Goal: Task Accomplishment & Management: Complete application form

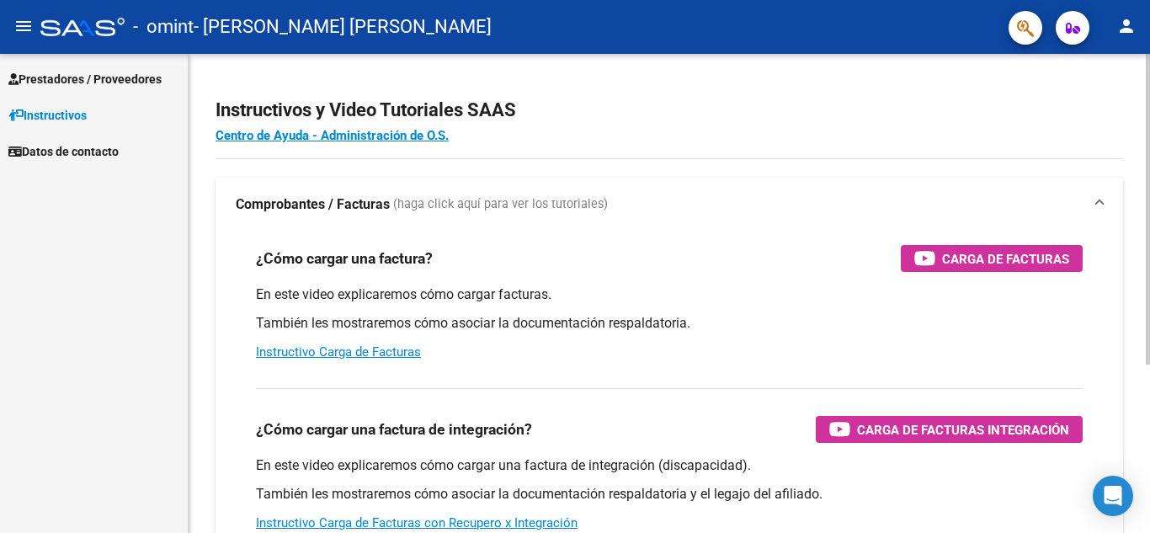
click at [1139, 72] on div "Instructivos y Video Tutoriales SAAS Centro de Ayuda - Administración de O.S. C…" at bounding box center [671, 423] width 965 height 738
click at [96, 111] on link "Instructivos" at bounding box center [94, 115] width 188 height 36
click at [133, 82] on span "Prestadores / Proveedores" at bounding box center [84, 79] width 153 height 19
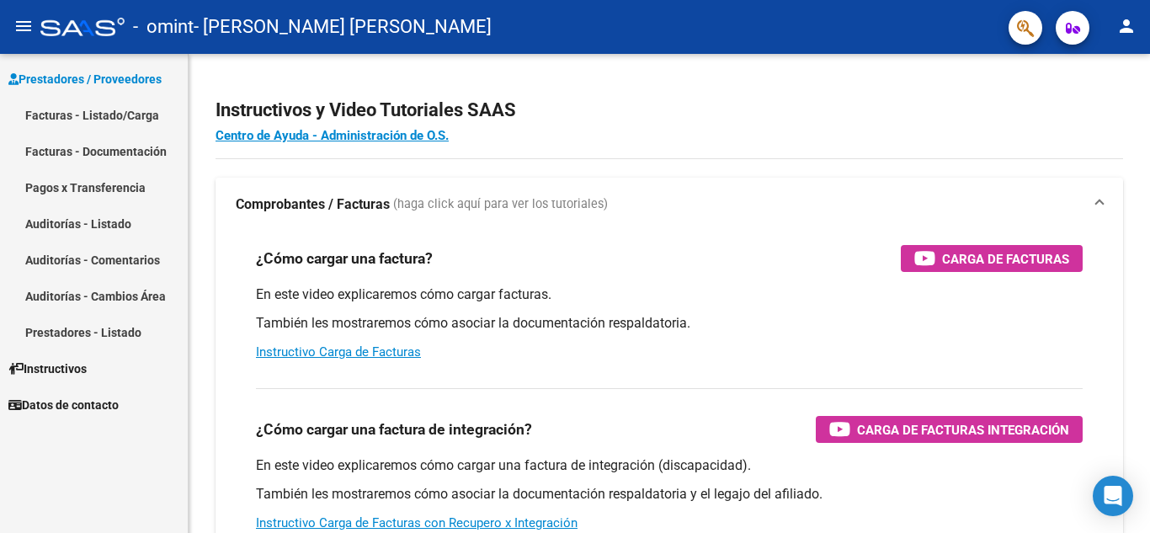
click at [154, 114] on link "Facturas - Listado/Carga" at bounding box center [94, 115] width 188 height 36
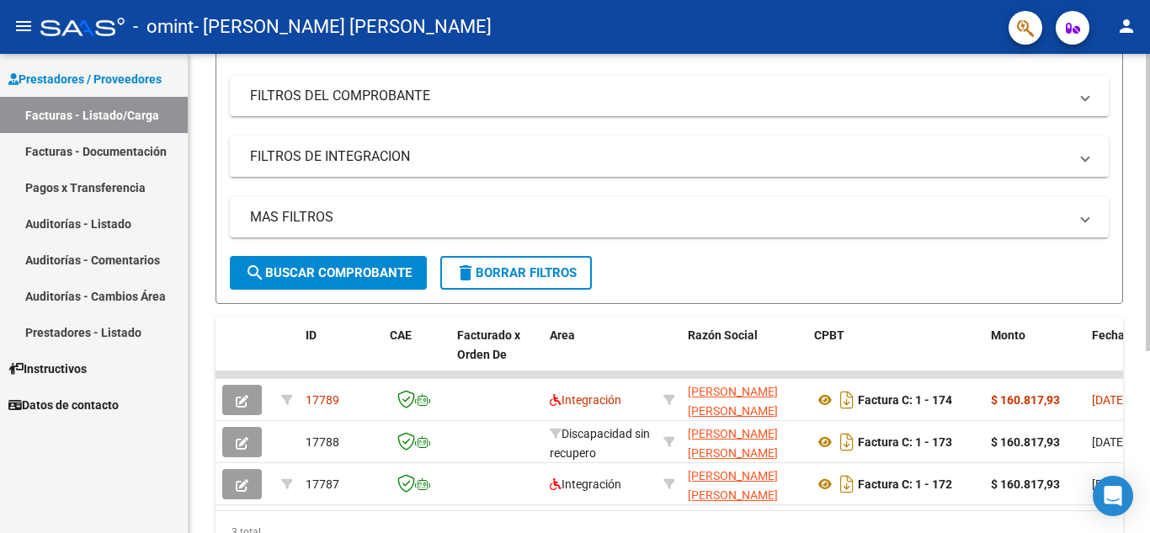
scroll to position [294, 0]
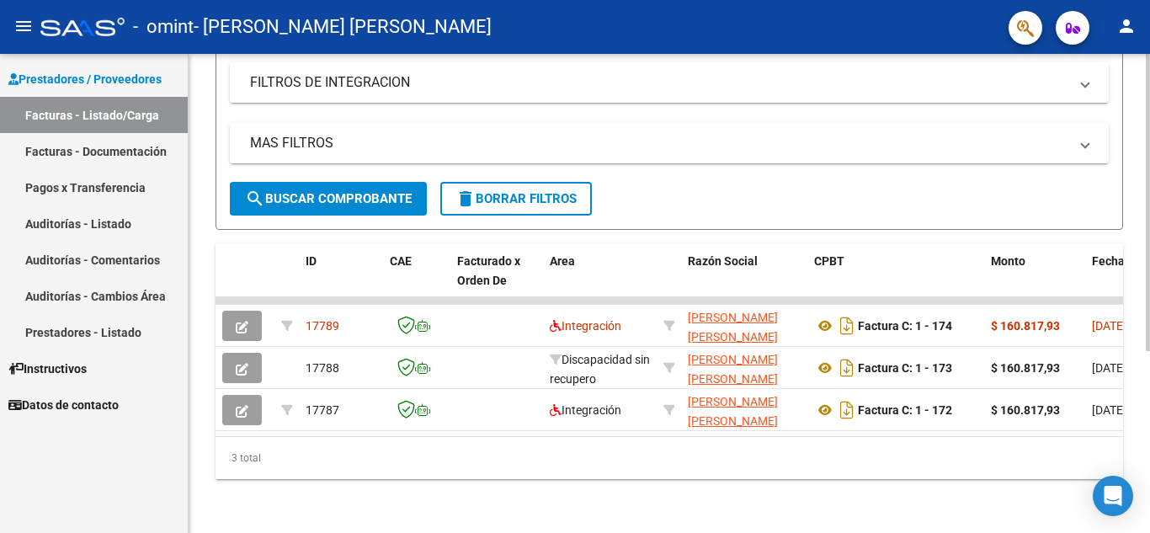
click at [1146, 317] on div at bounding box center [1147, 384] width 4 height 297
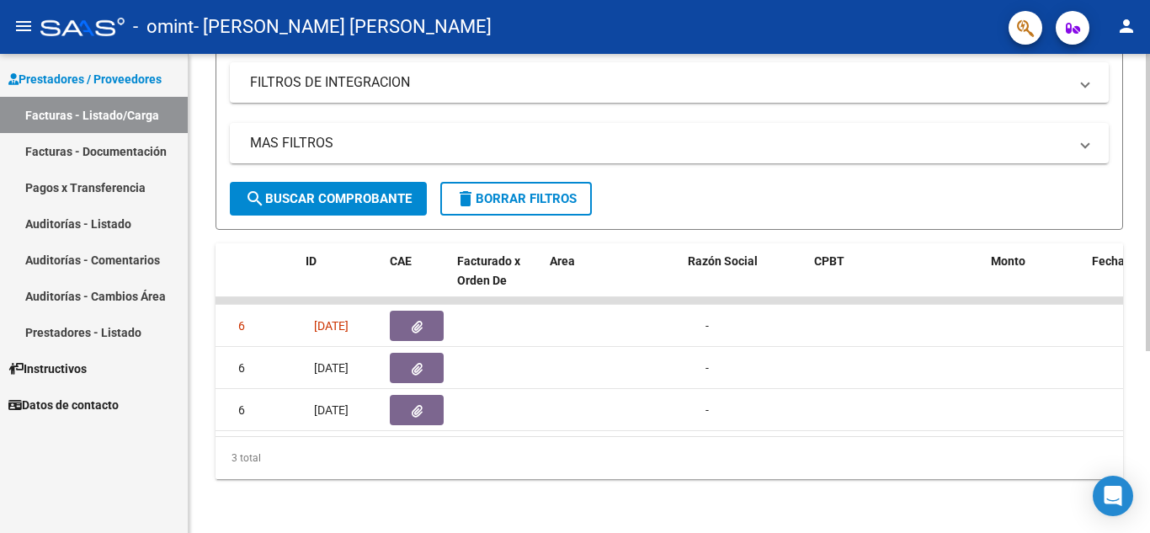
scroll to position [0, 0]
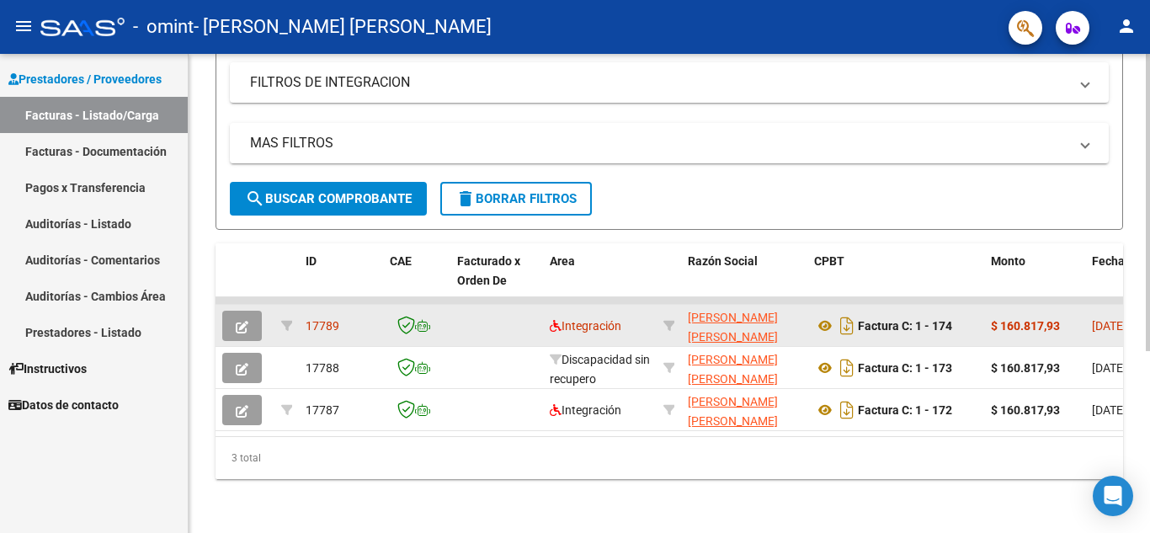
click at [998, 319] on strong "$ 160.817,93" at bounding box center [1024, 325] width 69 height 13
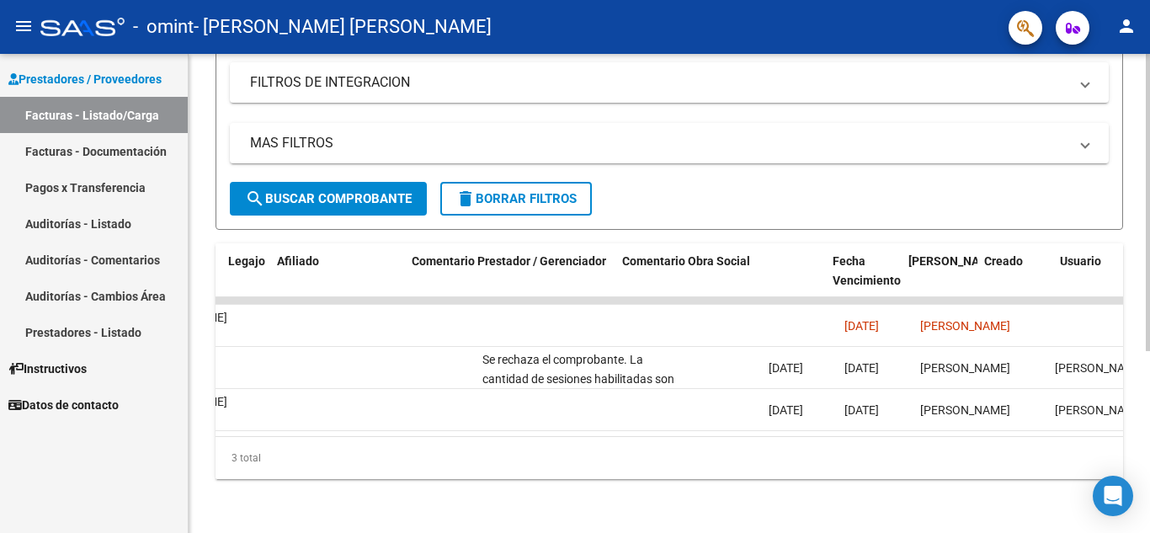
scroll to position [0, 2273]
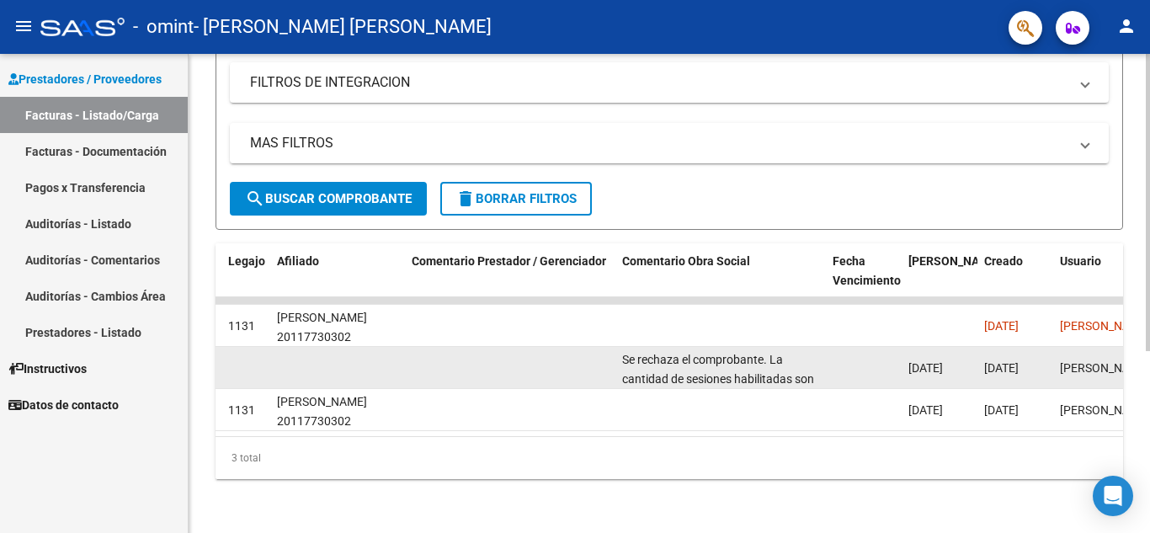
click at [821, 347] on datatable-body-cell "Se rechaza el comprobante. La cantidad de sesiones habilitadas son [DEMOGRAPHIC…" at bounding box center [720, 367] width 210 height 41
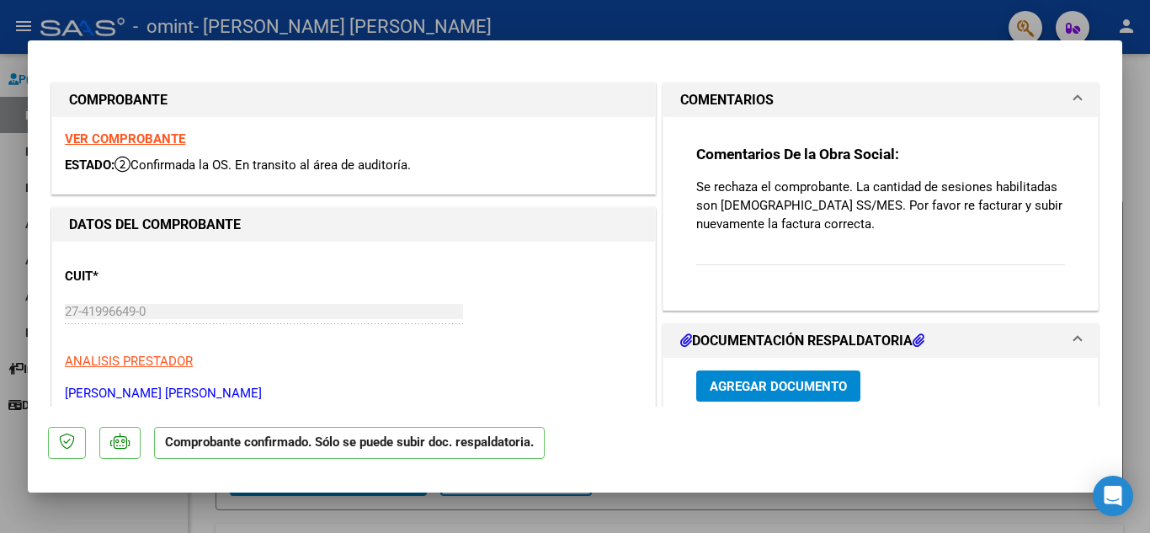
drag, startPoint x: 684, startPoint y: 178, endPoint x: 790, endPoint y: 235, distance: 120.5
click at [790, 235] on div "Comentarios De la Obra Social: Se rechaza el comprobante. La cantidad de sesion…" at bounding box center [880, 206] width 394 height 179
copy p "Se rechaza el comprobante. La cantidad de sesiones habilitadas son [DEMOGRAPHIC…"
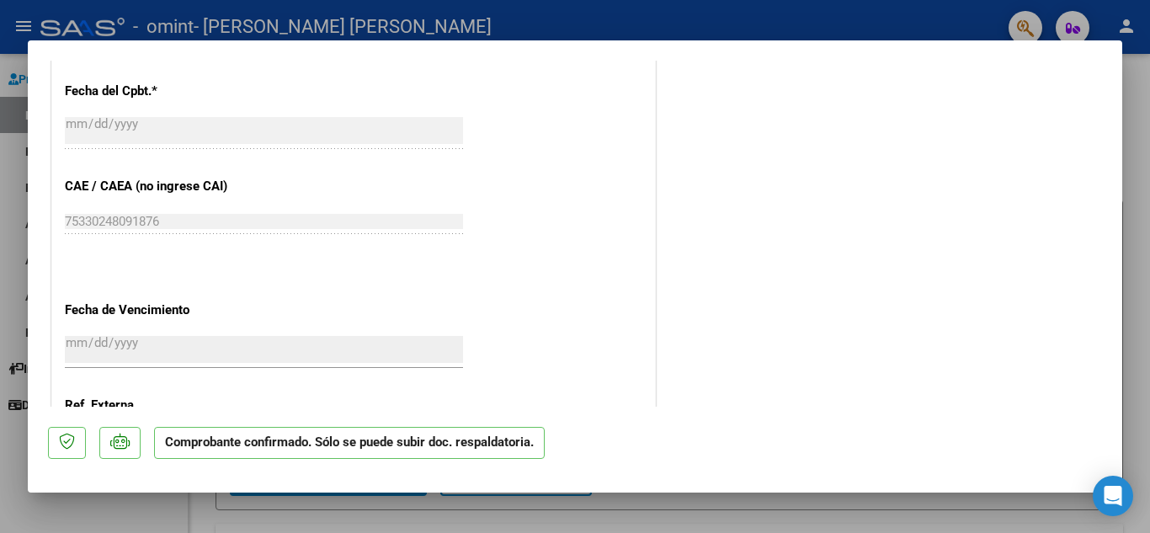
scroll to position [937, 0]
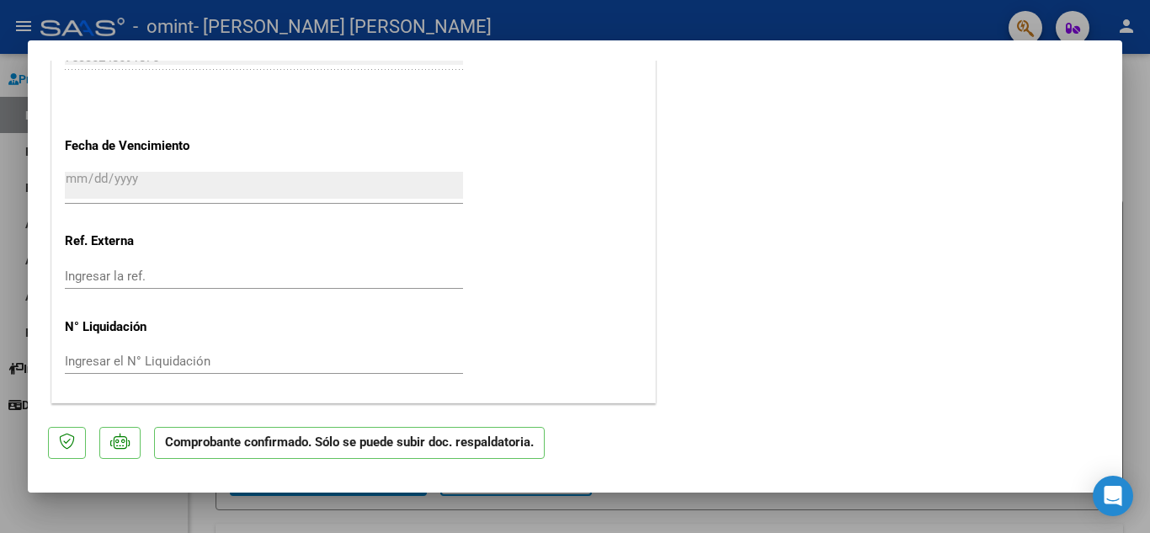
click at [1132, 95] on div at bounding box center [575, 266] width 1150 height 533
type input "$ 0,00"
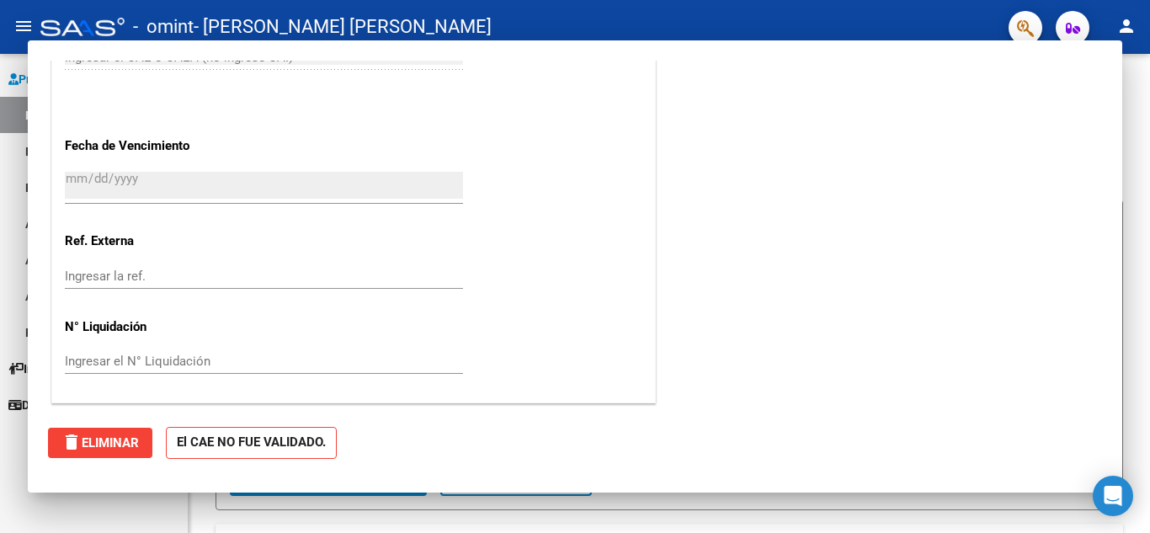
scroll to position [0, 0]
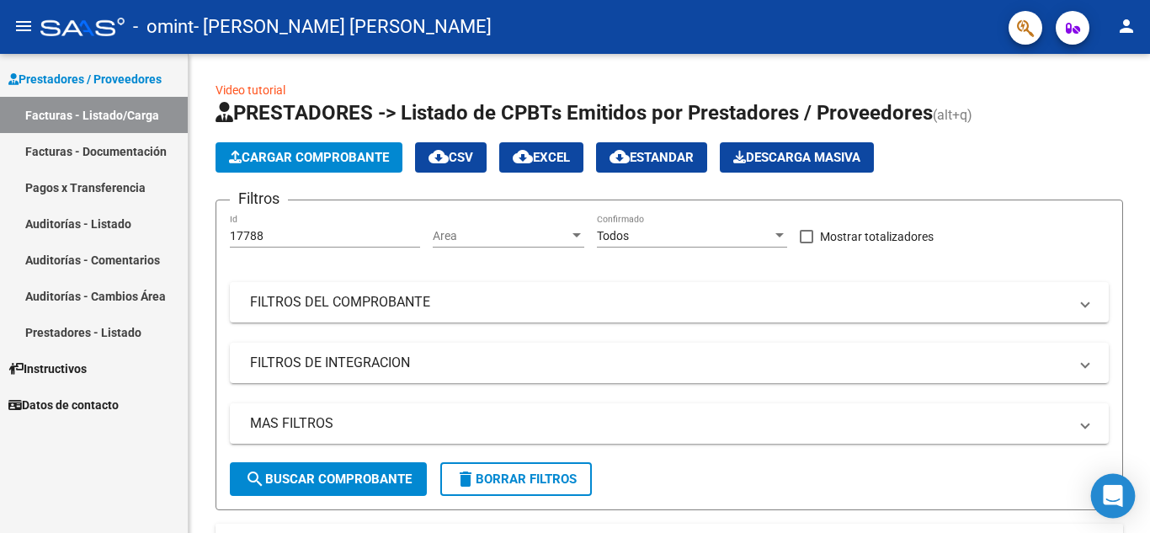
click at [1123, 502] on div "Open Intercom Messenger" at bounding box center [1113, 496] width 45 height 45
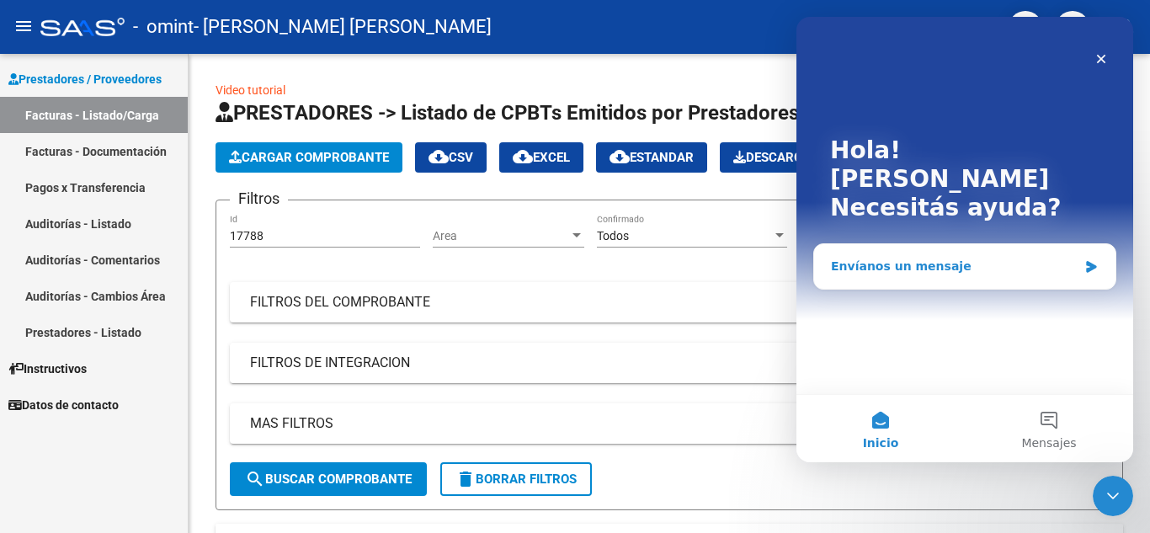
click at [1075, 258] on div "Envíanos un mensaje" at bounding box center [954, 267] width 247 height 18
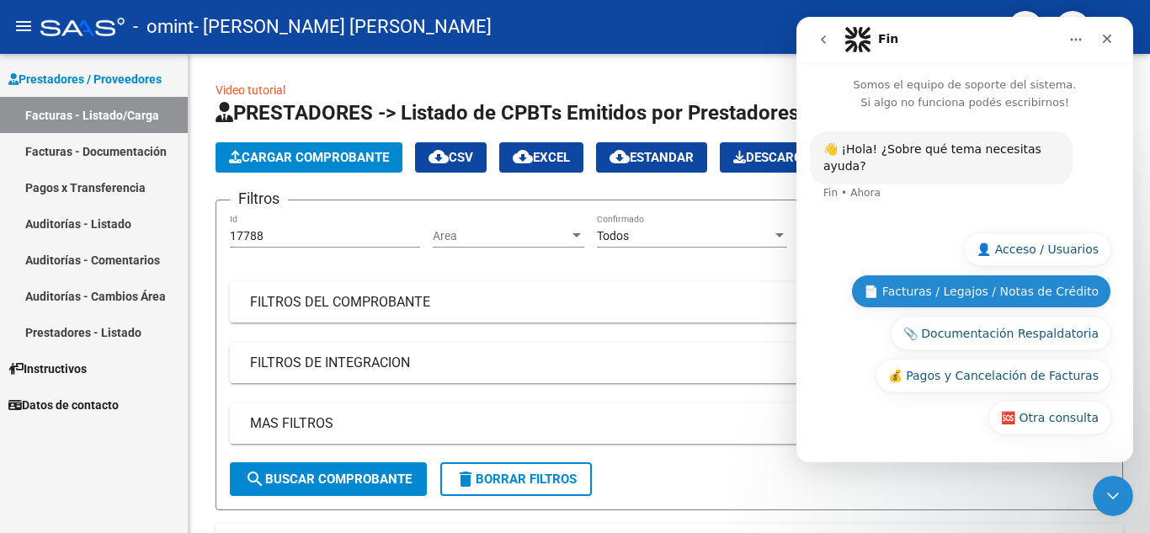
click at [916, 290] on button "📄 Facturas / Legajos / Notas de Crédito" at bounding box center [981, 291] width 260 height 34
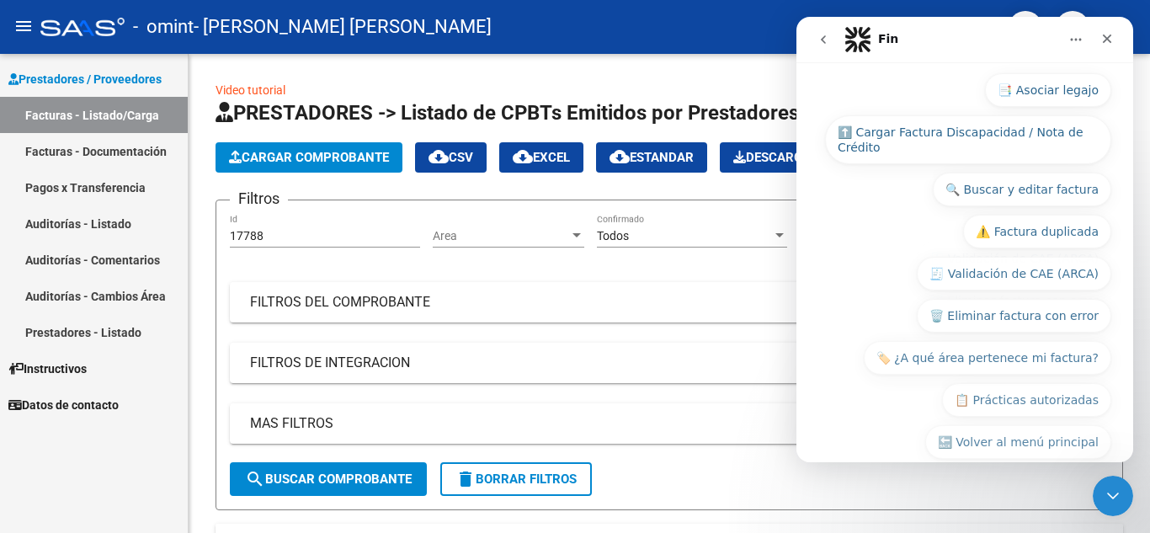
scroll to position [300, 0]
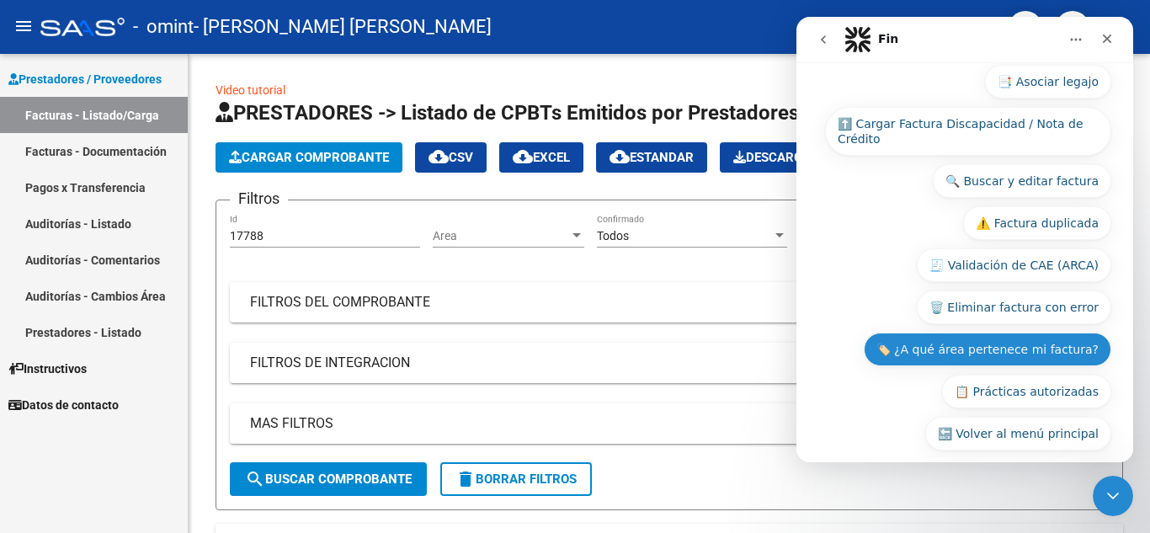
click at [927, 335] on button "🏷️ ¿A qué área pertenece mi factura?" at bounding box center [986, 349] width 247 height 34
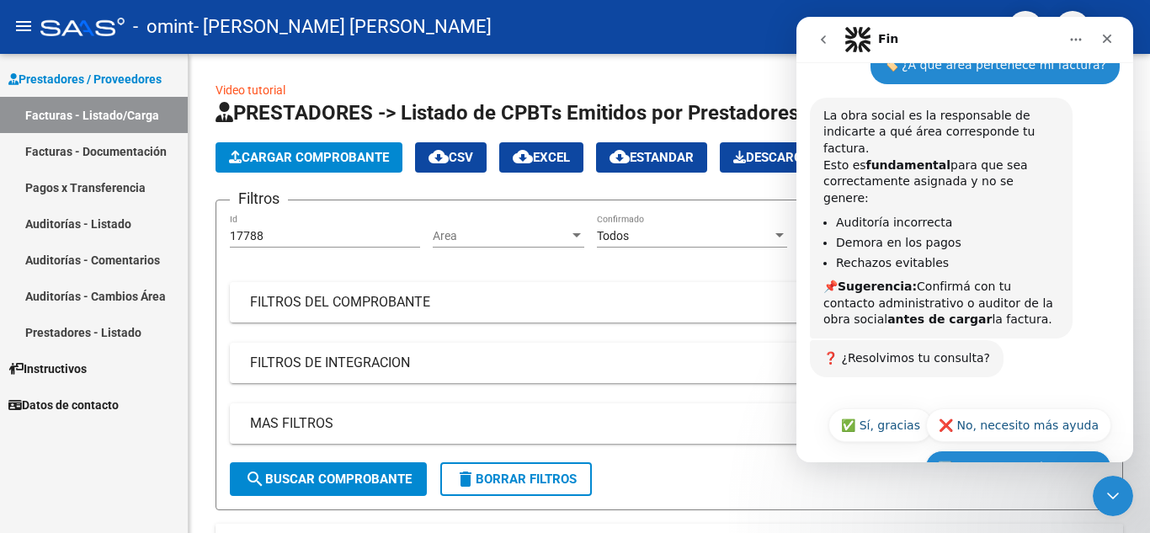
click at [994, 450] on button "🔙 Volver al menú principal" at bounding box center [1018, 467] width 186 height 34
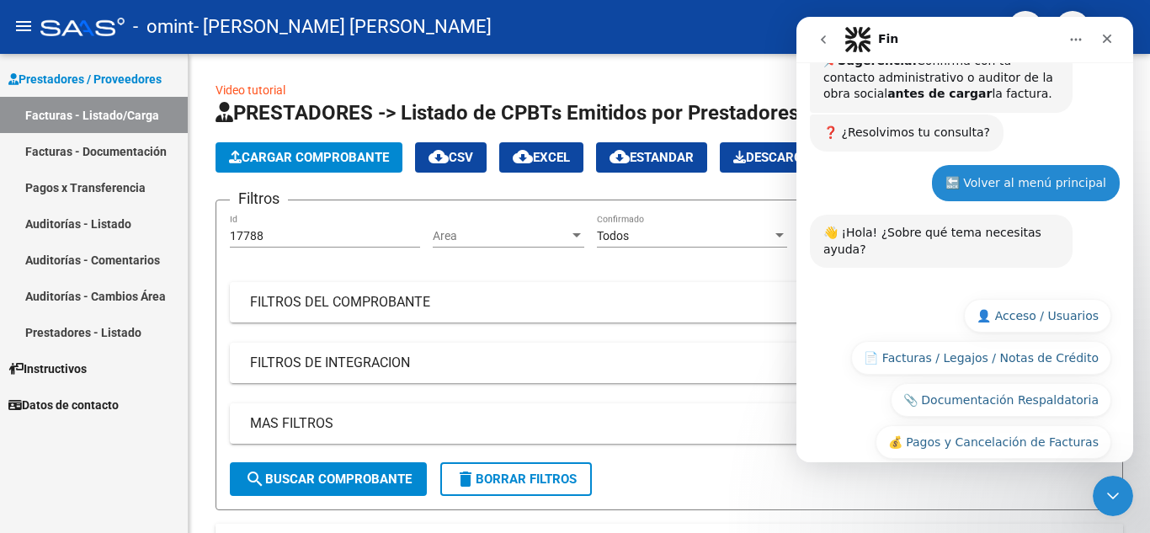
scroll to position [527, 0]
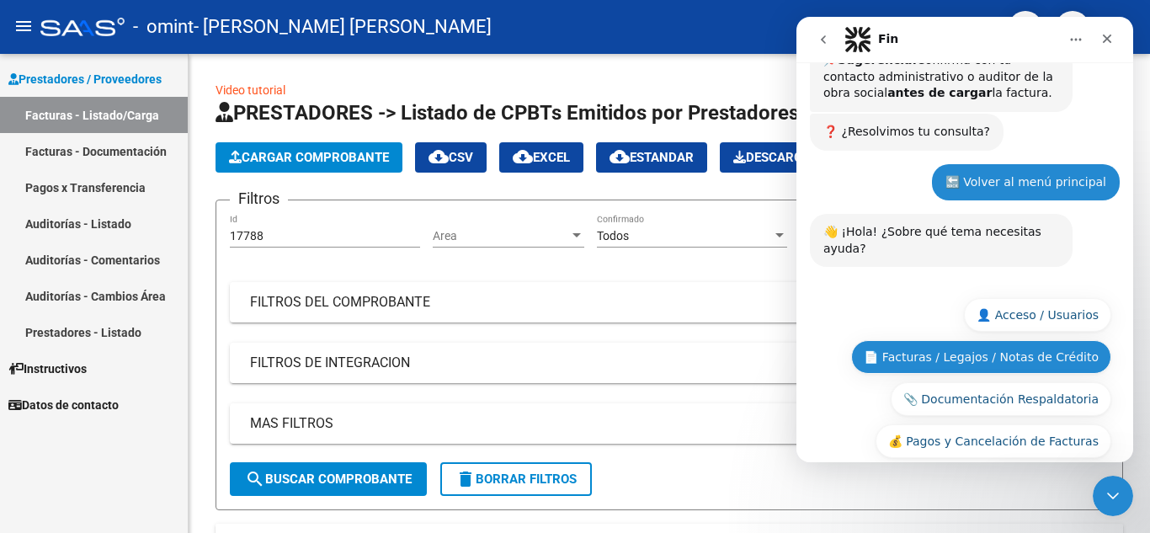
click at [928, 340] on button "📄 Facturas / Legajos / Notas de Crédito" at bounding box center [981, 357] width 260 height 34
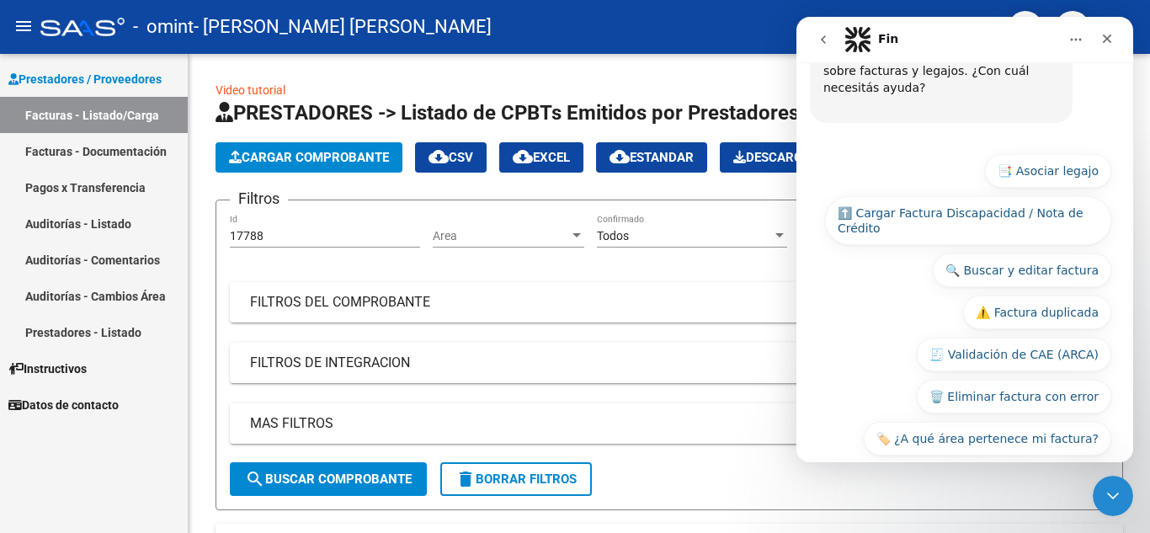
scroll to position [860, 0]
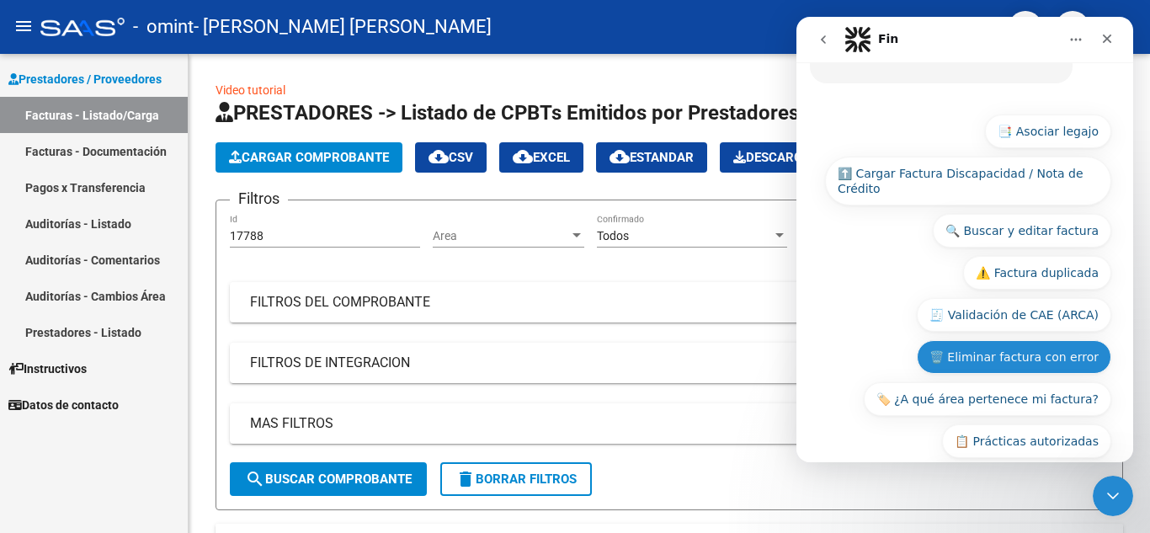
click at [978, 340] on button "🗑️ Eliminar factura con error" at bounding box center [1013, 357] width 194 height 34
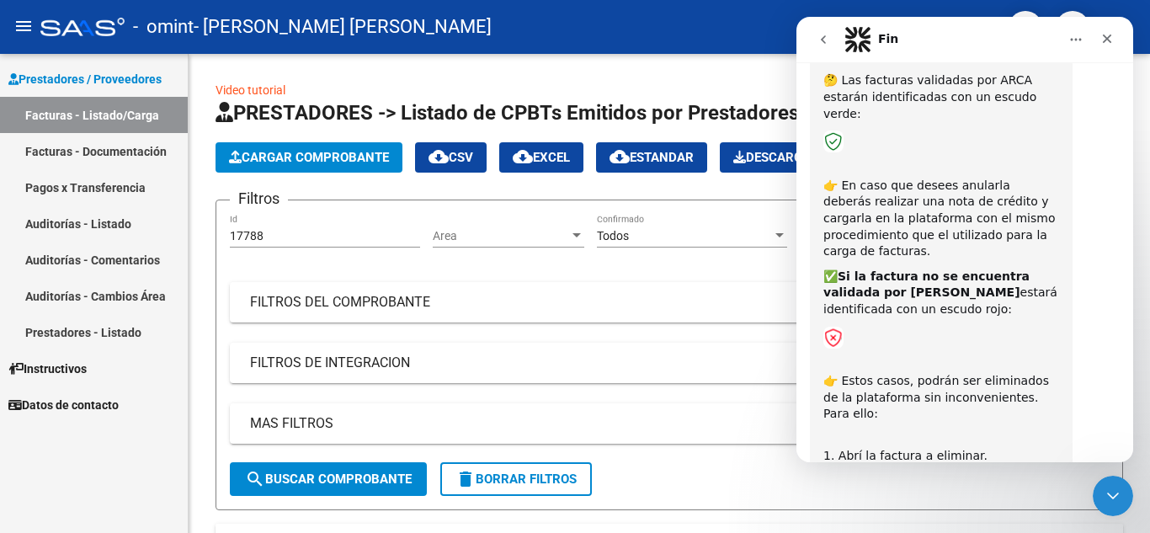
scroll to position [1107, 0]
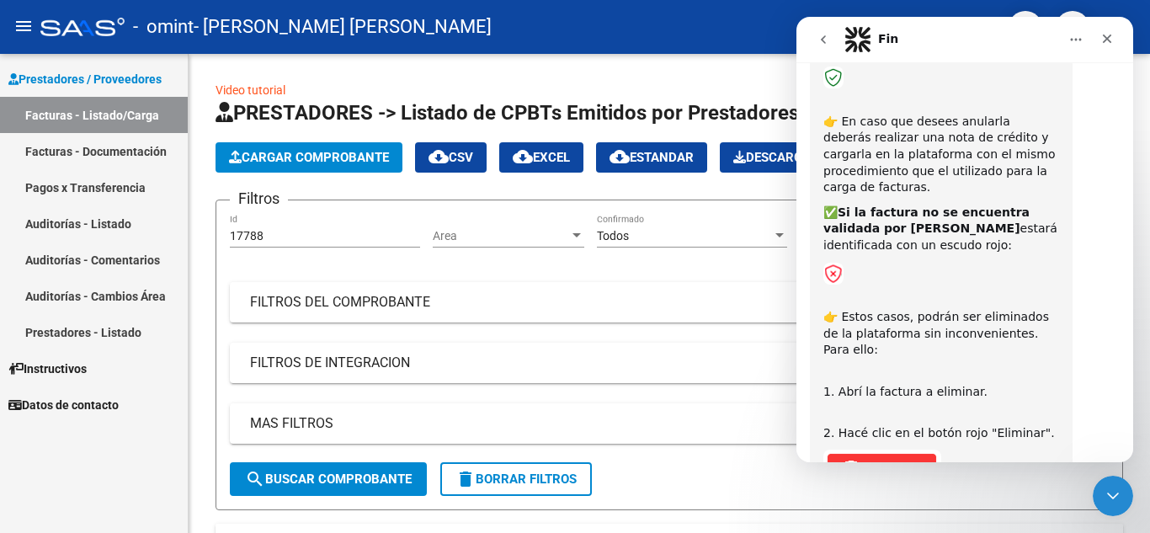
drag, startPoint x: 1126, startPoint y: 386, endPoint x: 1936, endPoint y: 424, distance: 811.3
click at [1110, 37] on icon "Cerrar" at bounding box center [1106, 38] width 13 height 13
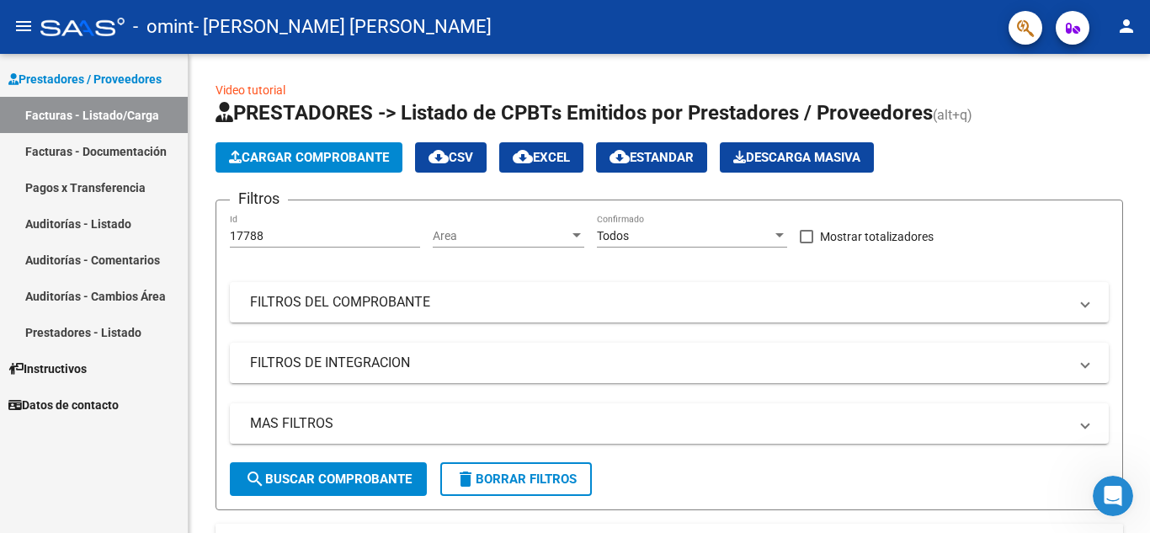
click at [104, 107] on link "Facturas - Listado/Carga" at bounding box center [94, 115] width 188 height 36
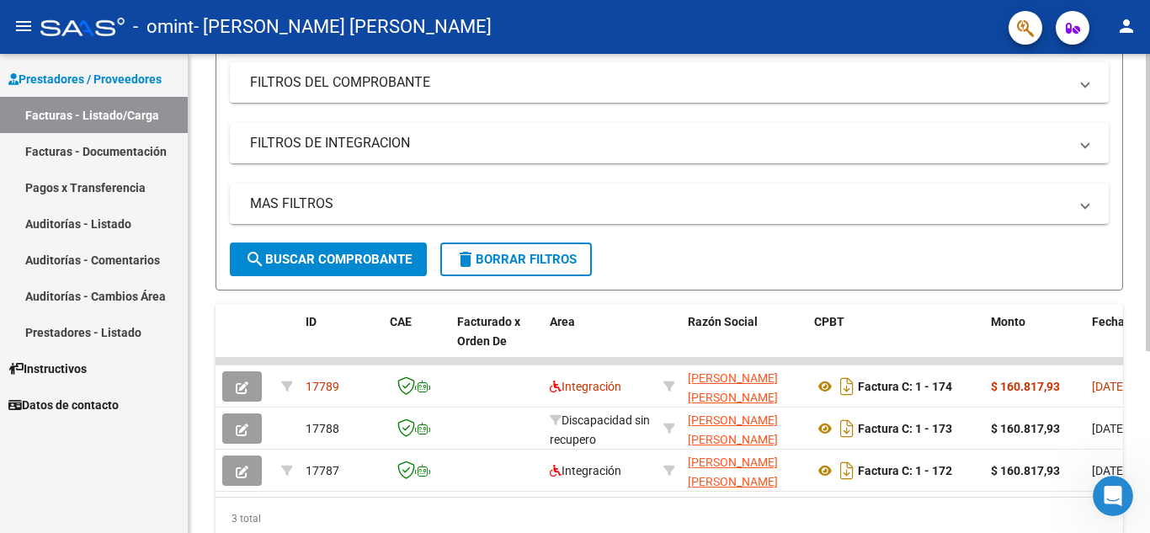
scroll to position [294, 0]
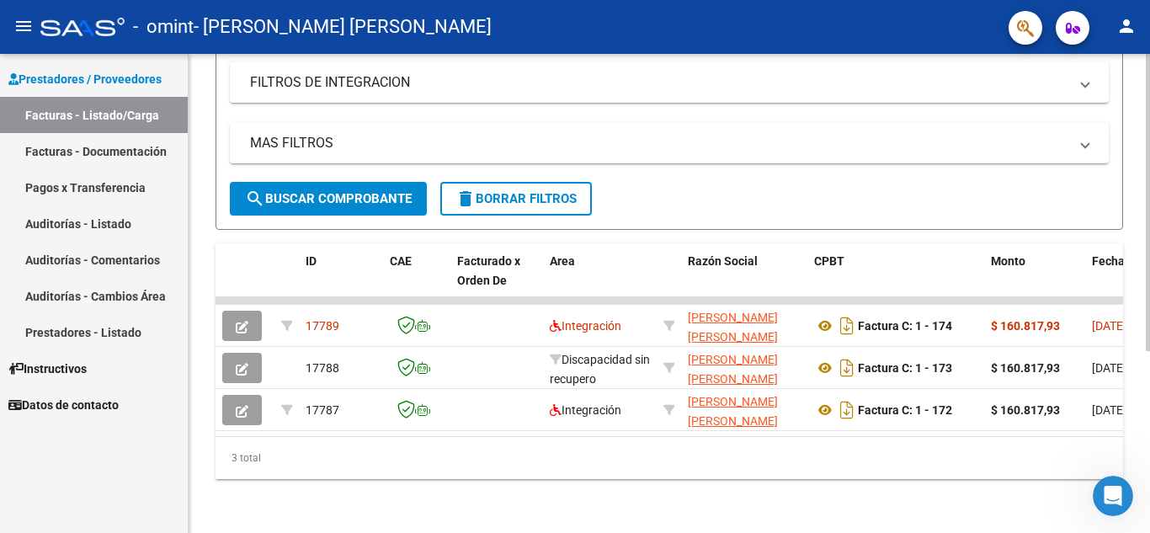
click at [1149, 300] on div at bounding box center [1147, 384] width 4 height 297
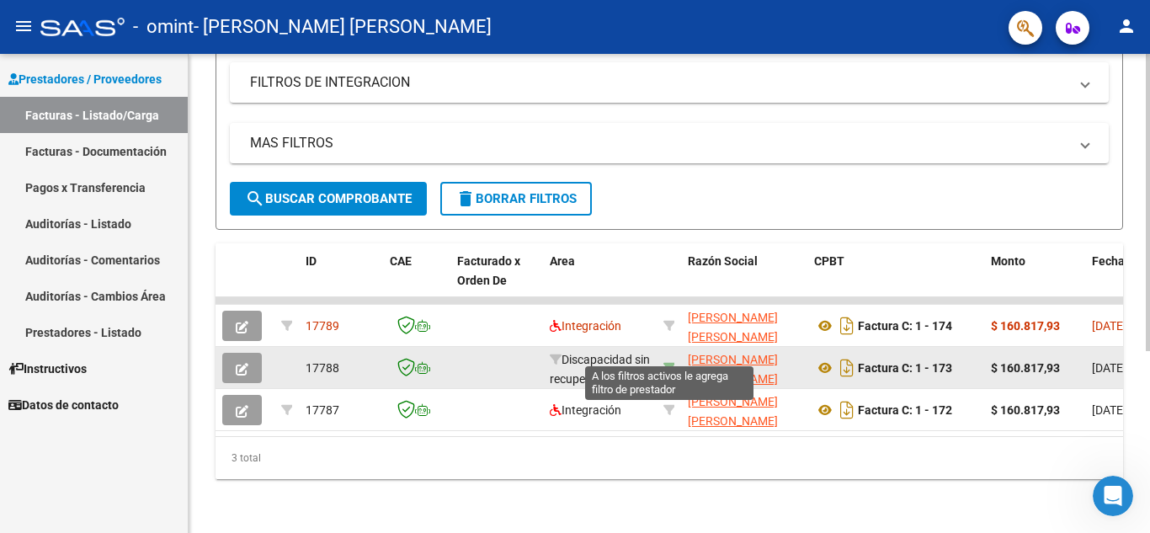
click at [672, 362] on icon at bounding box center [669, 368] width 12 height 12
type input "27419966490"
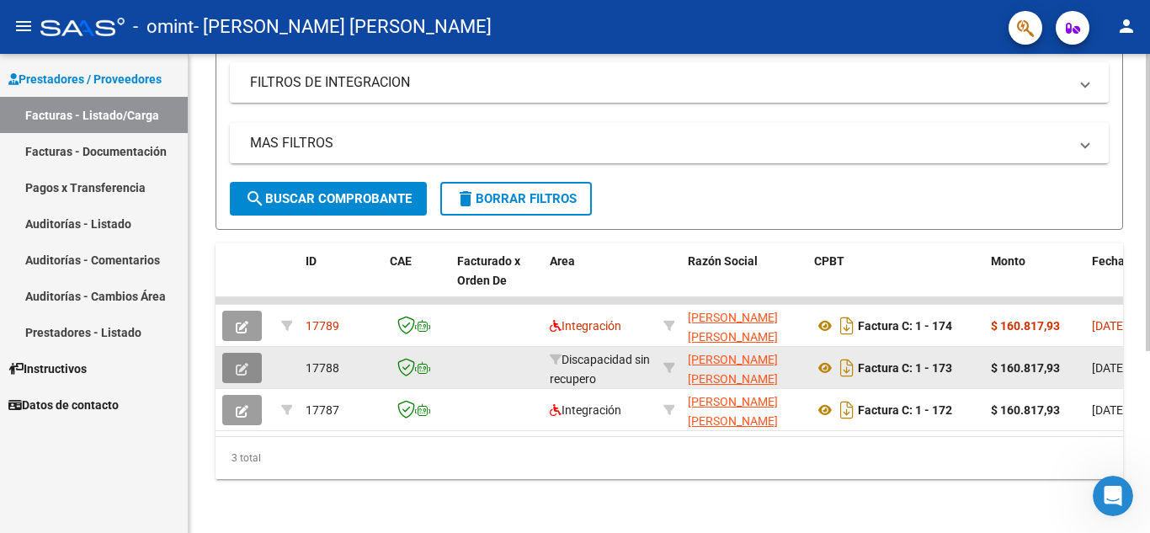
click at [228, 355] on button "button" at bounding box center [242, 368] width 40 height 30
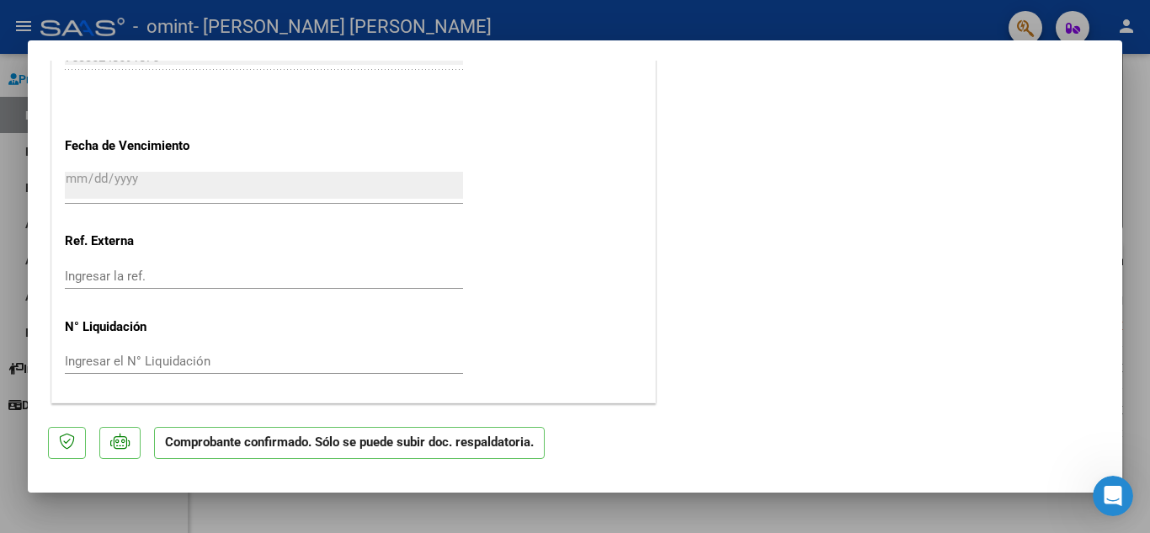
scroll to position [0, 0]
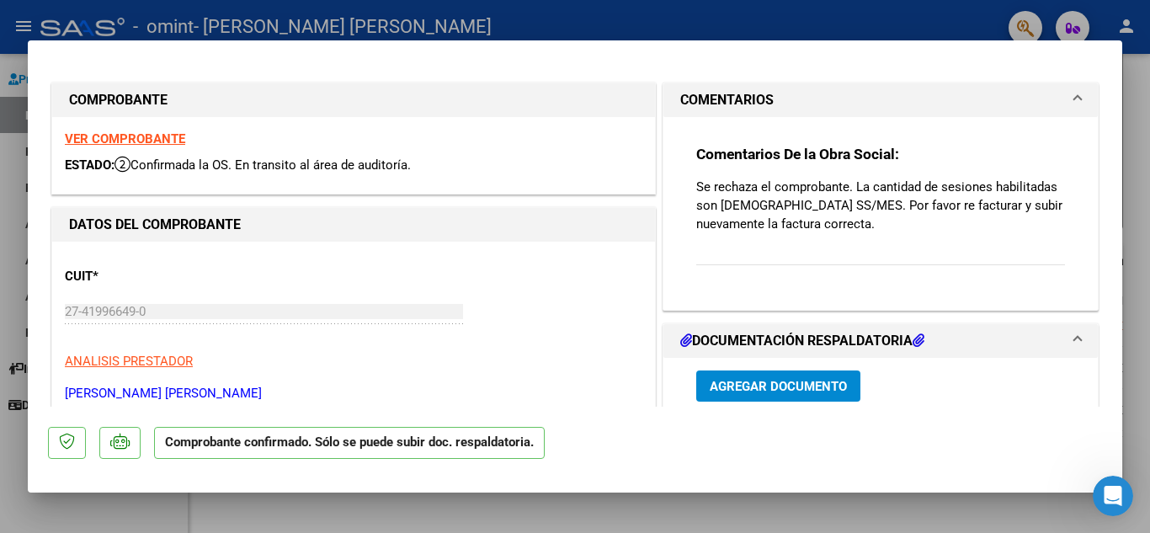
click at [1139, 105] on div at bounding box center [575, 266] width 1150 height 533
type input "$ 0,00"
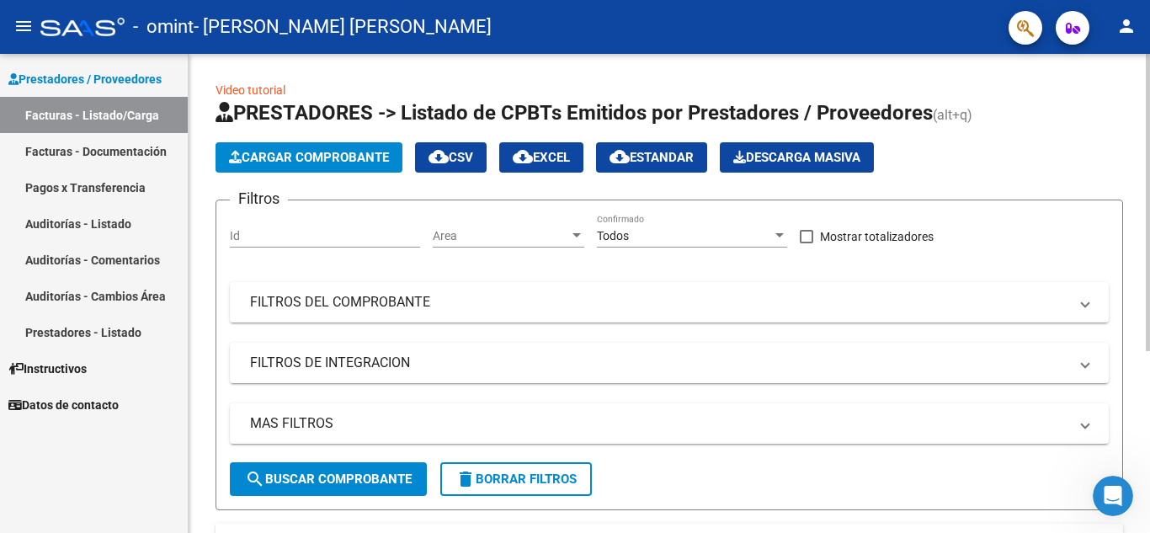
click at [1145, 56] on div at bounding box center [1147, 202] width 4 height 297
click at [365, 150] on span "Cargar Comprobante" at bounding box center [309, 157] width 160 height 15
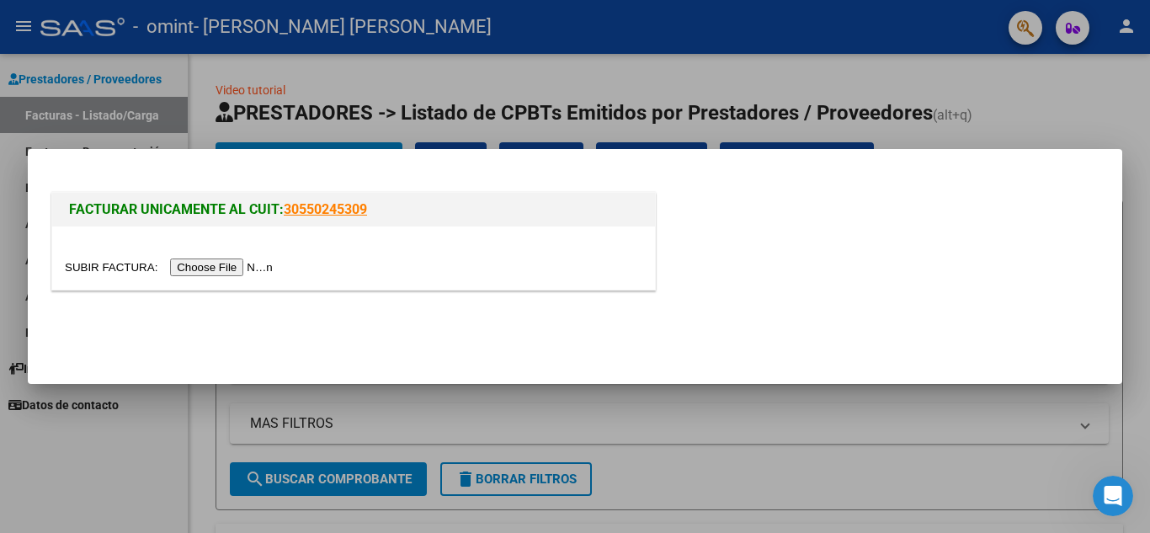
click at [268, 261] on input "file" at bounding box center [171, 267] width 213 height 18
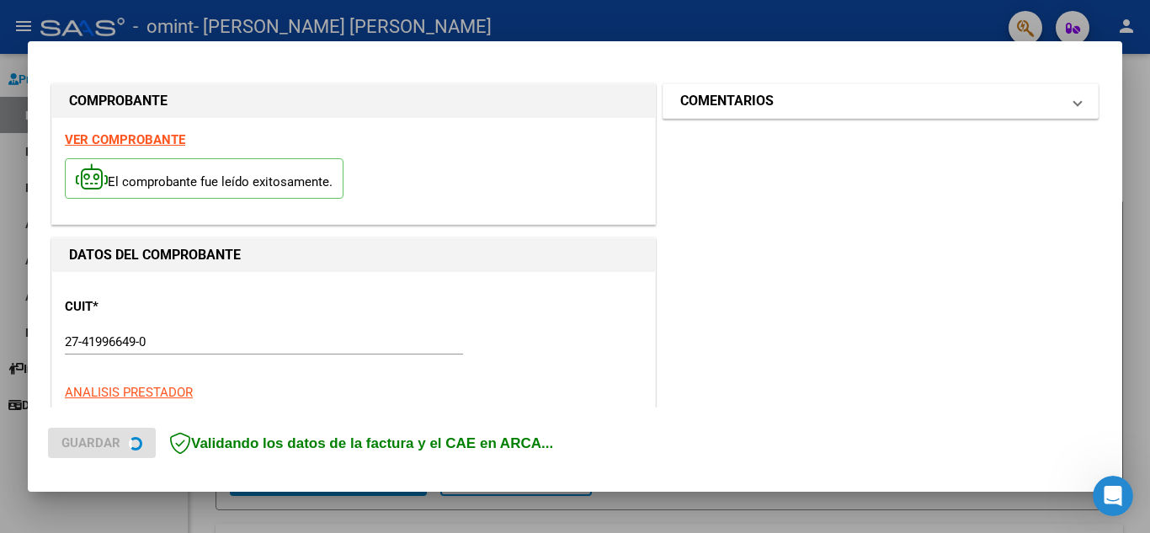
click at [865, 103] on mat-panel-title "COMENTARIOS" at bounding box center [870, 101] width 380 height 20
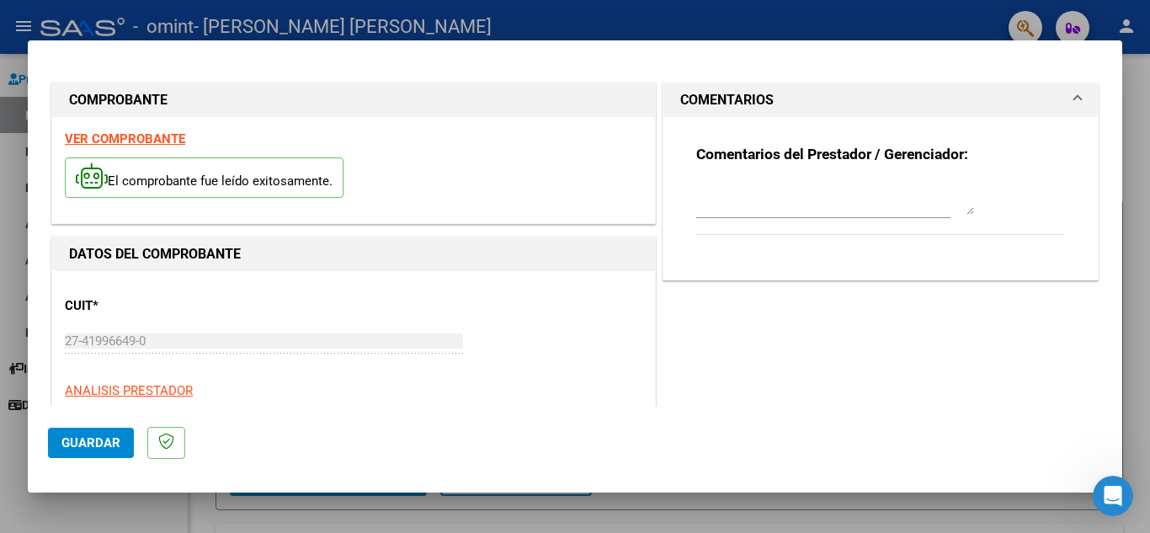
click at [783, 205] on textarea at bounding box center [835, 198] width 278 height 34
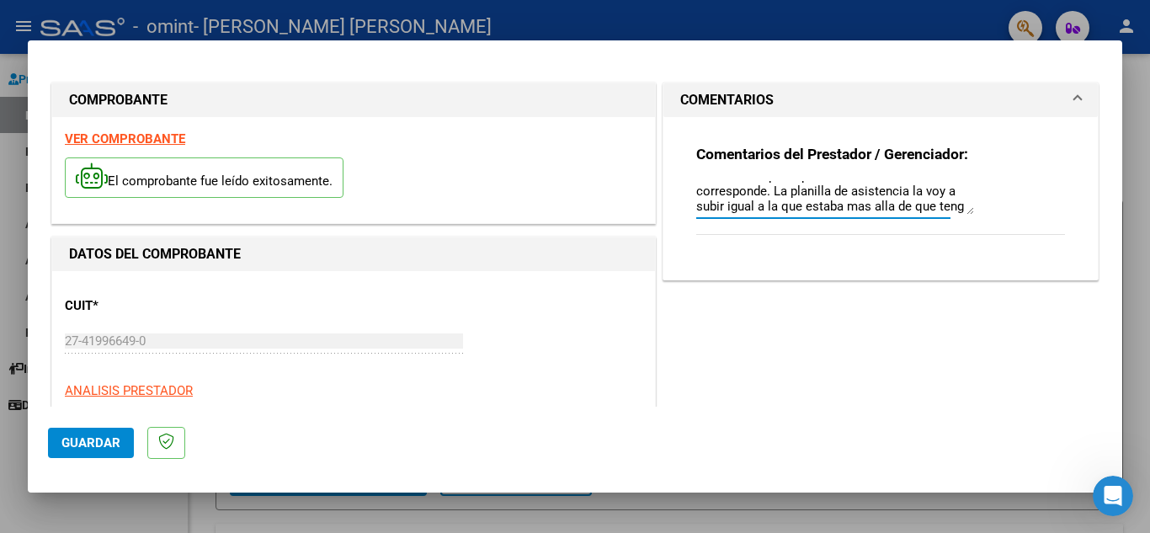
scroll to position [105, 0]
type textarea "Buenas tardes, vuelvo a cargar las facturas correspondientes de los meses de MA…"
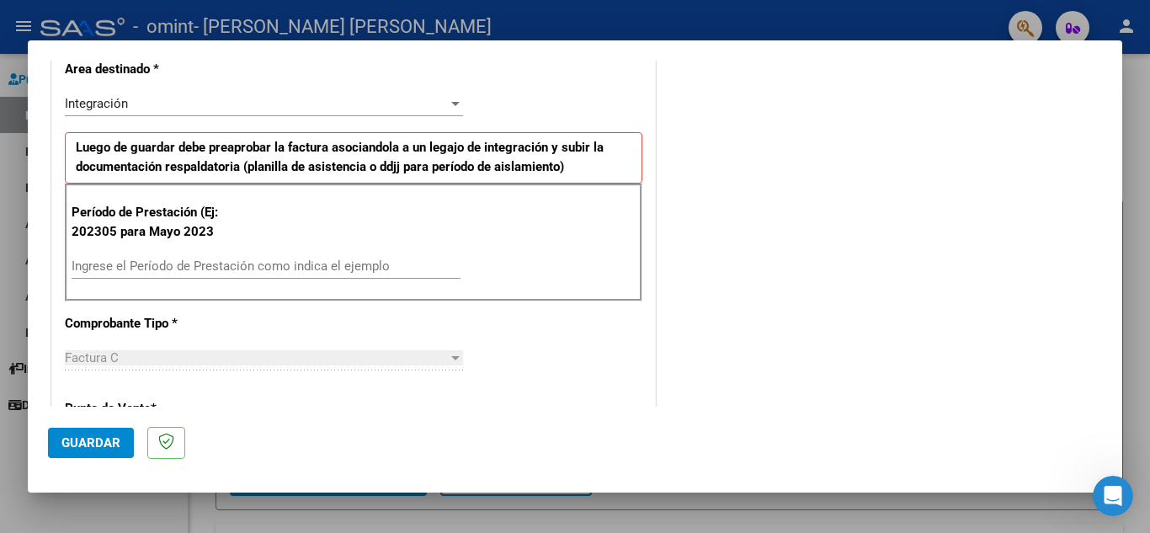
scroll to position [351, 0]
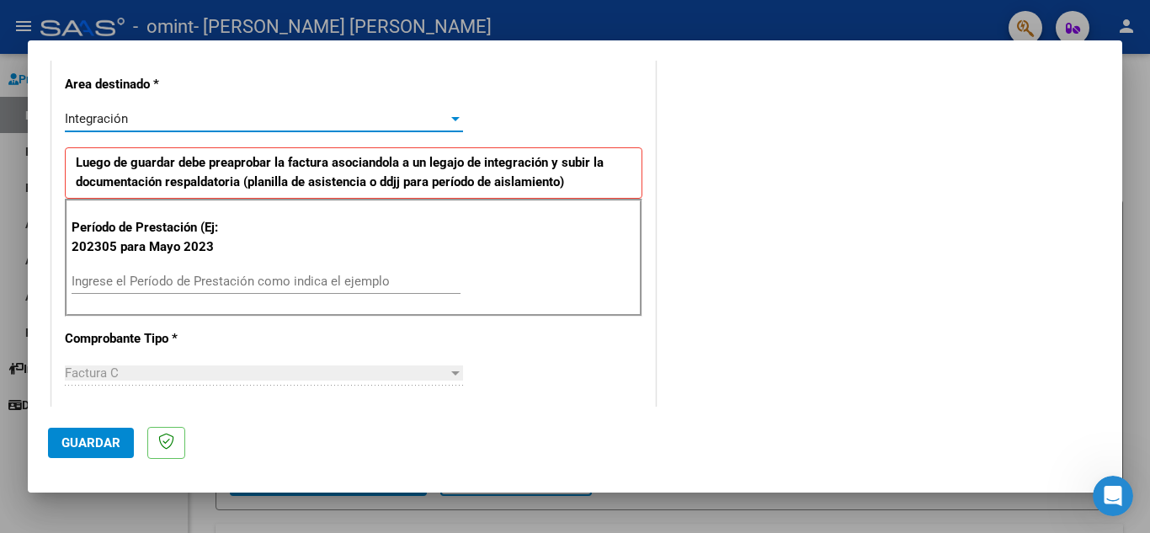
click at [451, 119] on div at bounding box center [455, 119] width 8 height 4
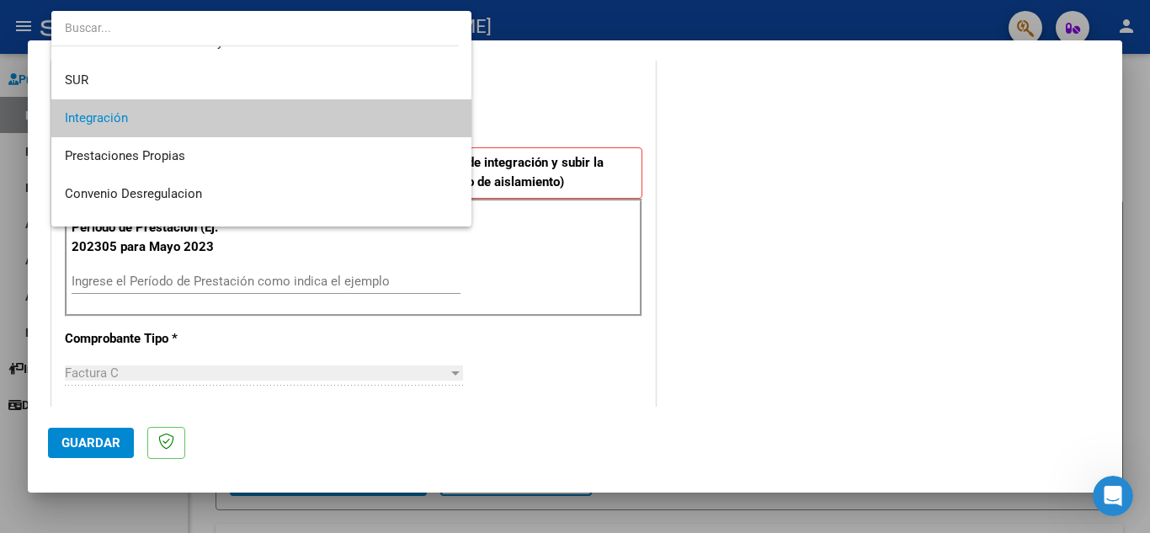
scroll to position [52, 0]
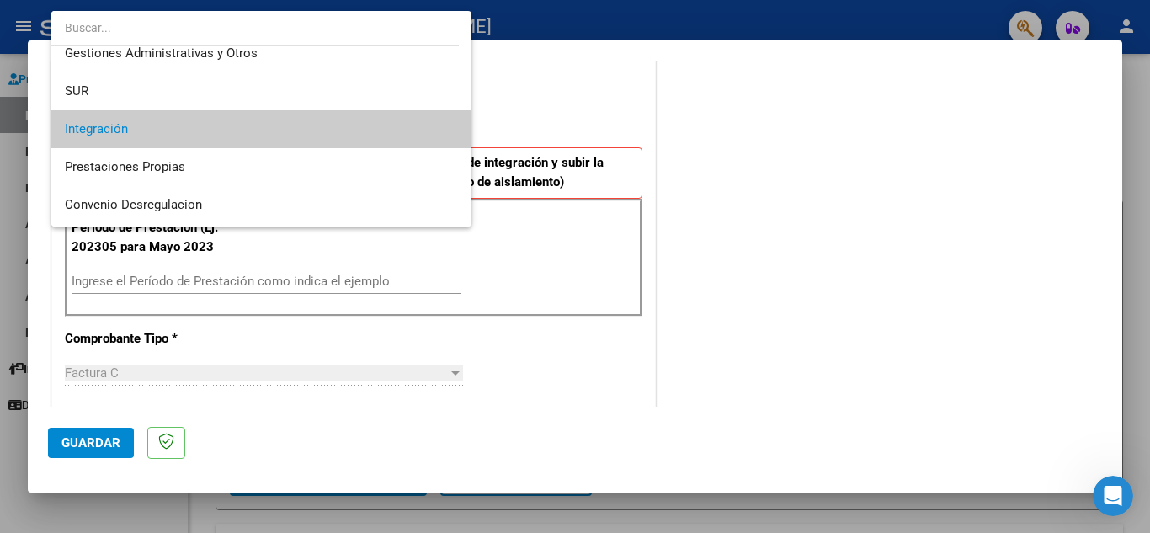
click at [417, 135] on span "Integración" at bounding box center [261, 129] width 393 height 38
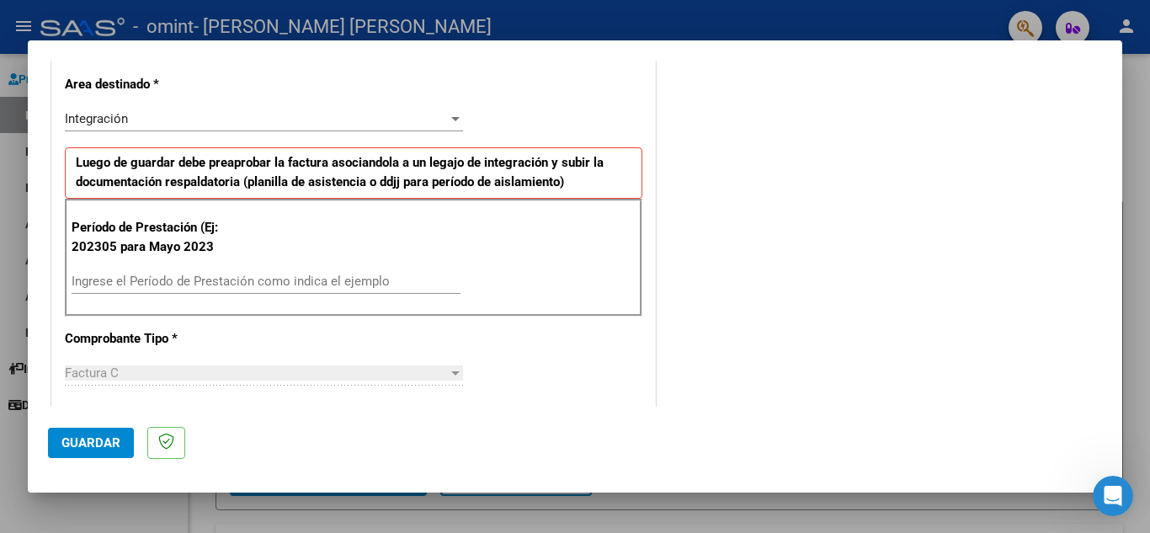
scroll to position [390, 0]
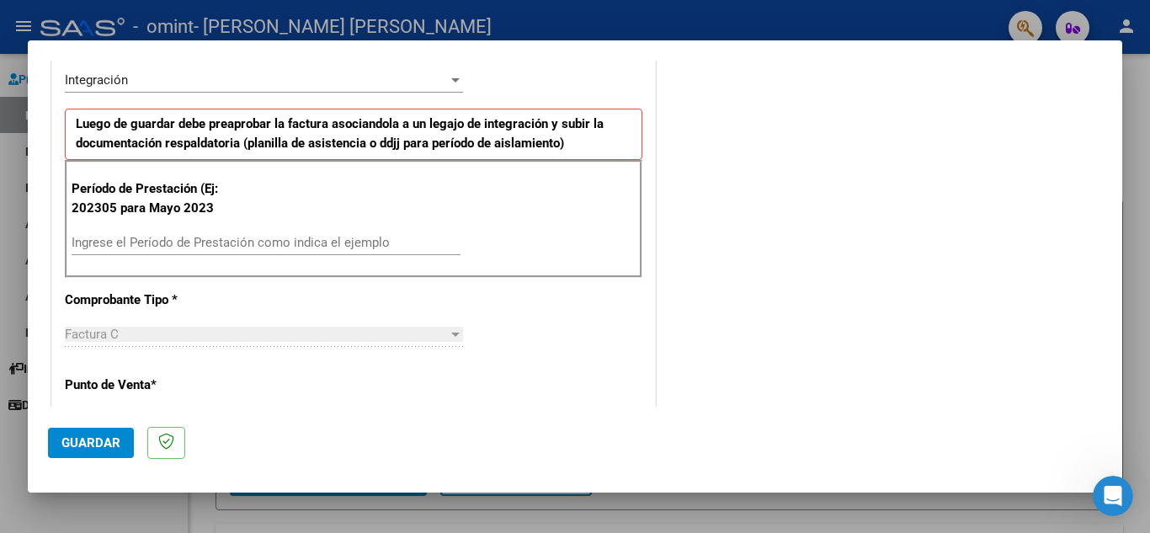
click at [316, 240] on input "Ingrese el Período de Prestación como indica el ejemplo" at bounding box center [266, 242] width 389 height 15
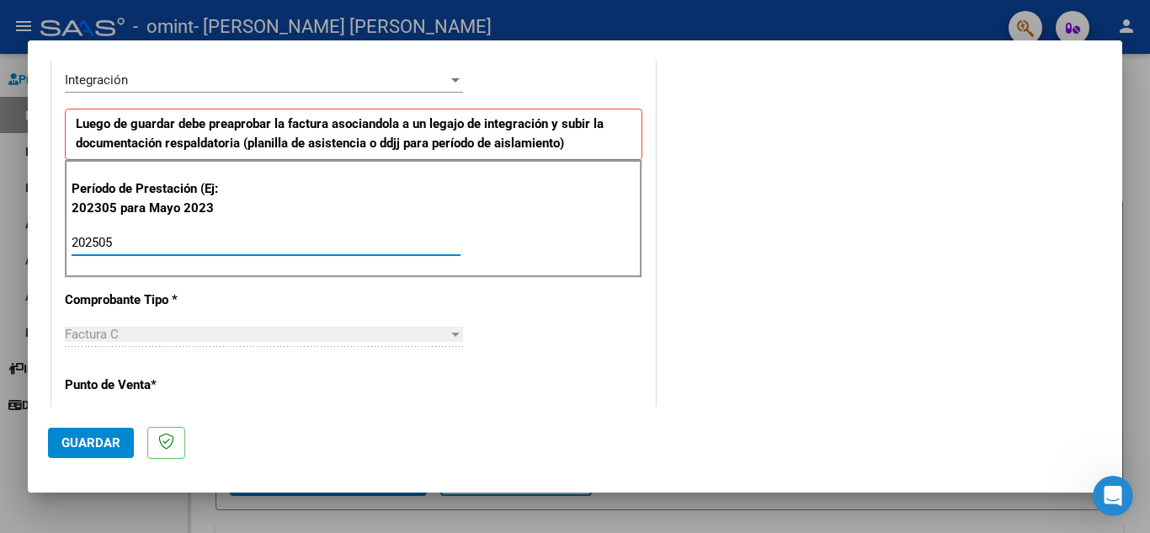
type input "202505"
click at [745, 263] on div "COMENTARIOS Comentarios del Prestador / Gerenciador: Buenas tardes, vuelvo a ca…" at bounding box center [880, 404] width 443 height 1431
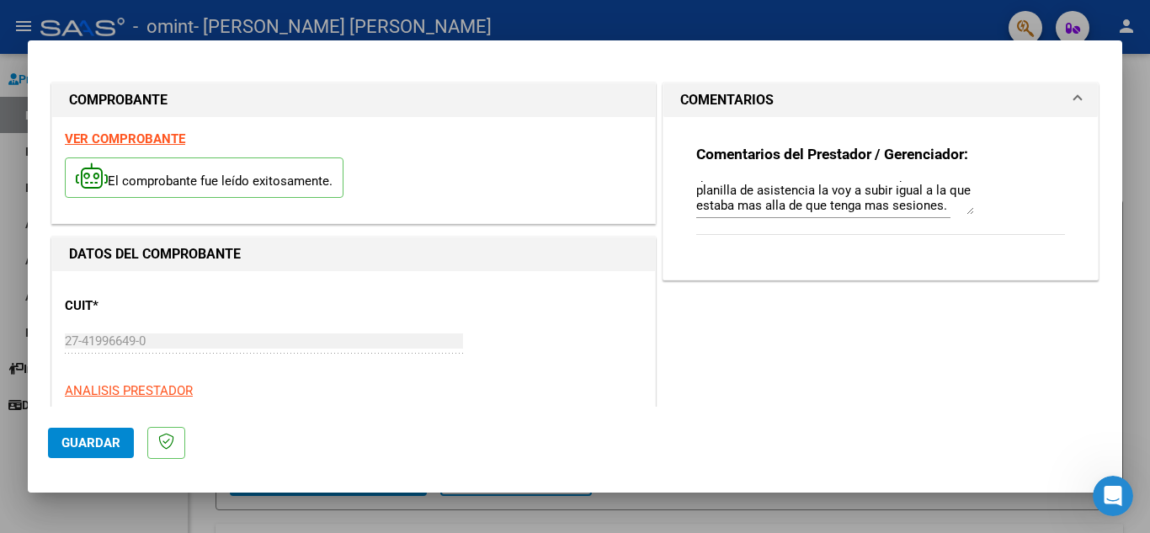
scroll to position [1103, 0]
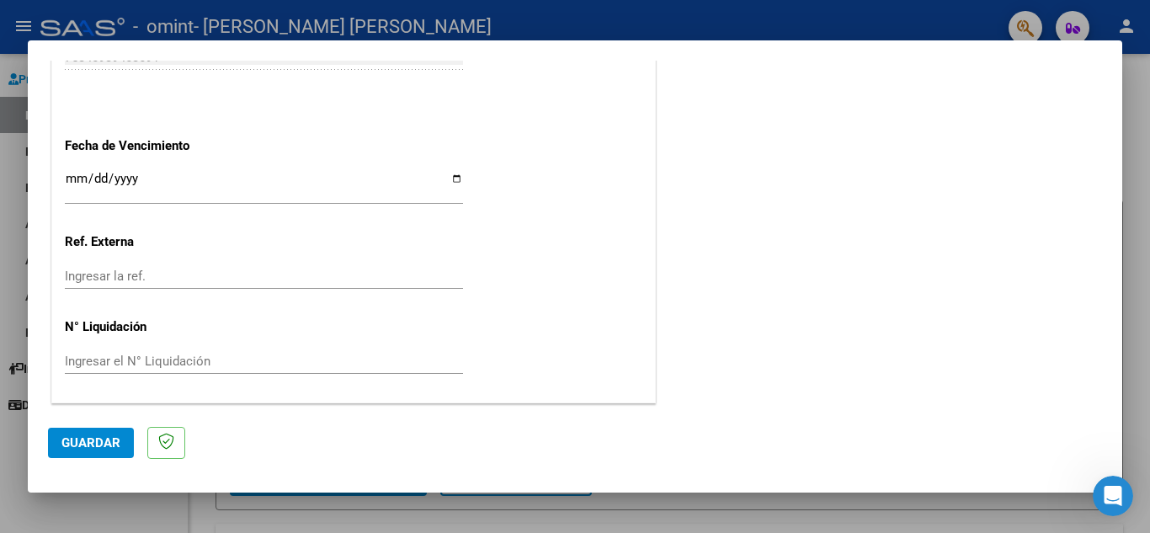
click at [110, 439] on span "Guardar" at bounding box center [90, 442] width 59 height 15
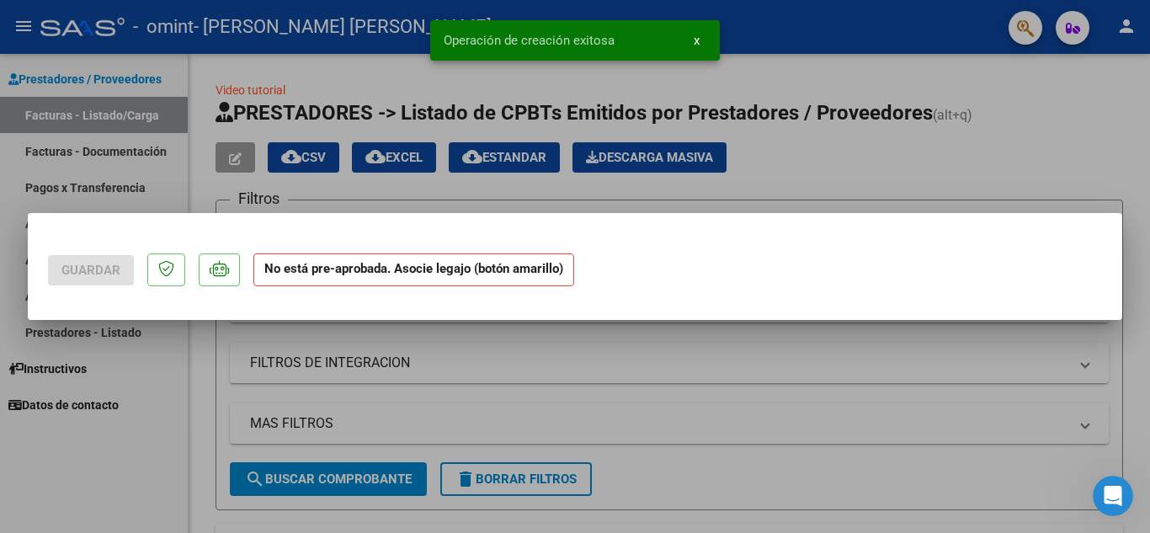
scroll to position [0, 0]
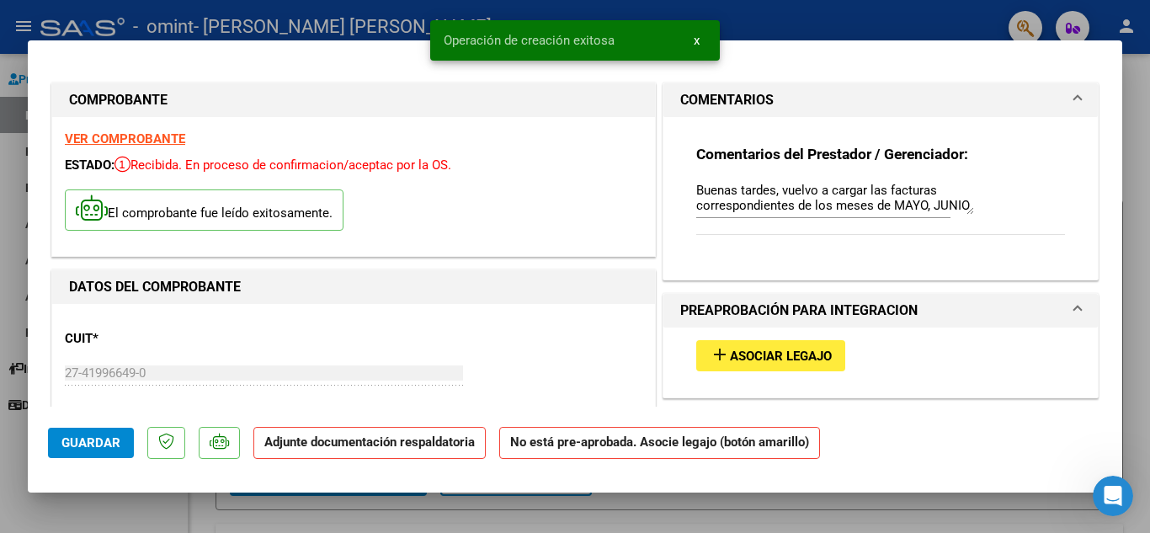
click at [816, 343] on button "add Asociar Legajo" at bounding box center [770, 355] width 149 height 31
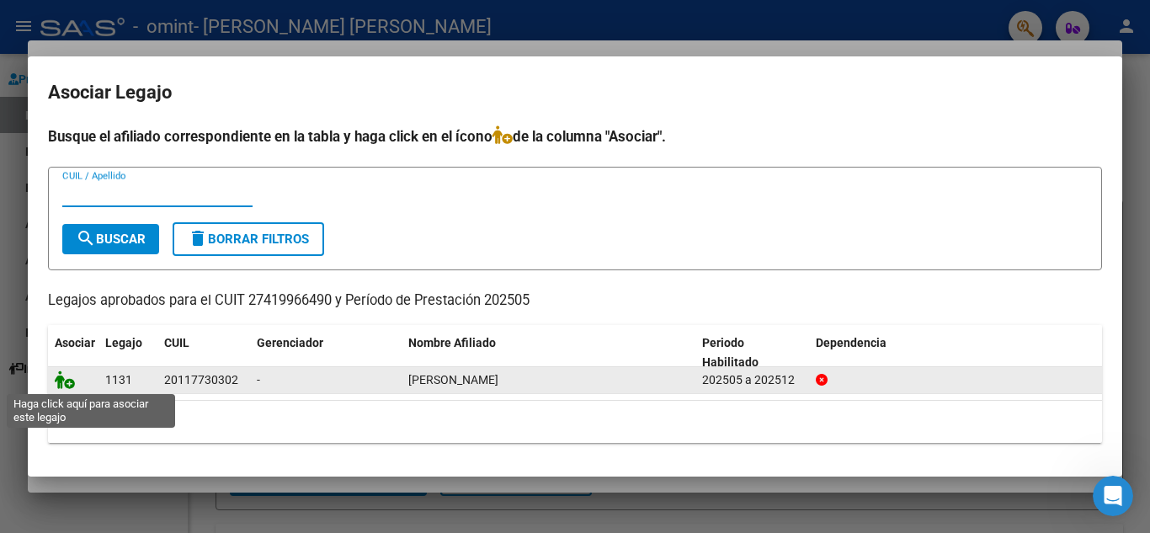
click at [64, 383] on icon at bounding box center [65, 379] width 20 height 19
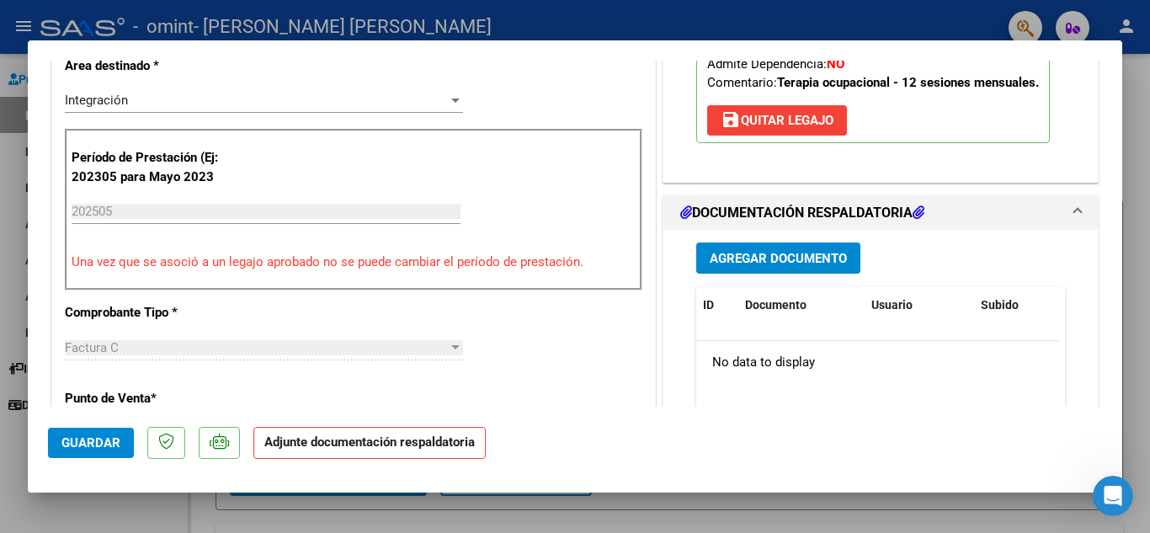
scroll to position [430, 0]
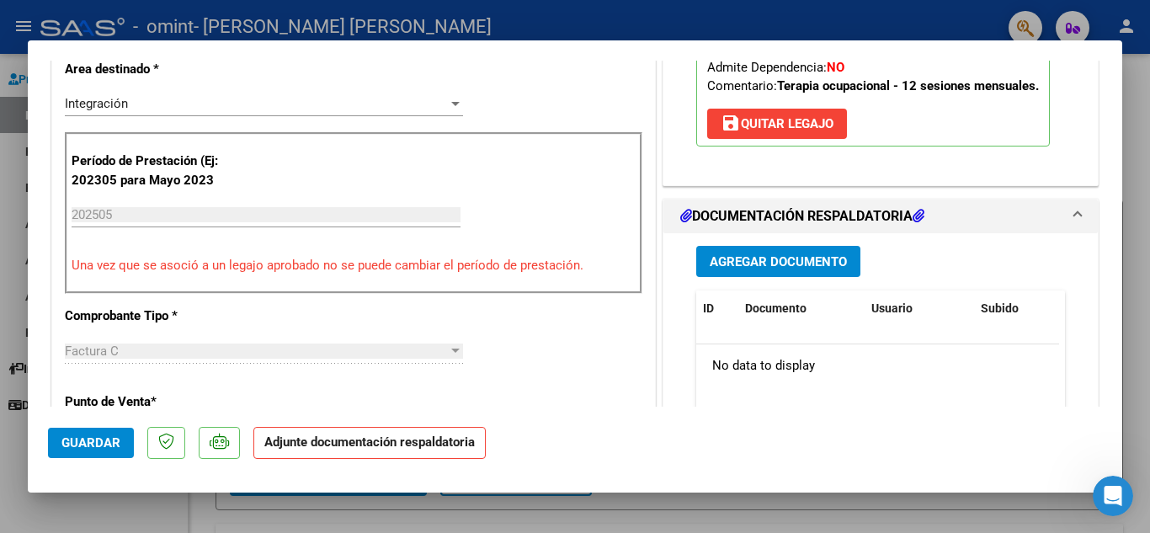
click at [720, 255] on span "Agregar Documento" at bounding box center [777, 261] width 137 height 15
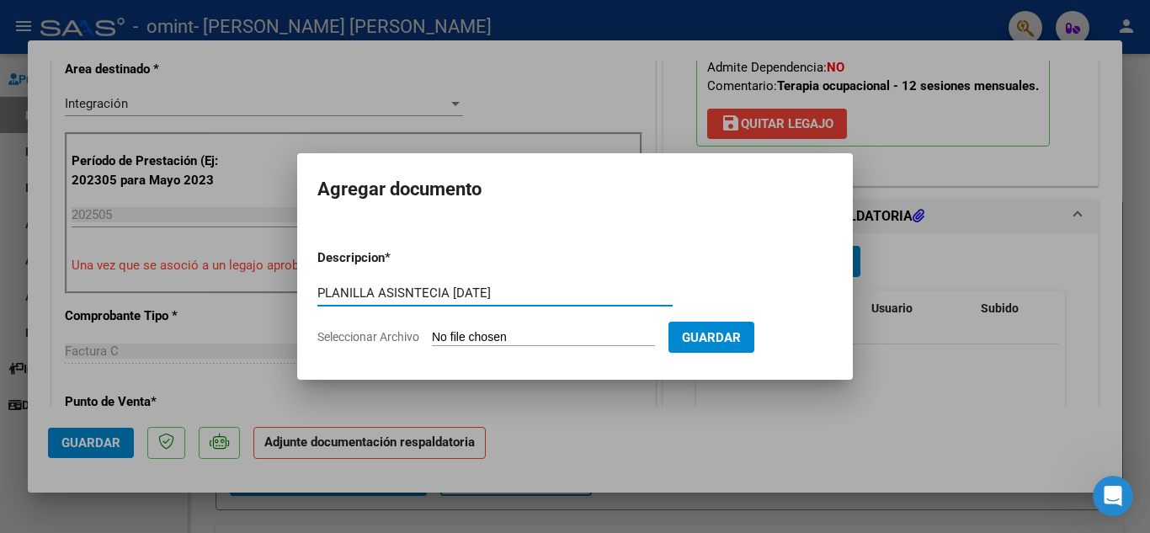
type input "PLANILLA ASISNTECIA [DATE]"
click at [585, 336] on input "Seleccionar Archivo" at bounding box center [543, 338] width 223 height 16
type input "C:\fakepath\Asistencia [PERSON_NAME].pdf"
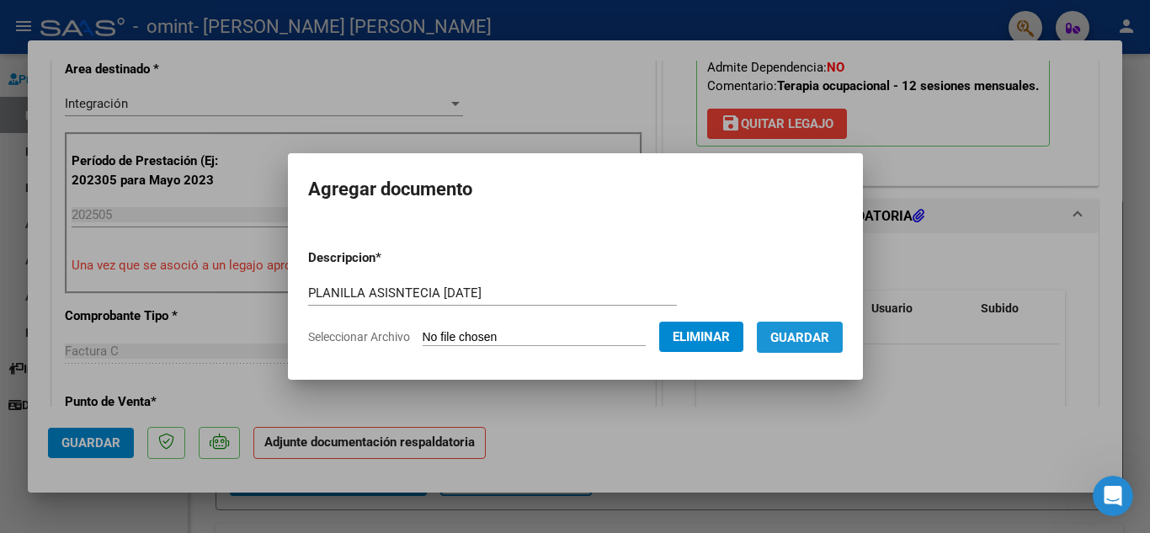
click at [842, 332] on button "Guardar" at bounding box center [800, 336] width 86 height 31
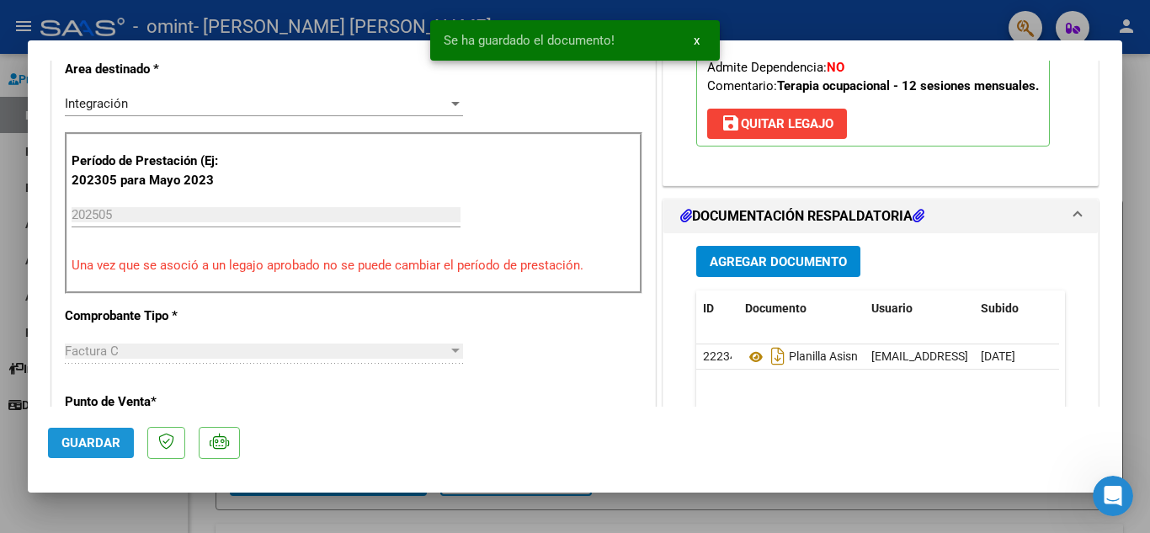
click at [103, 448] on span "Guardar" at bounding box center [90, 442] width 59 height 15
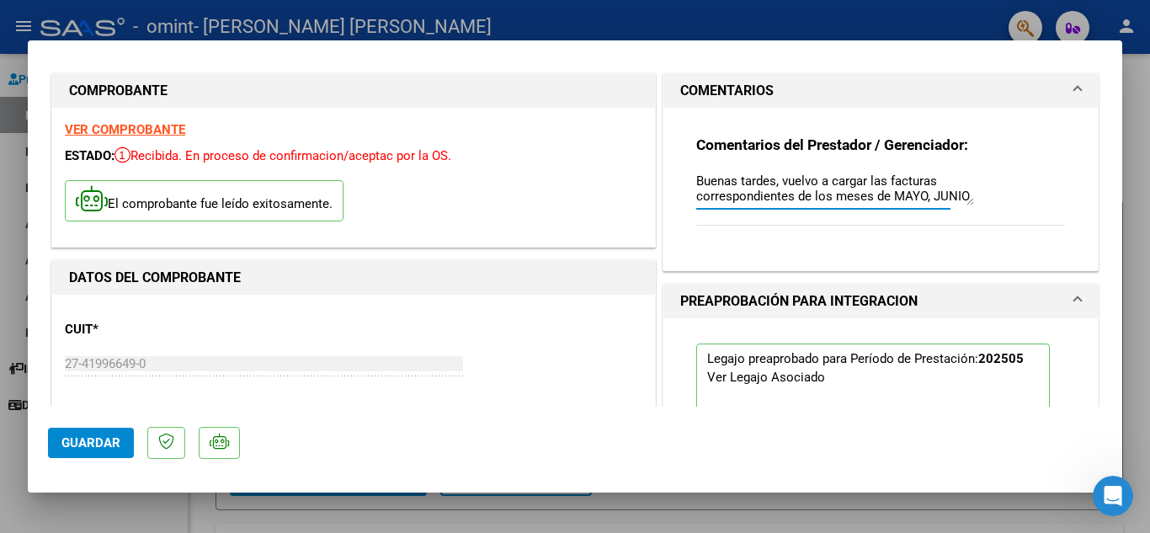
scroll to position [106, 0]
drag, startPoint x: 689, startPoint y: 178, endPoint x: 899, endPoint y: 210, distance: 212.0
click at [899, 210] on div "Buenas tardes, vuelvo a cargar las facturas correspondientes de los meses de MA…" at bounding box center [823, 196] width 254 height 56
click at [880, 196] on textarea "Buenas tardes, vuelvo a cargar las facturas correspondientes de los meses de MA…" at bounding box center [835, 189] width 278 height 34
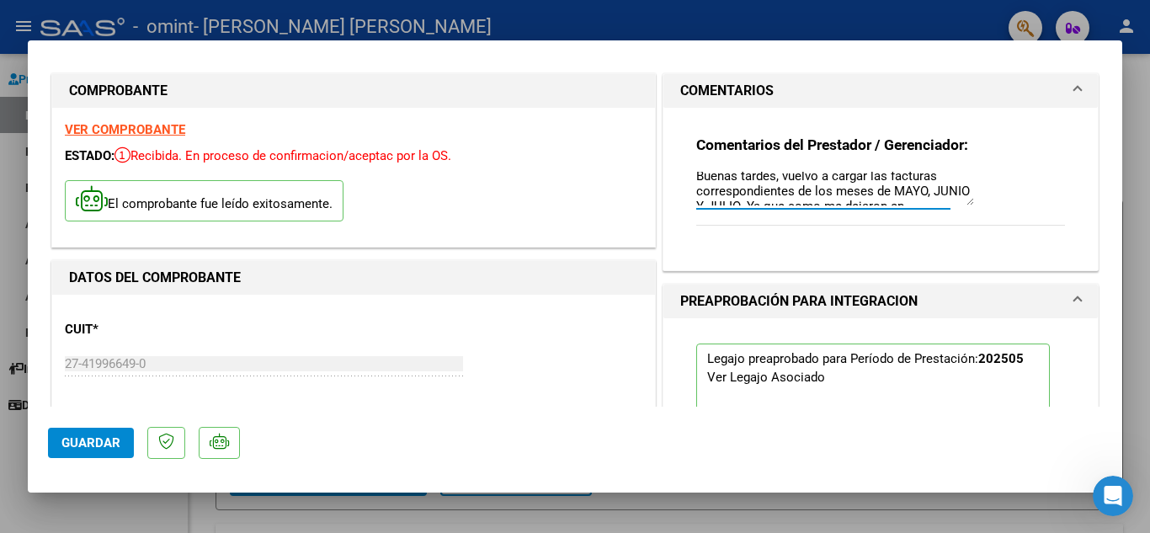
click at [128, 437] on button "Guardar" at bounding box center [91, 442] width 86 height 30
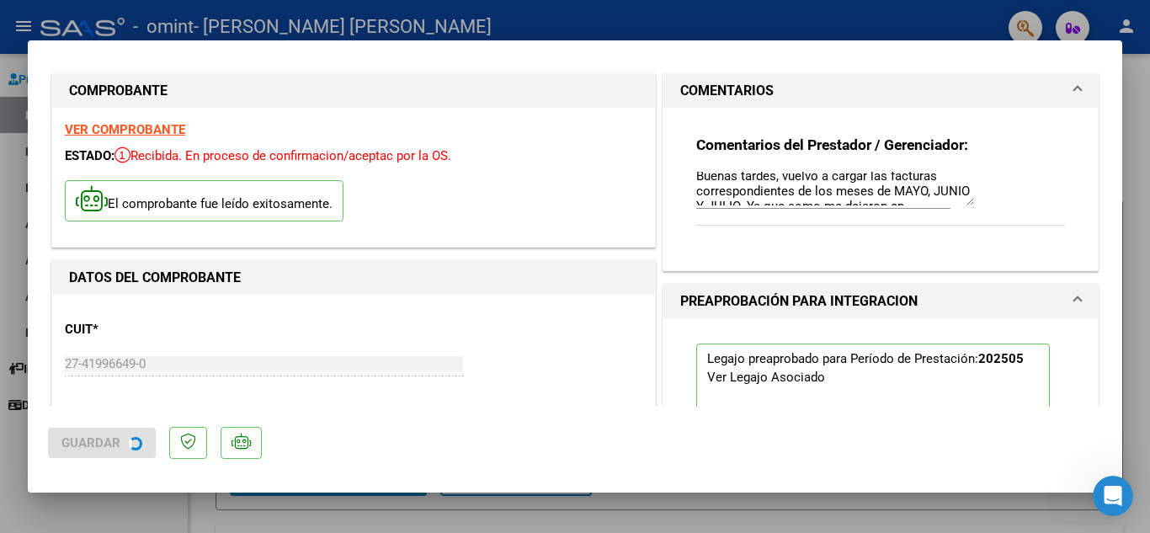
click at [1137, 98] on div at bounding box center [575, 266] width 1150 height 533
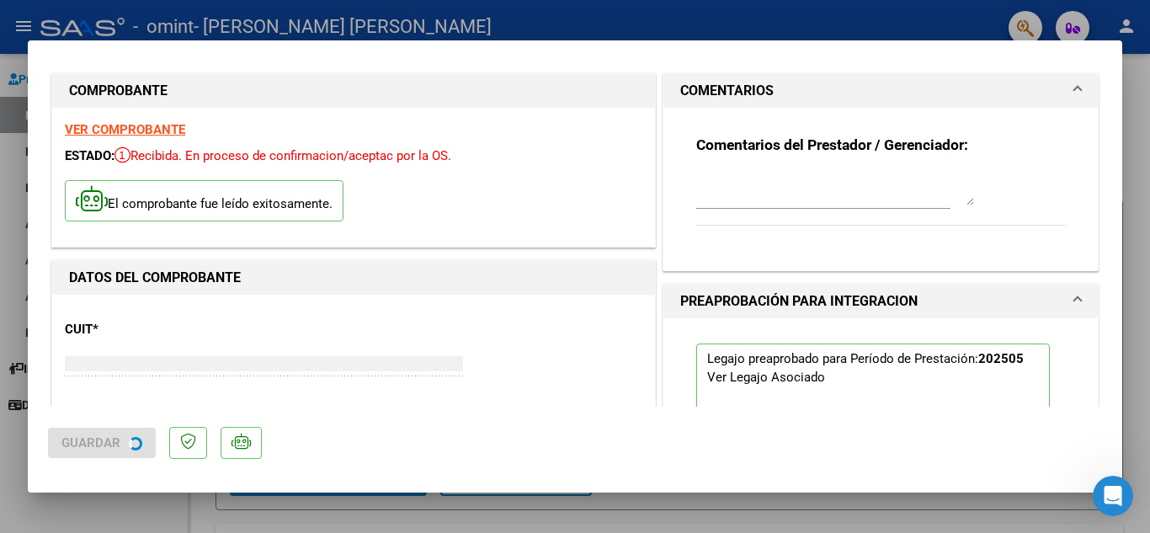
scroll to position [0, 0]
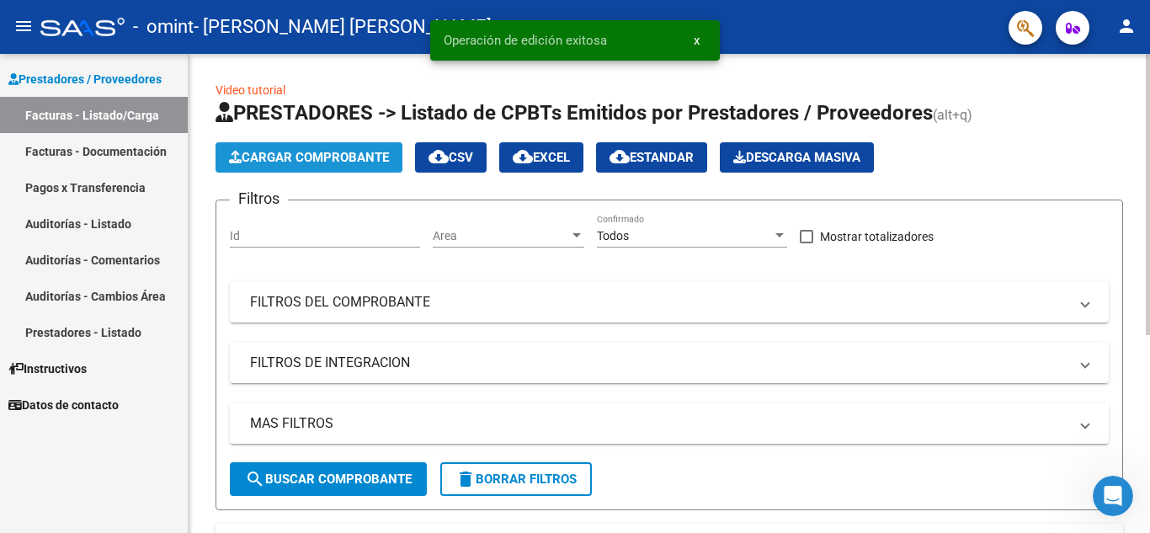
click at [339, 153] on span "Cargar Comprobante" at bounding box center [309, 157] width 160 height 15
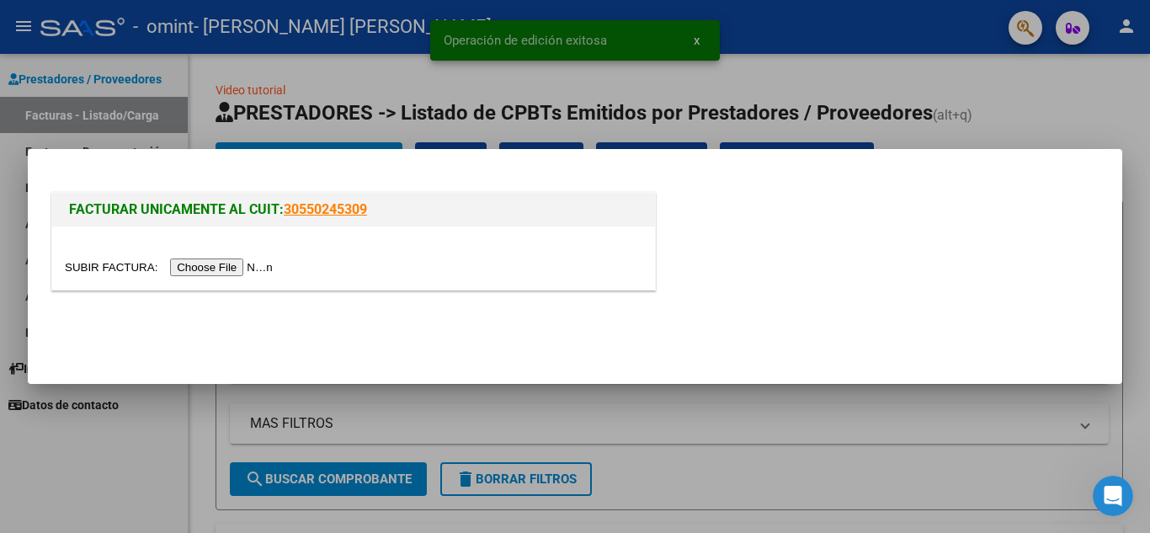
click at [243, 266] on input "file" at bounding box center [171, 267] width 213 height 18
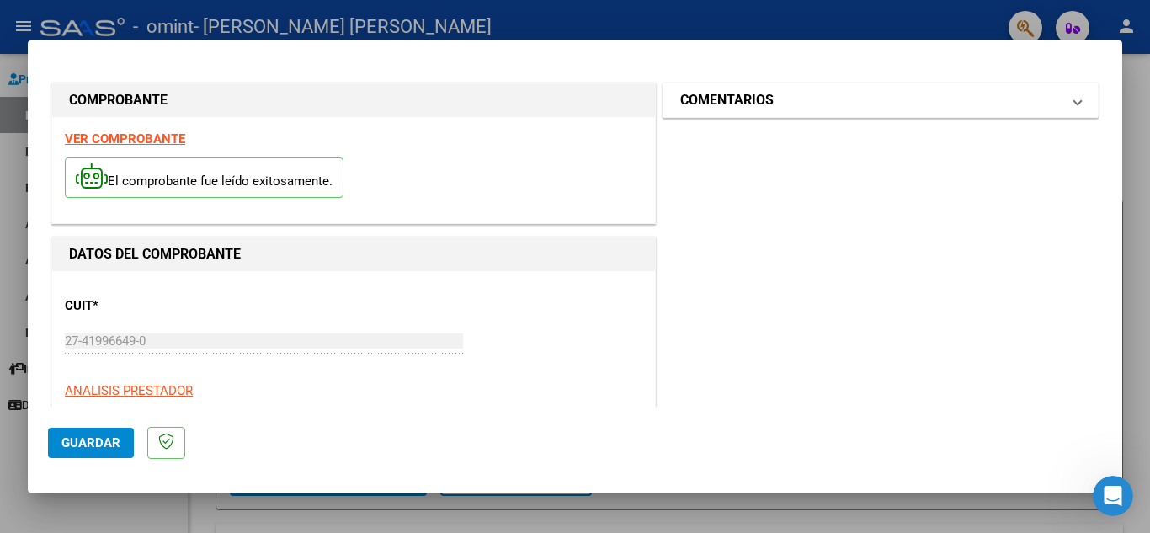
click at [1054, 92] on span "COMENTARIOS" at bounding box center [877, 100] width 394 height 20
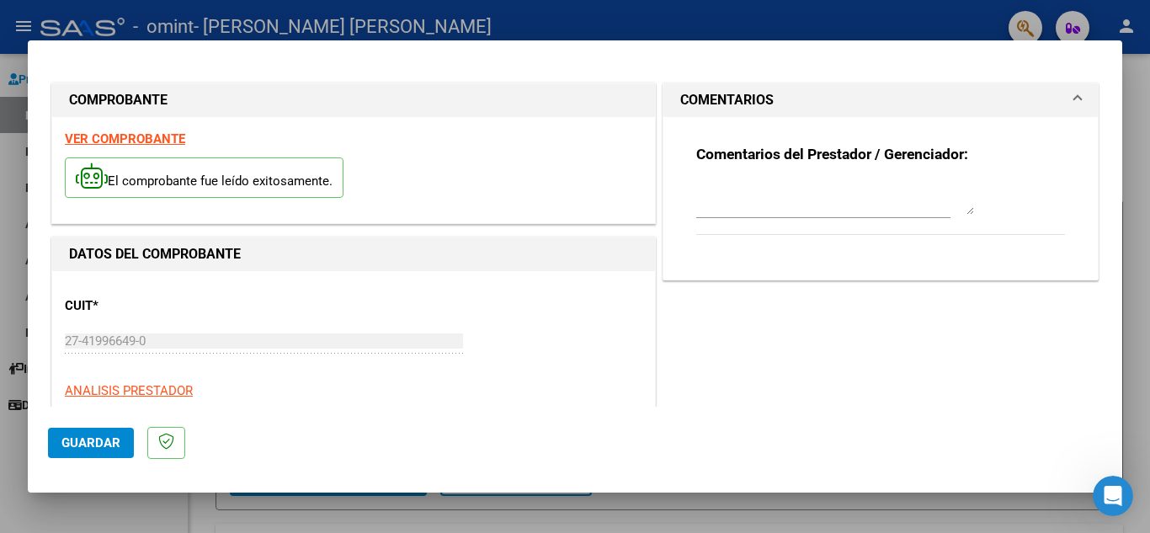
click at [820, 198] on textarea at bounding box center [835, 198] width 278 height 34
paste textarea "Se rechaza el comprobante. La cantidad de sesiones habilitadas son [DEMOGRAPHIC…"
type textarea "Se rechaza el comprobante. La cantidad de sesiones habilitadas son [DEMOGRAPHIC…"
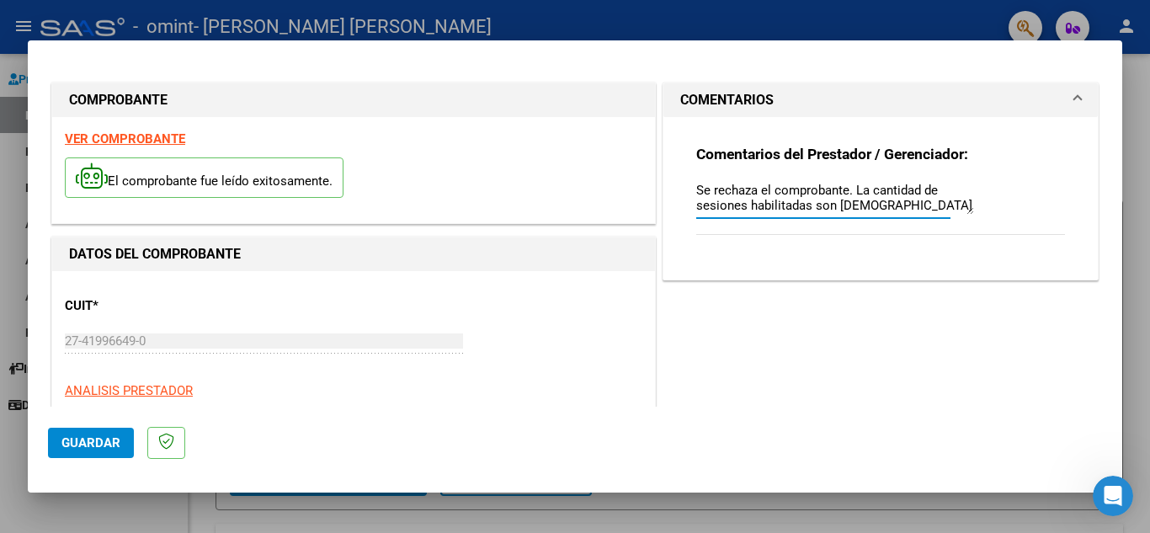
scroll to position [60, 0]
click at [803, 192] on textarea "Se rechaza el comprobante. La cantidad de sesiones habilitadas son [DEMOGRAPHIC…" at bounding box center [835, 198] width 278 height 34
drag, startPoint x: 690, startPoint y: 187, endPoint x: 800, endPoint y: 246, distance: 125.0
click at [800, 246] on div "Comentarios del Prestador / Gerenciador: Se rechaza el comprobante. La cantidad…" at bounding box center [880, 199] width 369 height 109
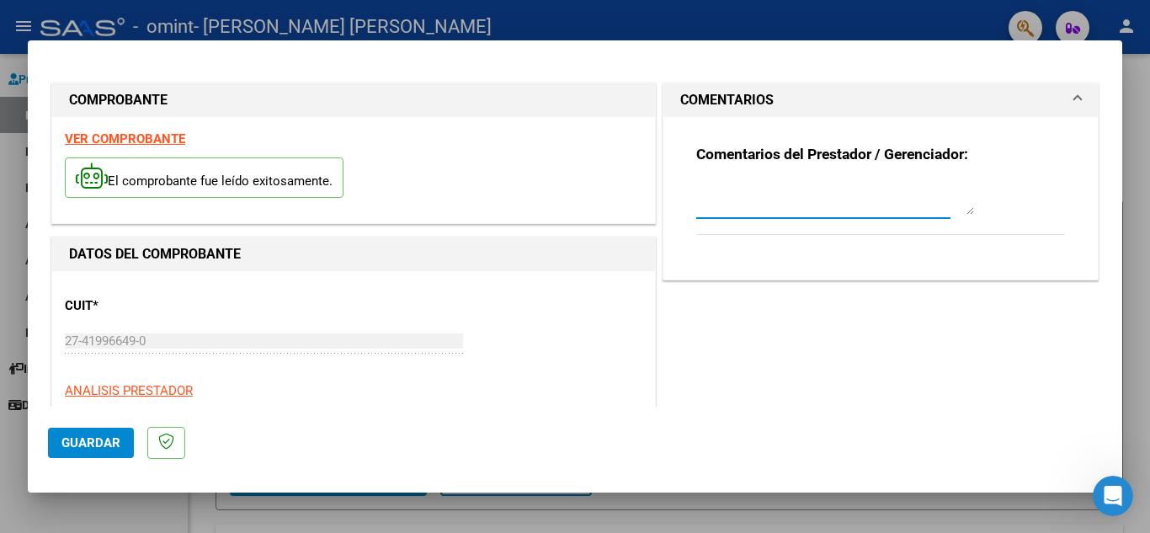
scroll to position [0, 0]
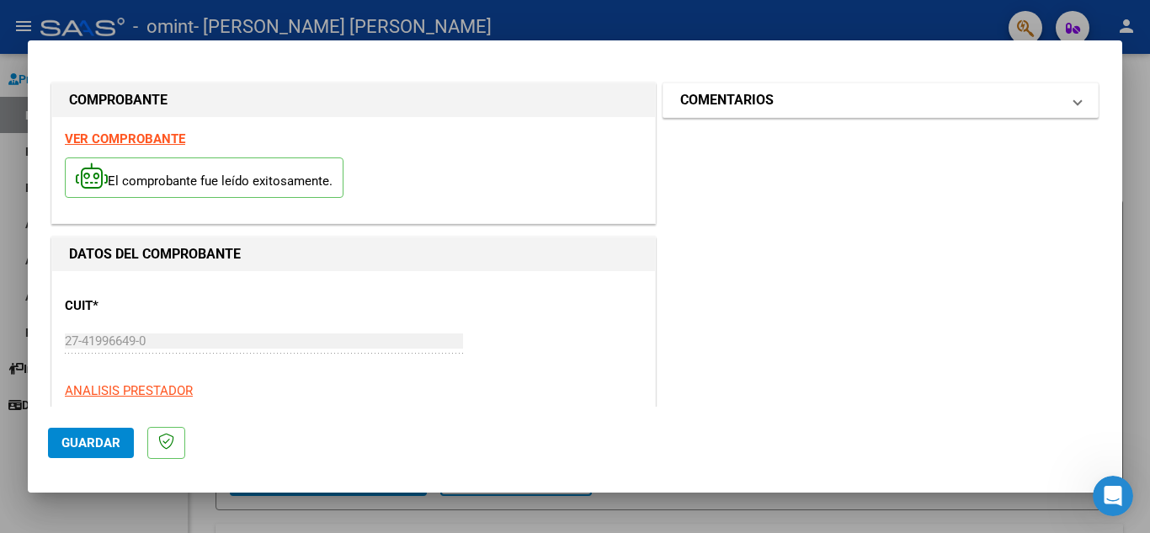
click at [929, 98] on mat-panel-title "COMENTARIOS" at bounding box center [870, 100] width 380 height 20
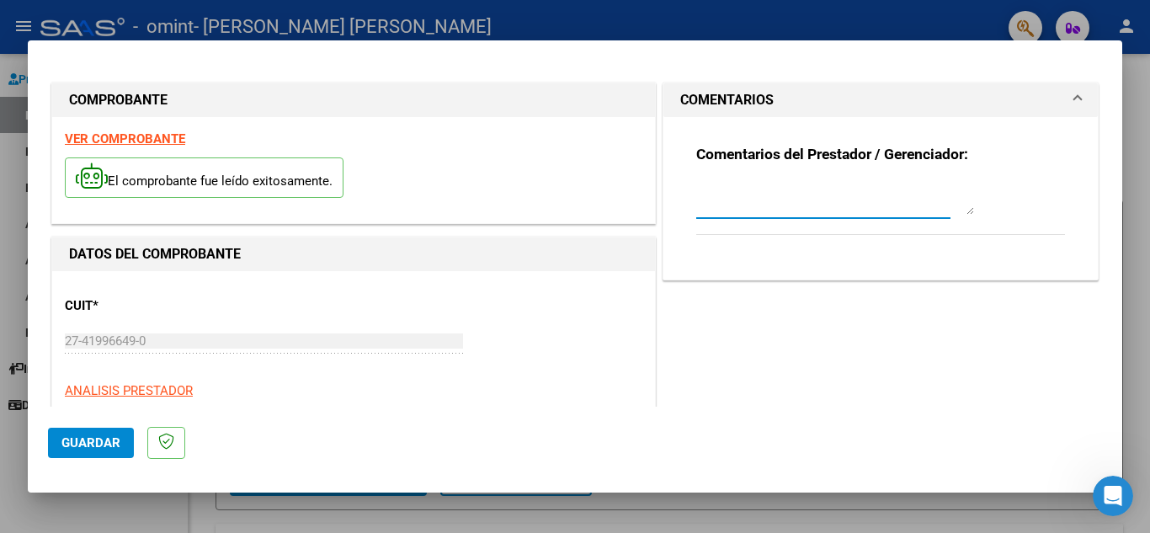
click at [791, 194] on textarea at bounding box center [835, 198] width 278 height 34
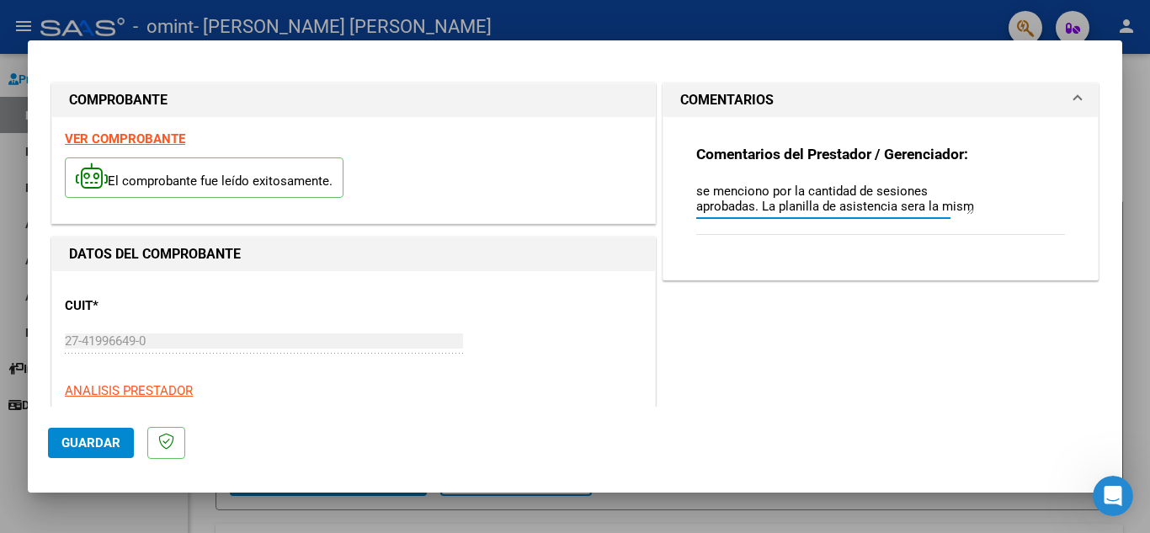
scroll to position [29, 0]
type textarea "Buenas tardes vuelvo a subir facturas tal como se menciono por la cantidad de s…"
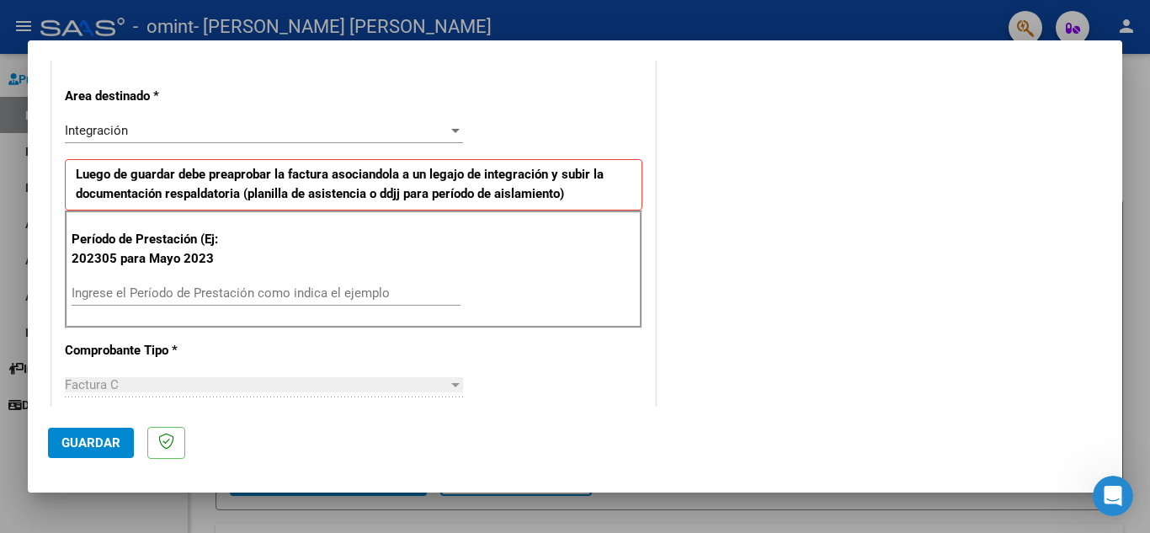
scroll to position [332, 0]
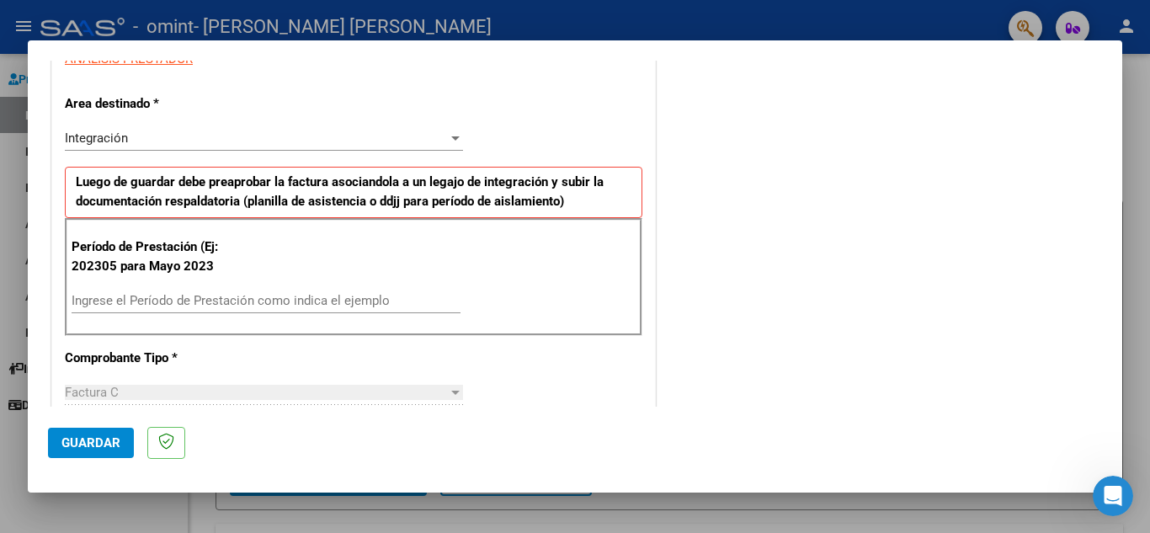
click at [173, 305] on input "Ingrese el Período de Prestación como indica el ejemplo" at bounding box center [266, 300] width 389 height 15
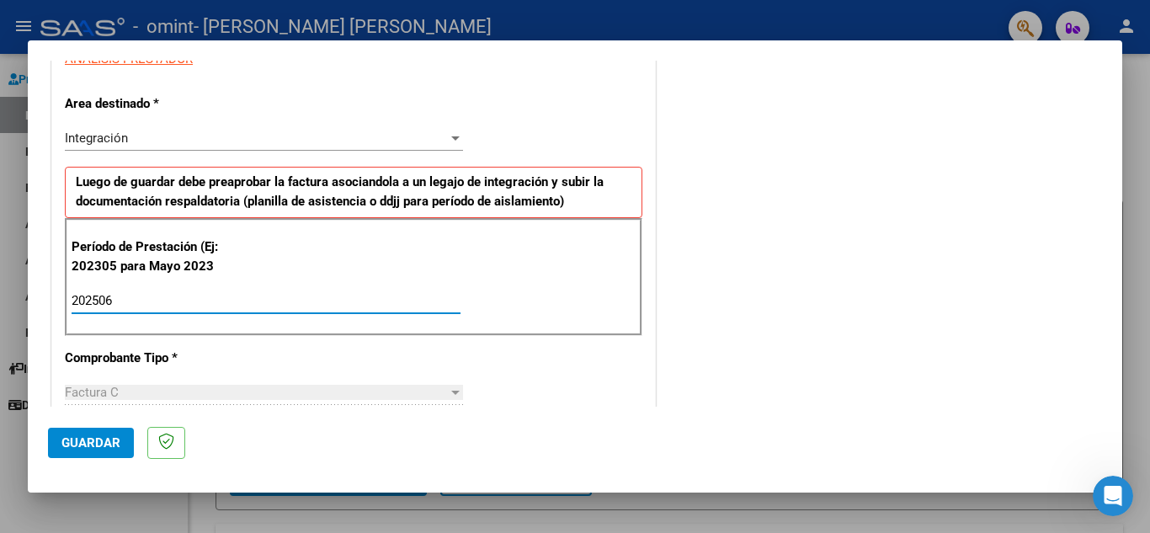
type input "202506"
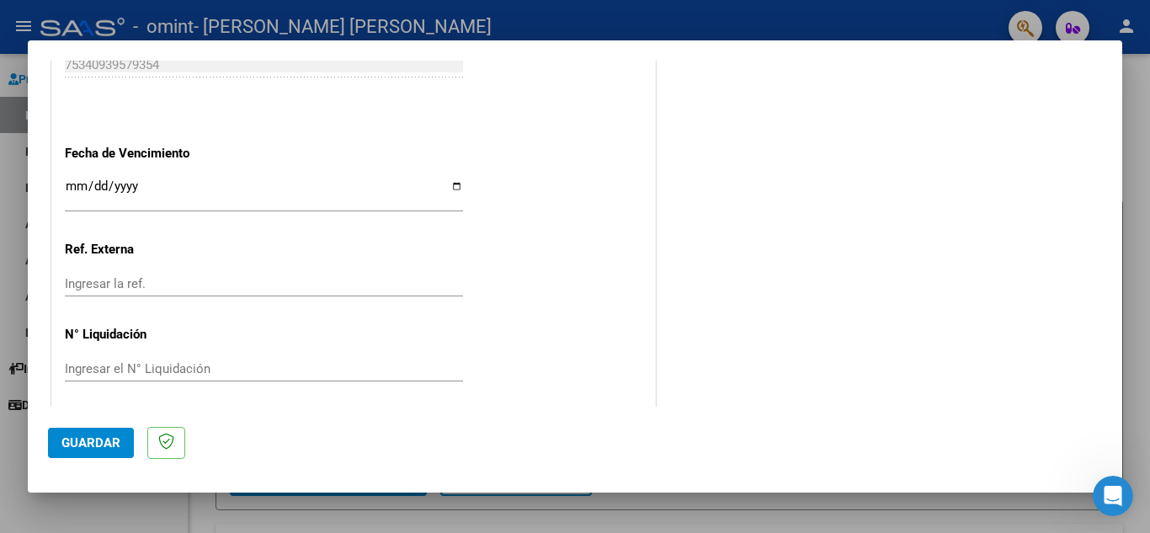
scroll to position [1103, 0]
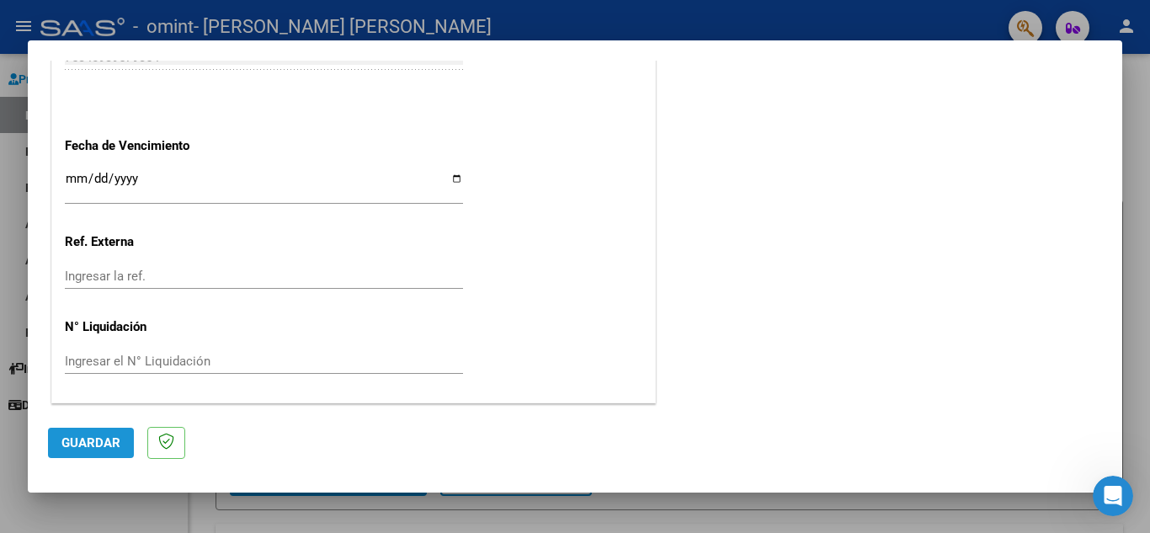
click at [100, 448] on span "Guardar" at bounding box center [90, 442] width 59 height 15
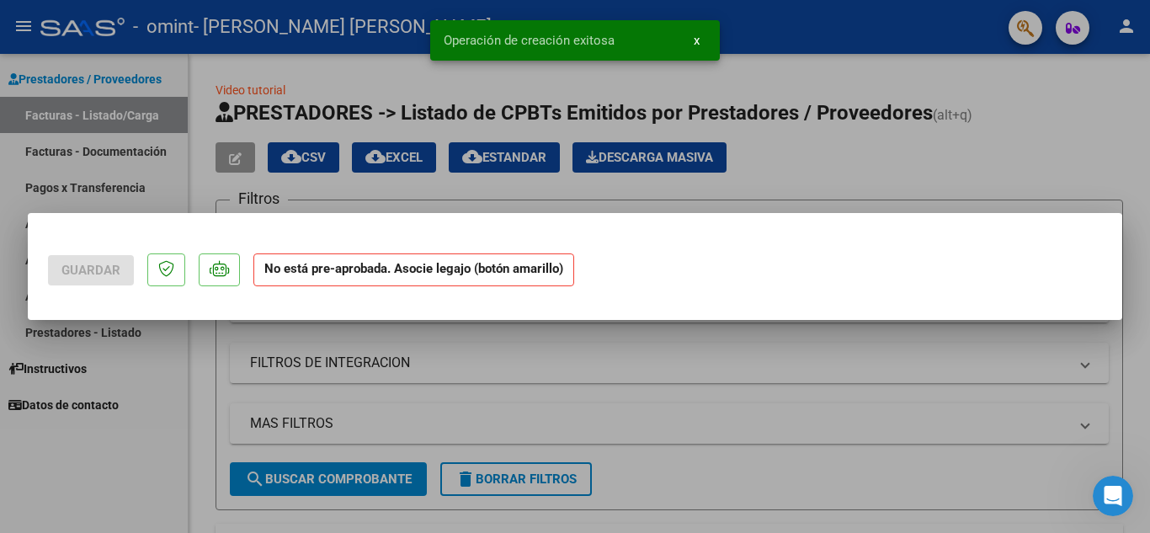
scroll to position [0, 0]
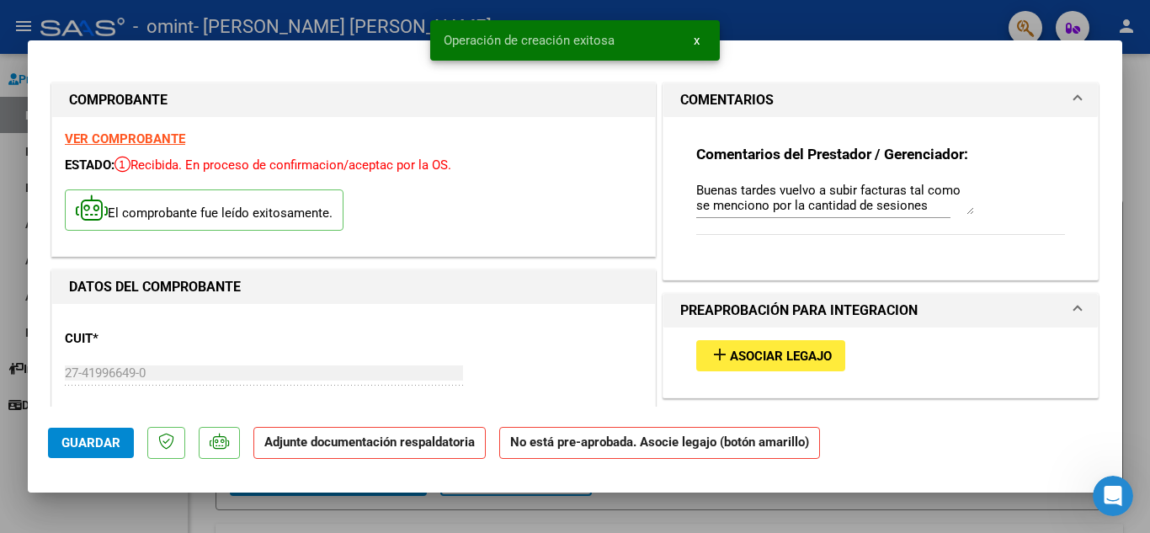
click at [794, 357] on span "Asociar Legajo" at bounding box center [781, 355] width 102 height 15
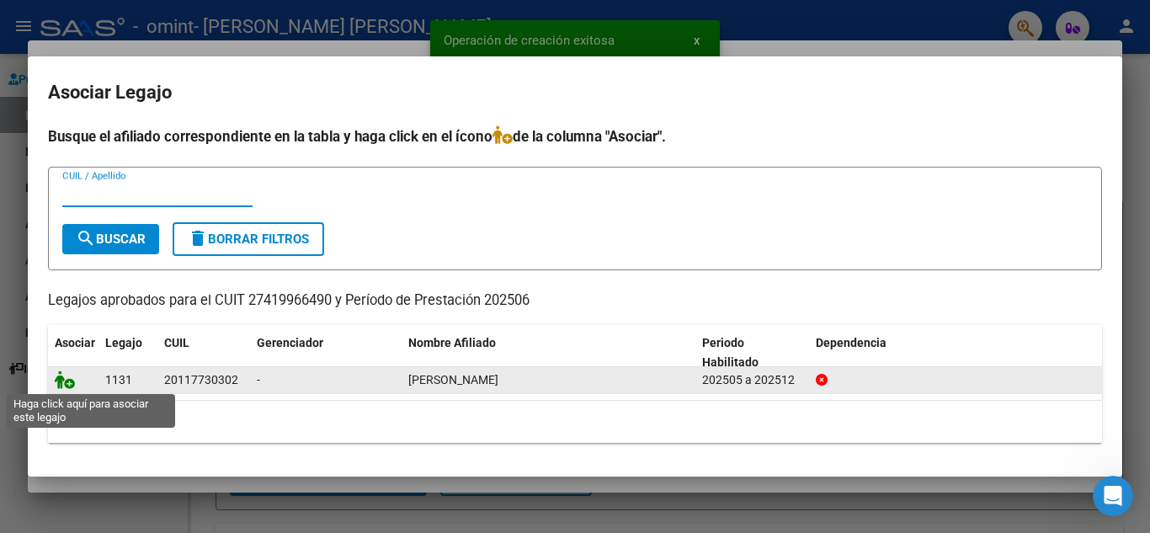
click at [73, 378] on icon at bounding box center [65, 379] width 20 height 19
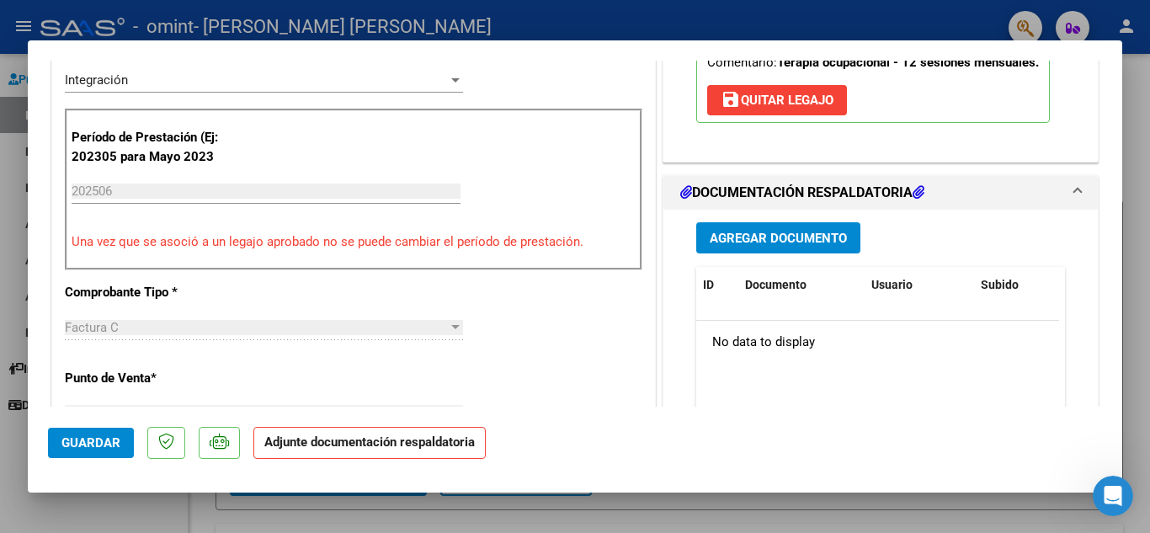
scroll to position [458, 0]
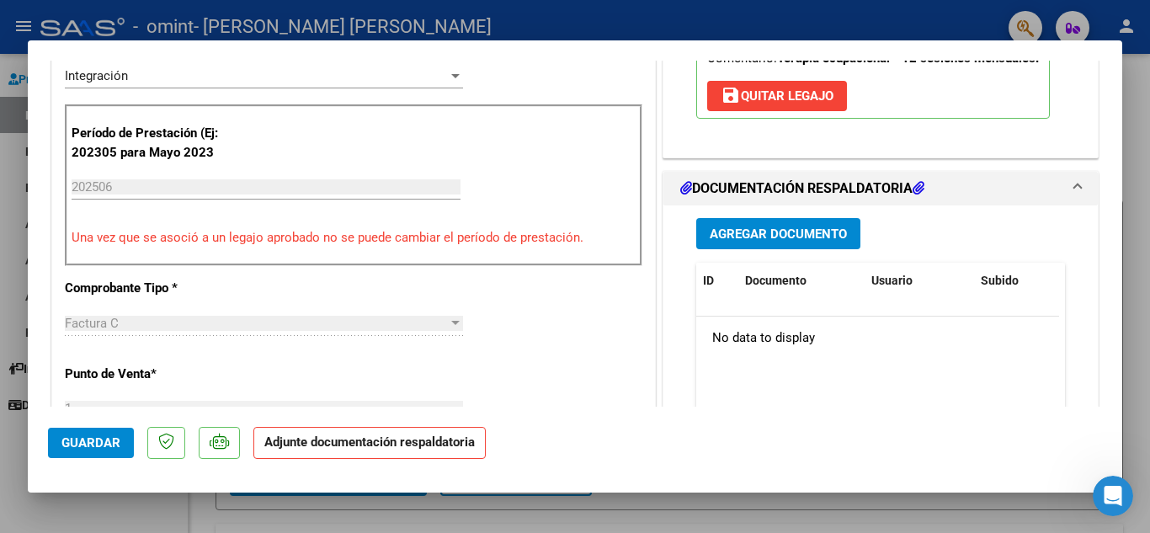
click at [721, 240] on span "Agregar Documento" at bounding box center [777, 233] width 137 height 15
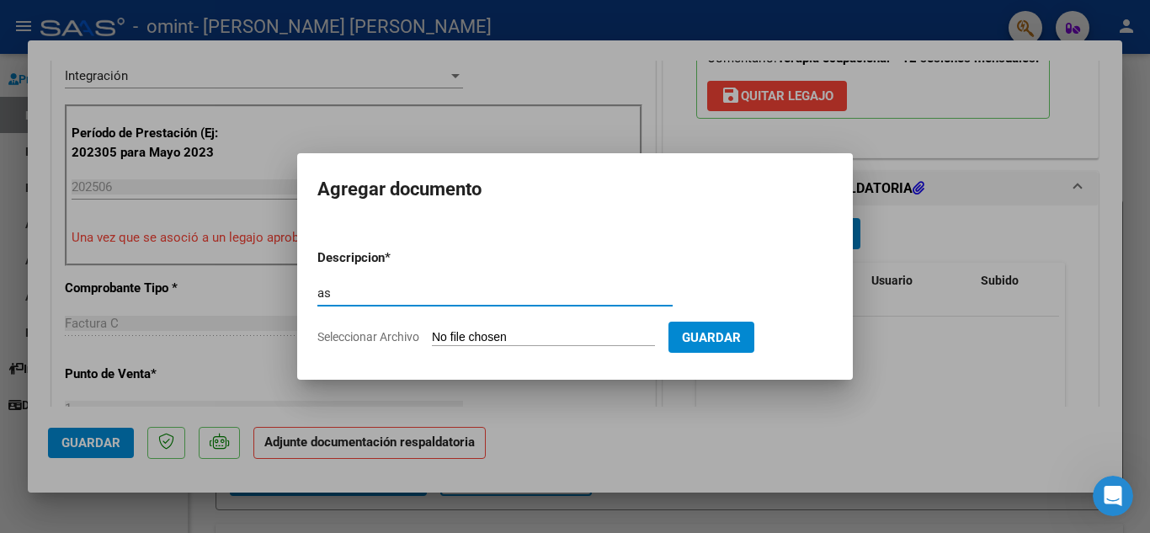
type input "a"
type input "planilla asistencia junio"
click at [378, 340] on span "Seleccionar Archivo" at bounding box center [368, 336] width 102 height 13
click at [432, 340] on input "Seleccionar Archivo" at bounding box center [543, 338] width 223 height 16
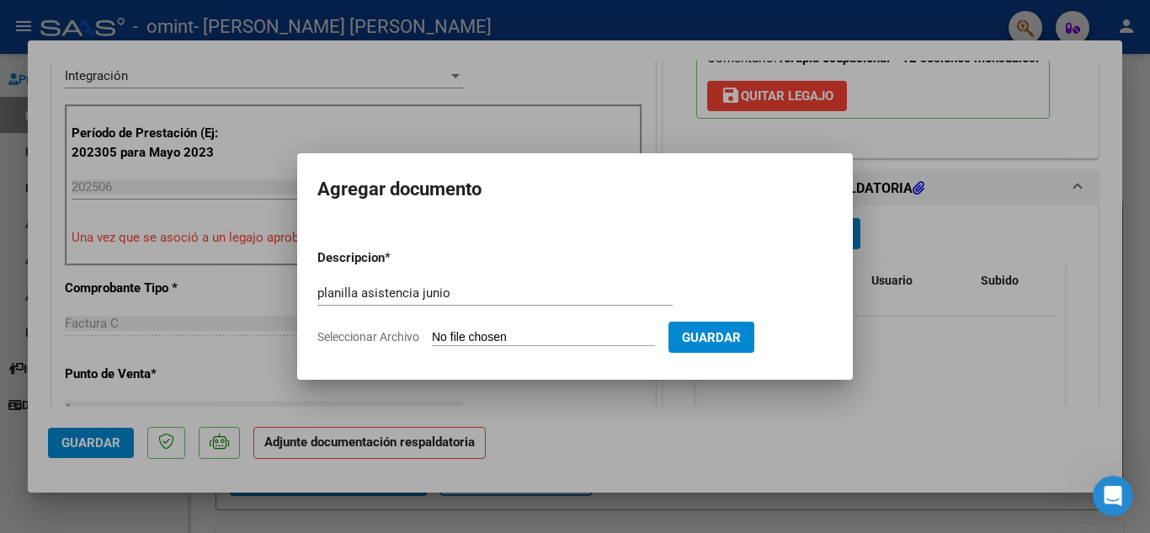
type input "C:\fakepath\Asistencia [PERSON_NAME] .pdf"
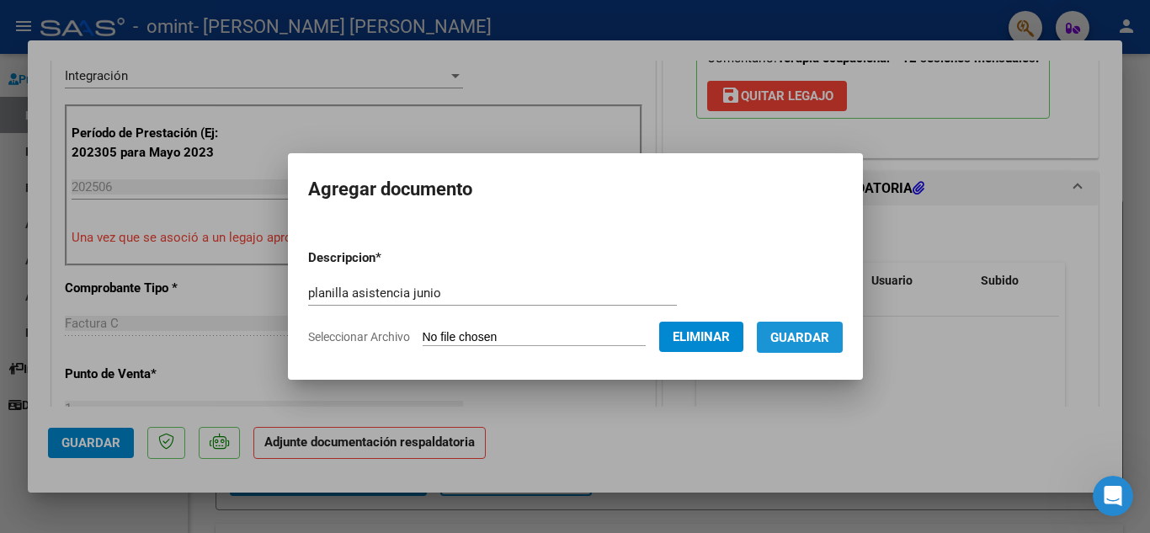
click at [823, 340] on span "Guardar" at bounding box center [799, 337] width 59 height 15
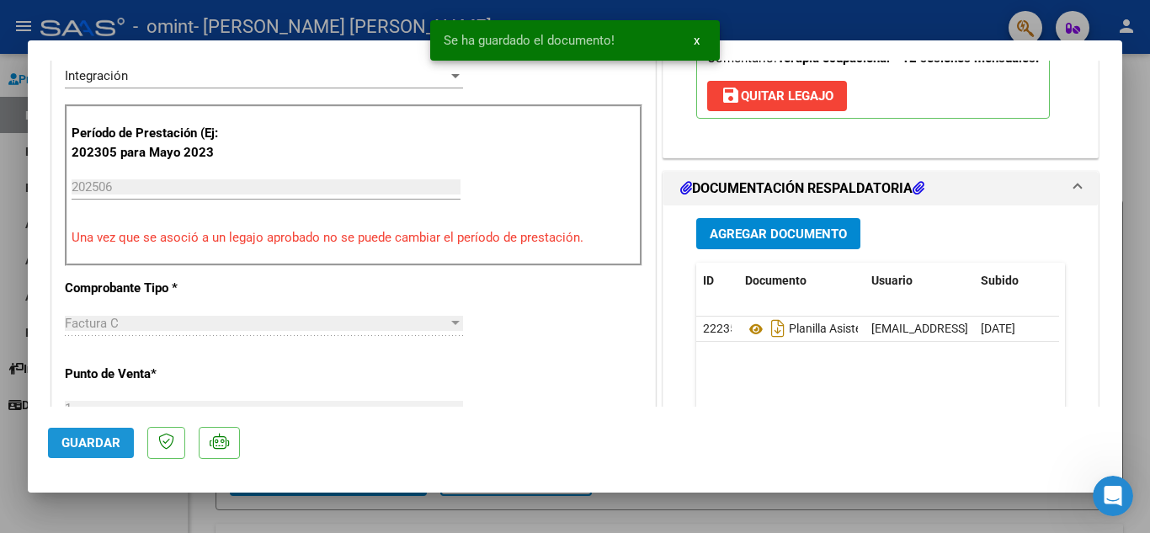
click at [98, 442] on span "Guardar" at bounding box center [90, 442] width 59 height 15
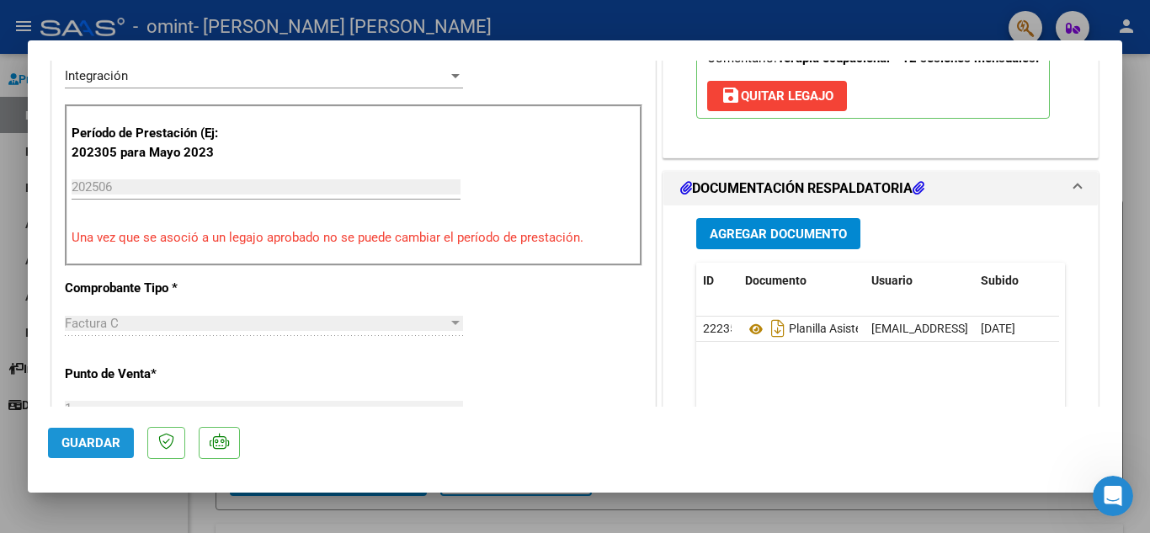
click at [98, 442] on span "Guardar" at bounding box center [90, 442] width 59 height 15
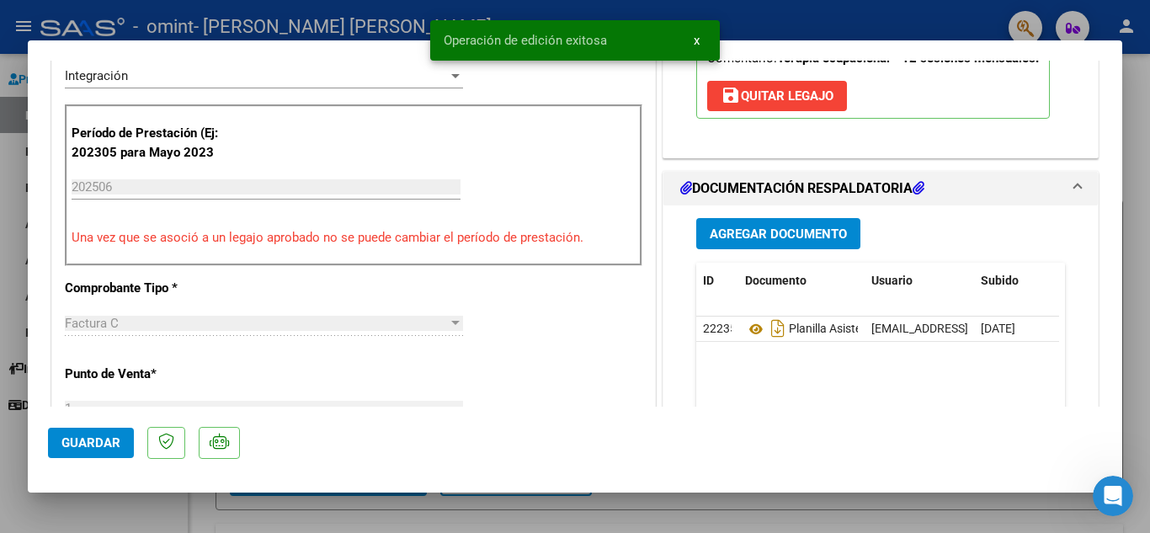
click at [1139, 130] on div at bounding box center [575, 266] width 1150 height 533
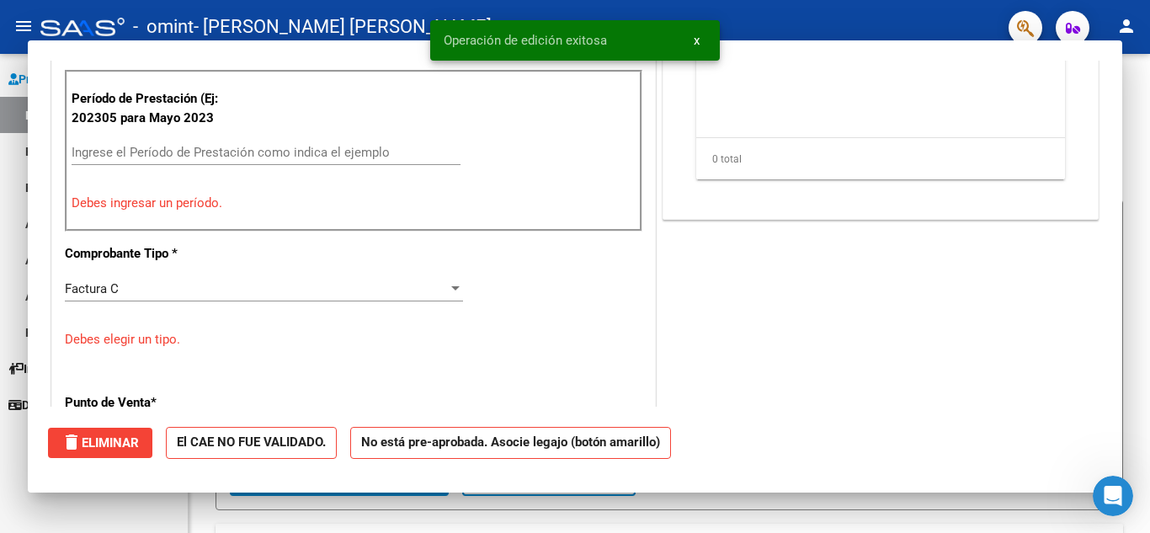
scroll to position [0, 0]
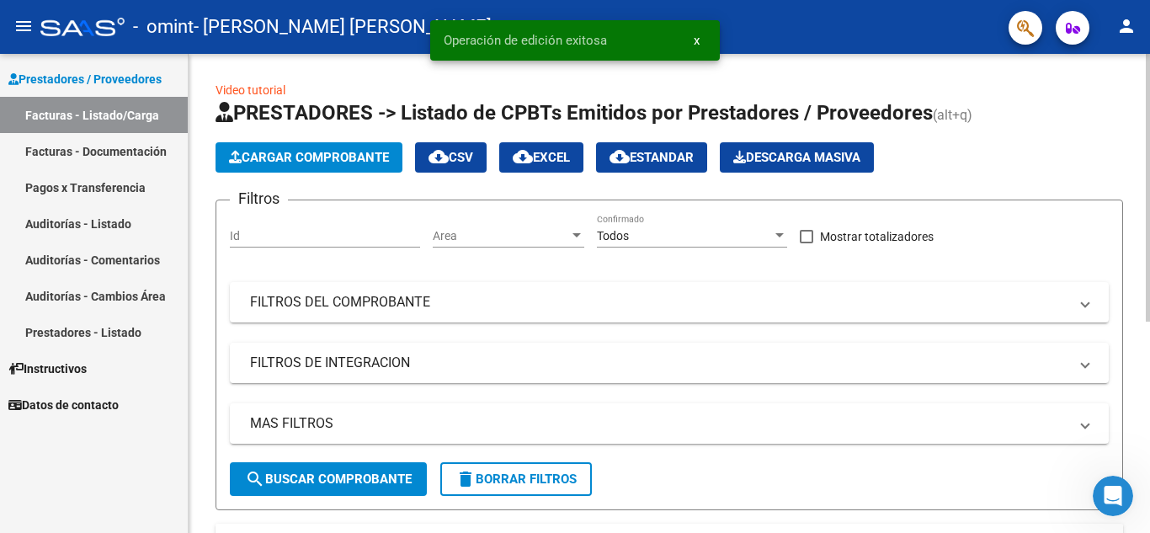
click at [360, 152] on span "Cargar Comprobante" at bounding box center [309, 157] width 160 height 15
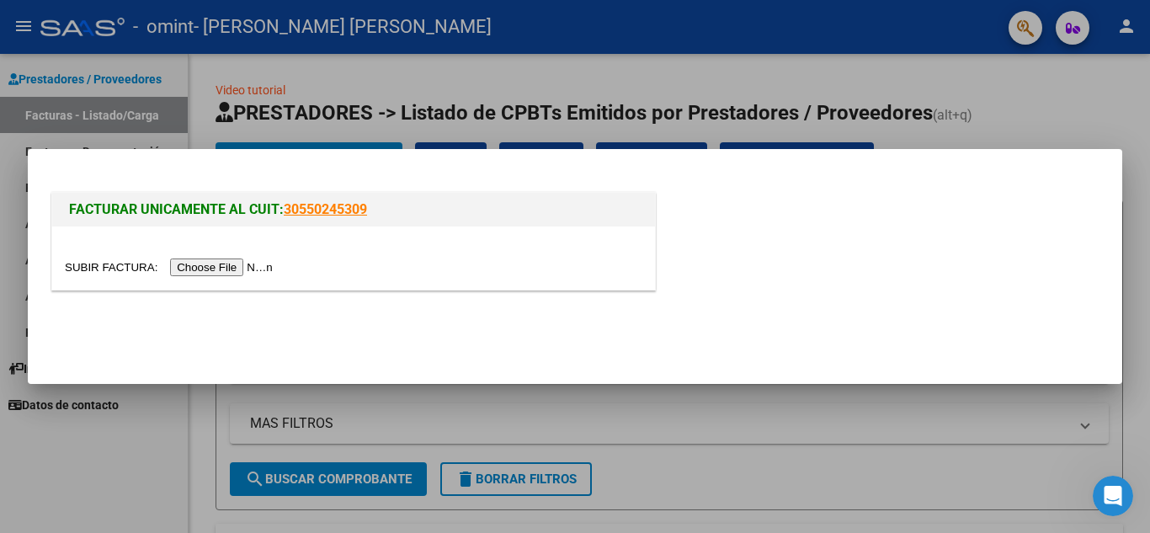
click at [247, 271] on input "file" at bounding box center [171, 267] width 213 height 18
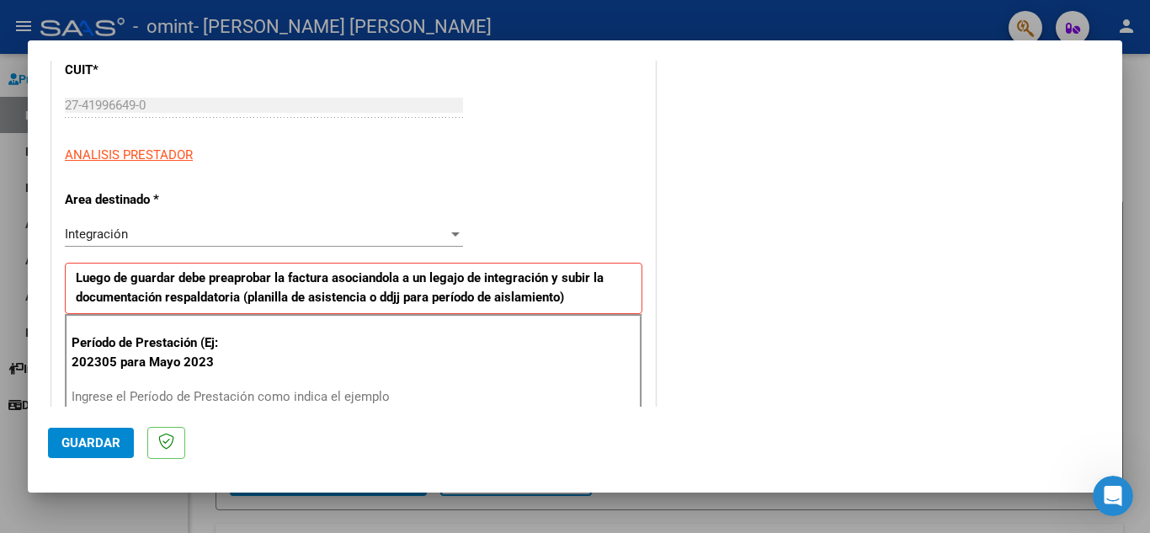
scroll to position [285, 0]
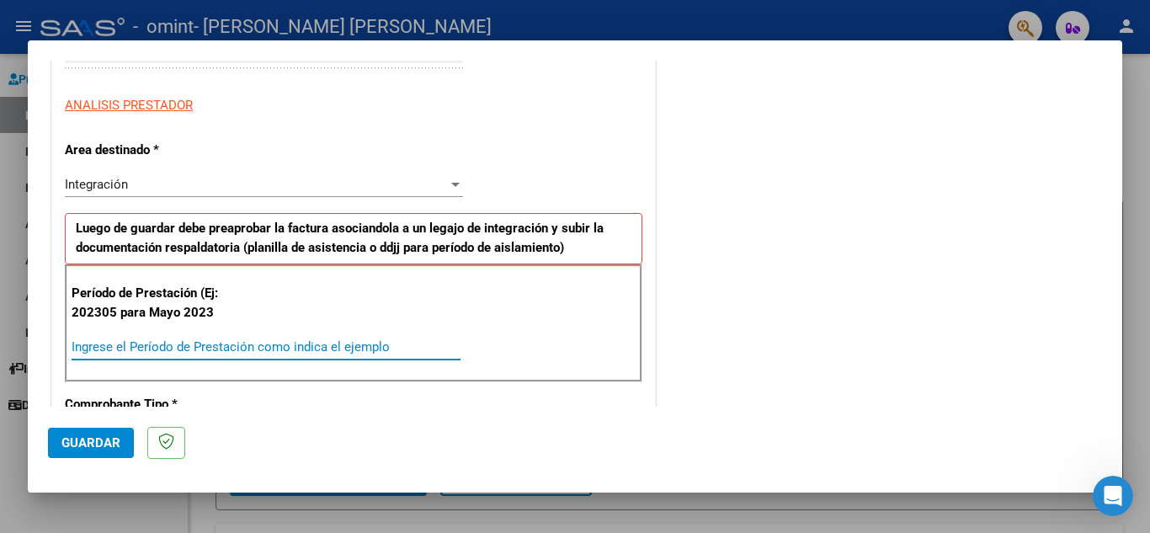
click at [220, 349] on input "Ingrese el Período de Prestación como indica el ejemplo" at bounding box center [266, 346] width 389 height 15
type input "202507"
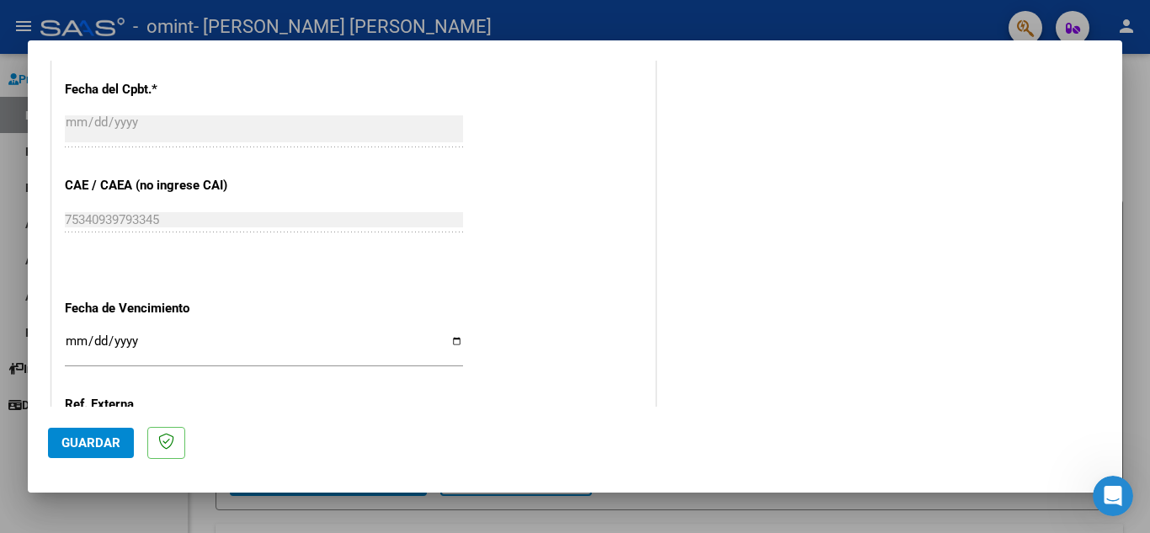
scroll to position [937, 0]
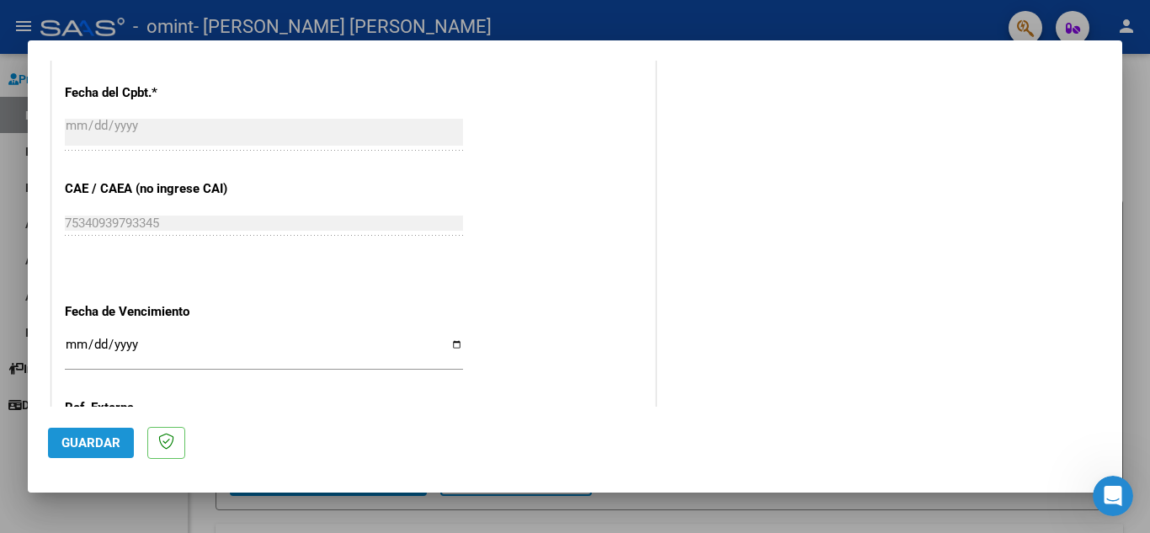
click at [109, 442] on span "Guardar" at bounding box center [90, 442] width 59 height 15
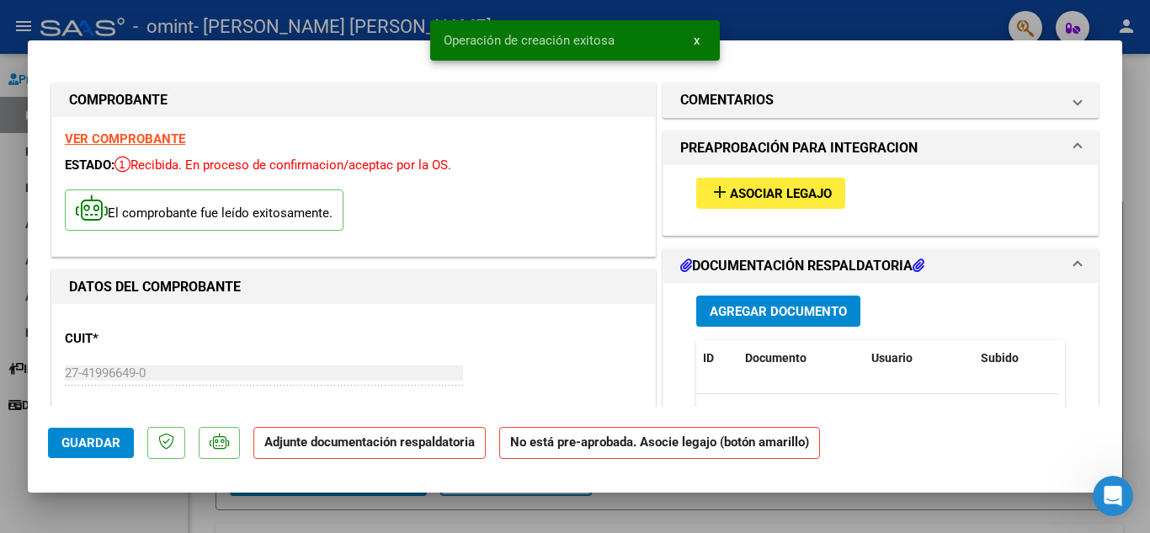
click at [714, 189] on mat-icon "add" at bounding box center [719, 192] width 20 height 20
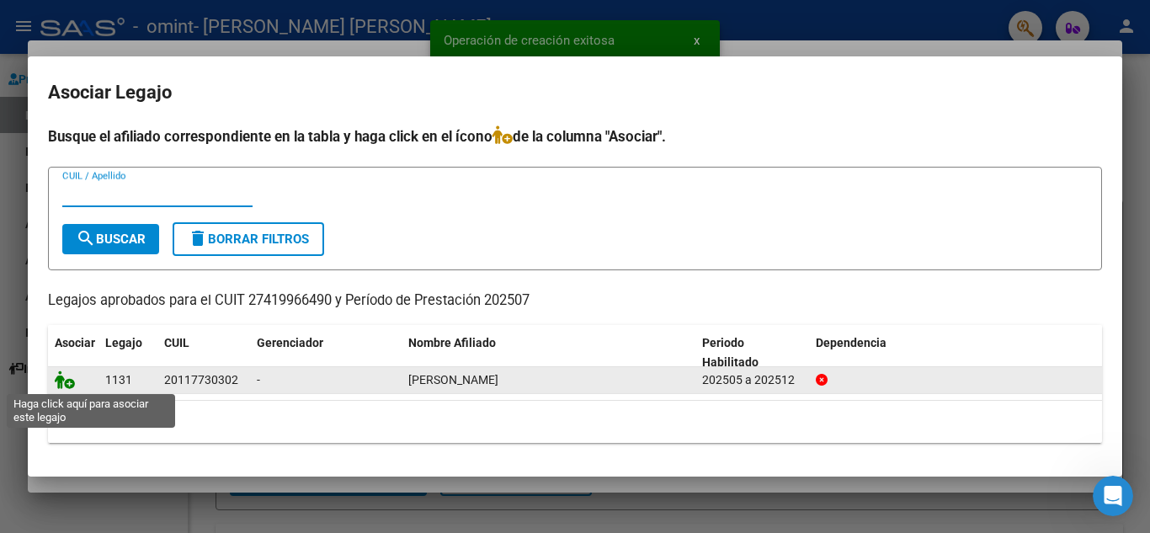
click at [72, 382] on icon at bounding box center [65, 379] width 20 height 19
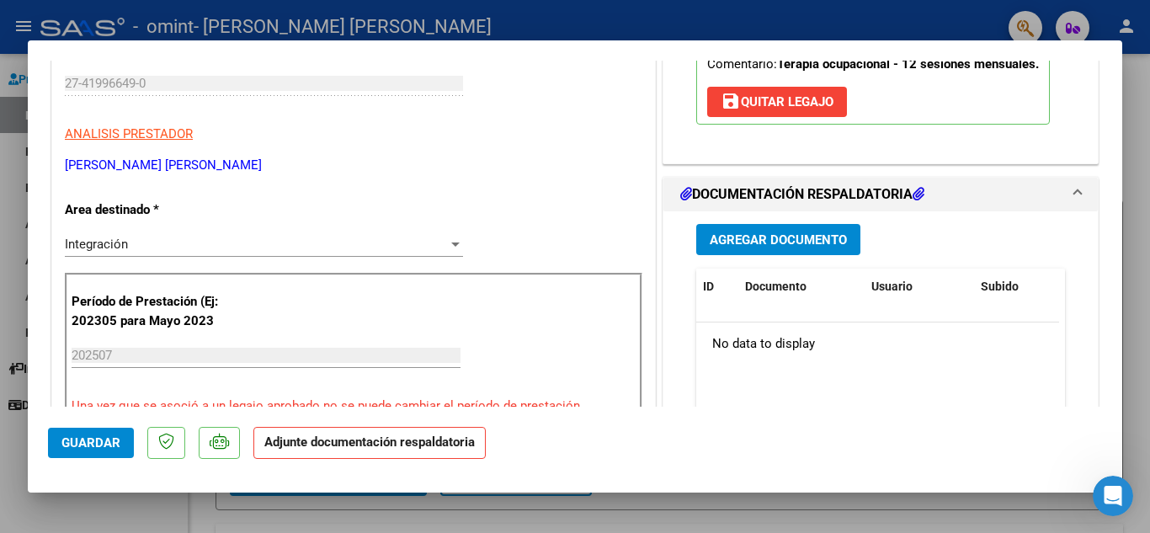
scroll to position [285, 0]
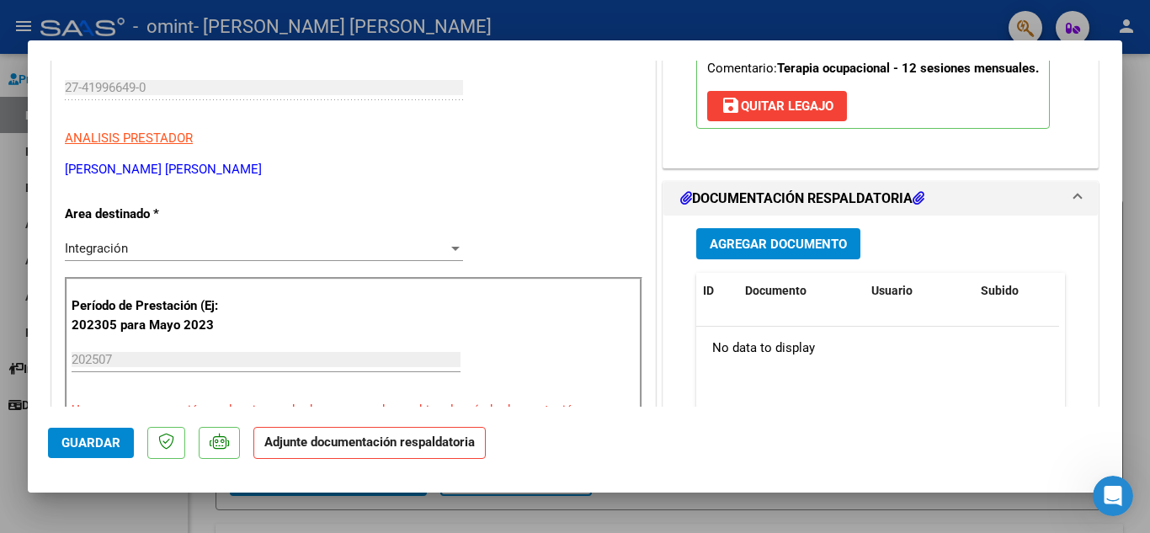
click at [814, 237] on span "Agregar Documento" at bounding box center [777, 243] width 137 height 15
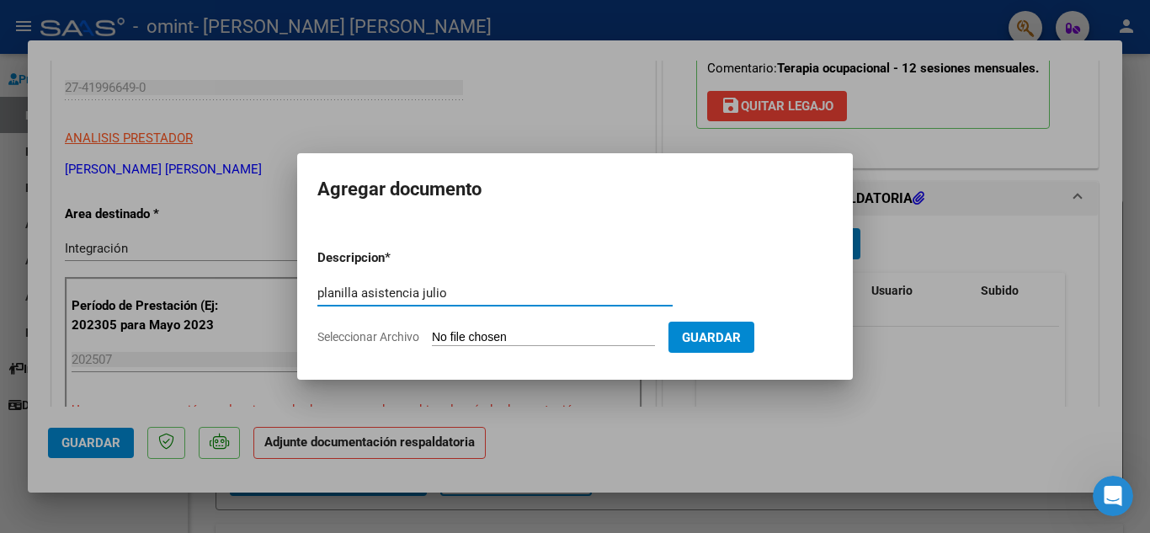
type input "planilla asistencia julio"
click at [397, 336] on span "Seleccionar Archivo" at bounding box center [368, 336] width 102 height 13
click at [432, 336] on input "Seleccionar Archivo" at bounding box center [543, 338] width 223 height 16
type input "C:\fakepath\Asistencia [PERSON_NAME].pdf"
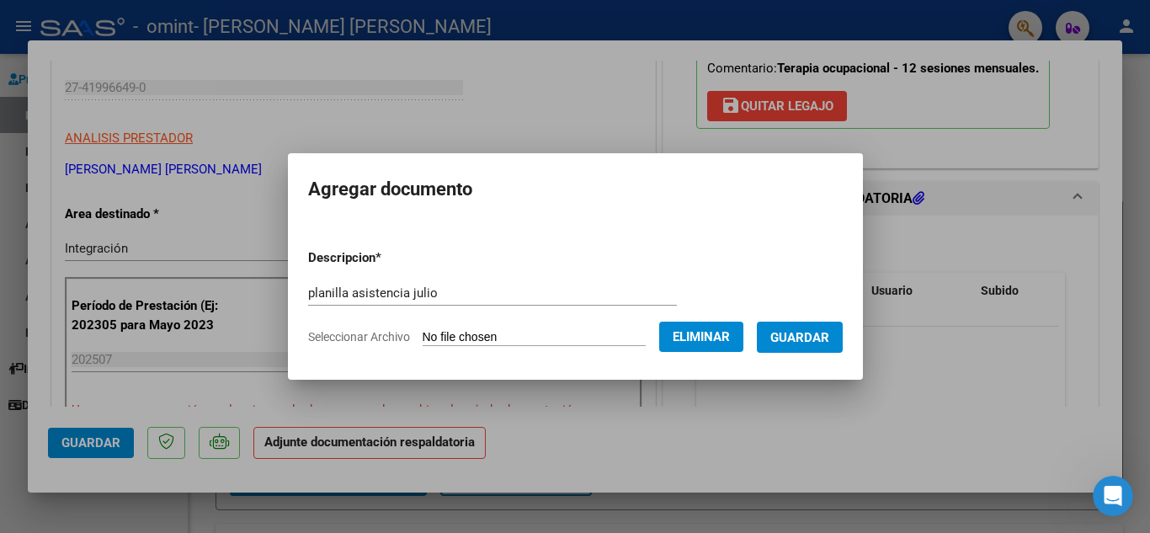
click at [801, 324] on button "Guardar" at bounding box center [800, 336] width 86 height 31
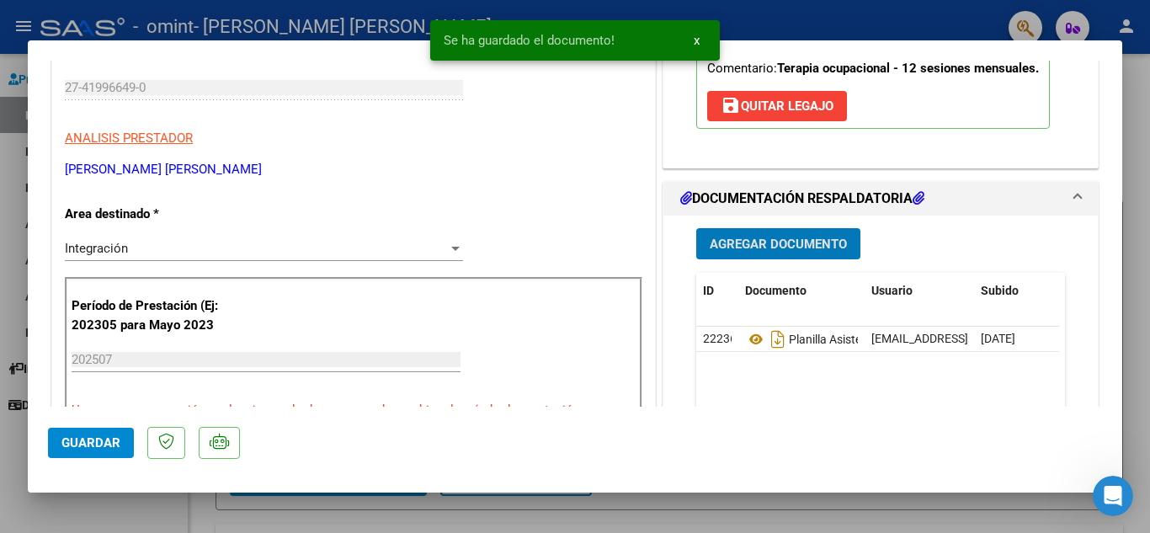
click at [97, 436] on span "Guardar" at bounding box center [90, 442] width 59 height 15
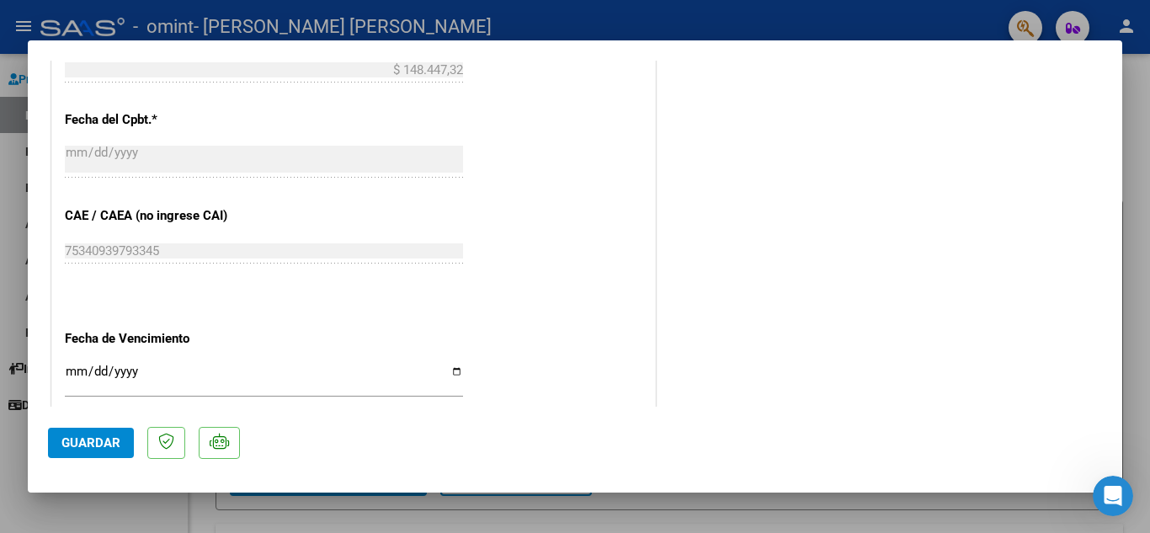
scroll to position [1160, 0]
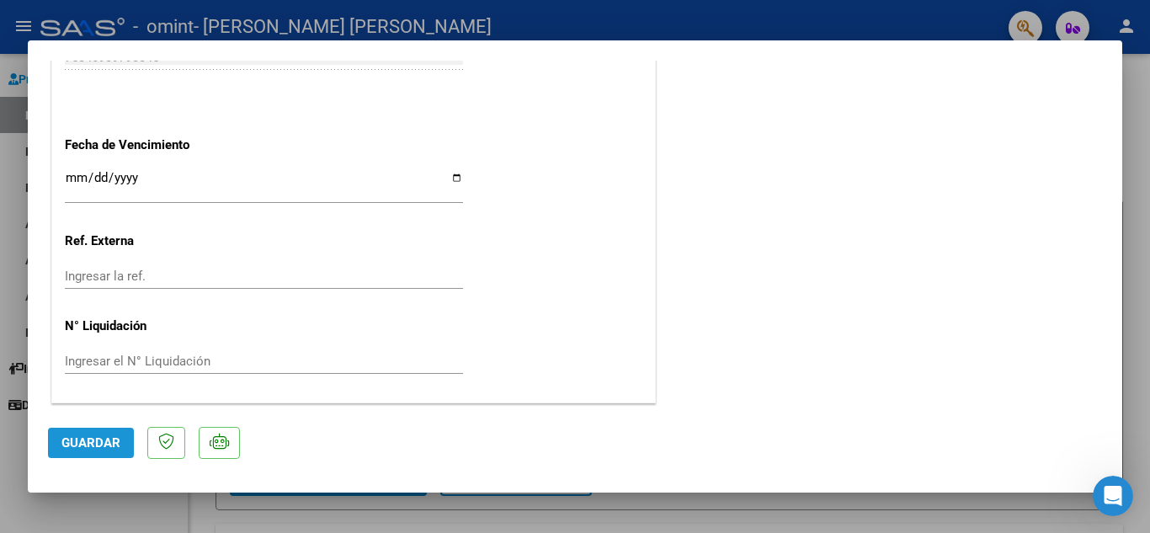
click at [104, 444] on span "Guardar" at bounding box center [90, 442] width 59 height 15
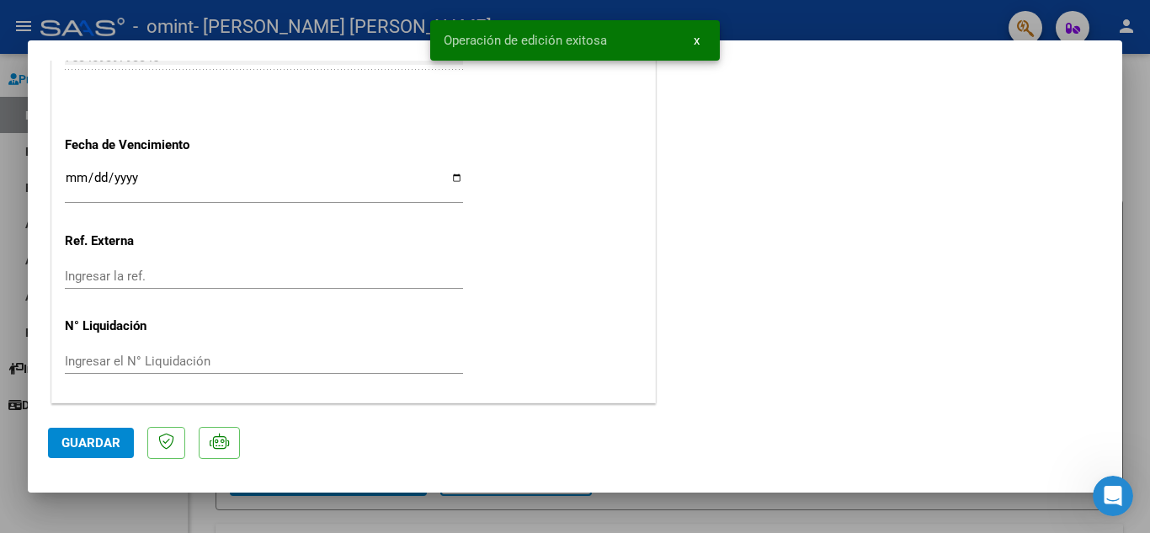
click at [1131, 72] on div at bounding box center [575, 266] width 1150 height 533
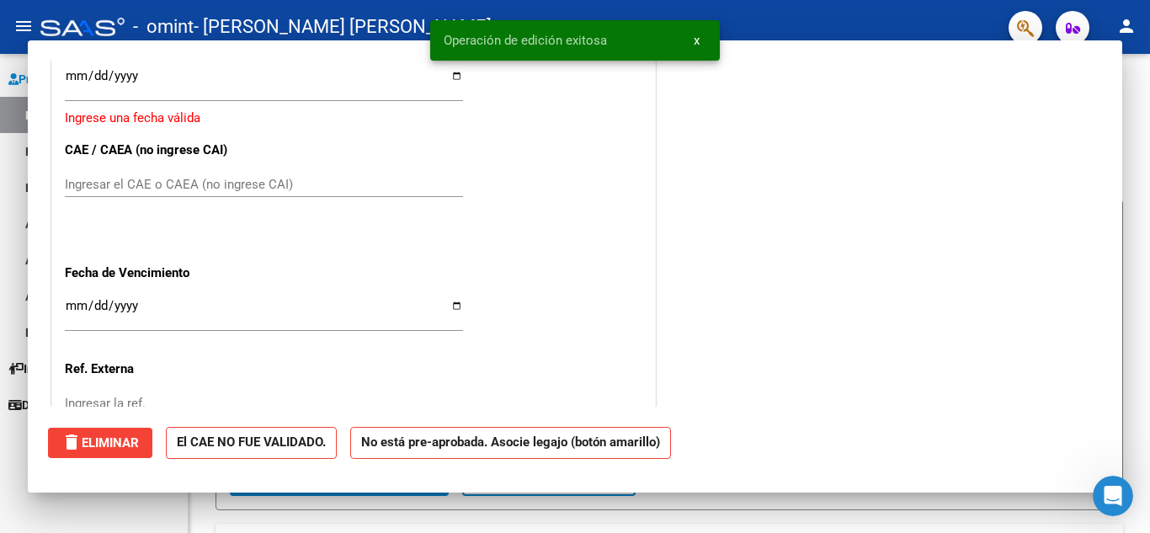
scroll to position [0, 0]
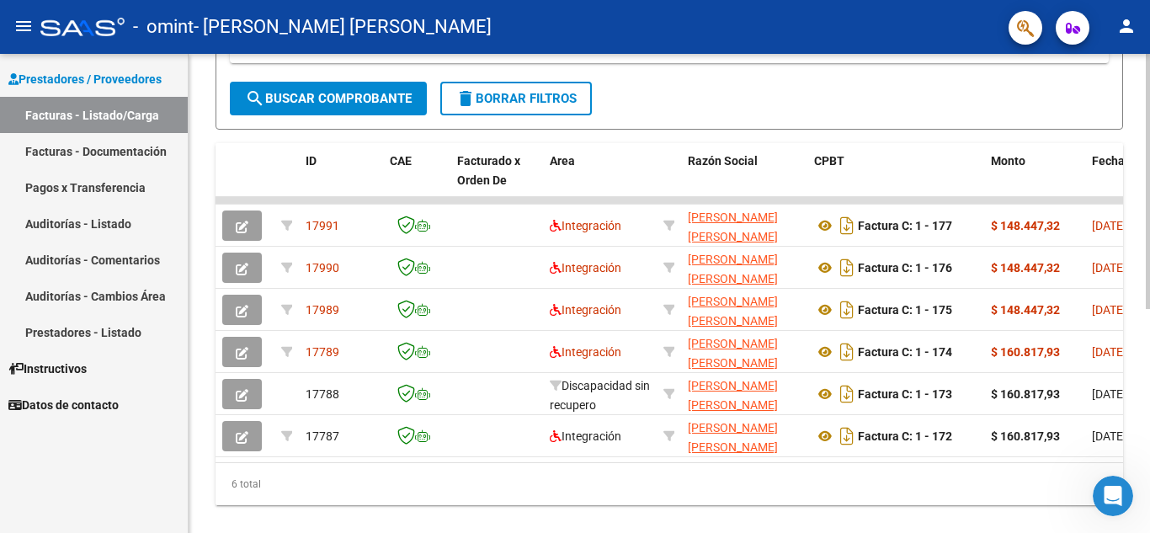
click at [1147, 344] on div at bounding box center [1147, 390] width 4 height 255
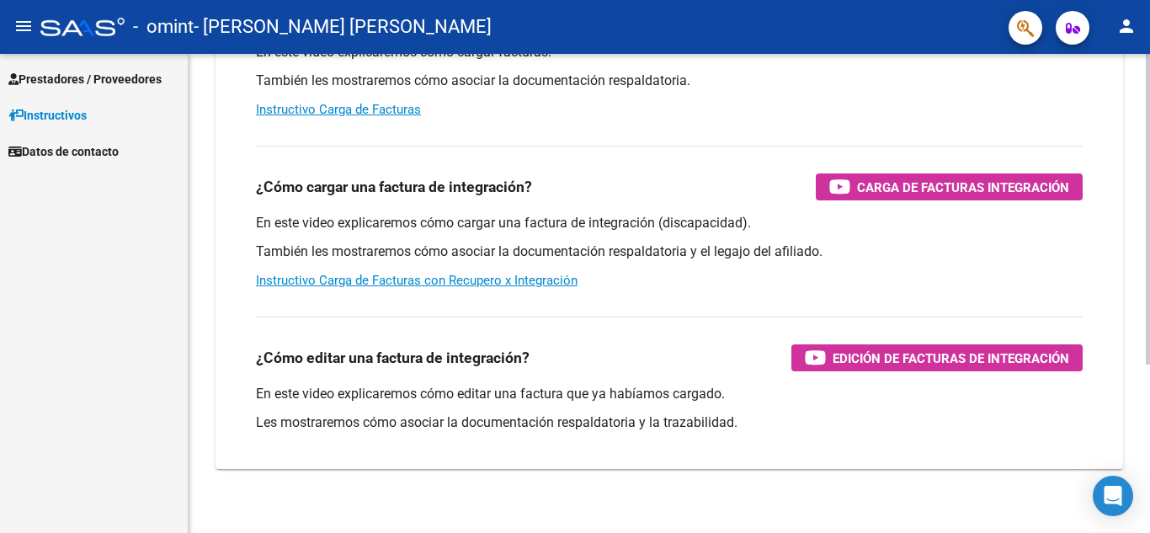
scroll to position [259, 0]
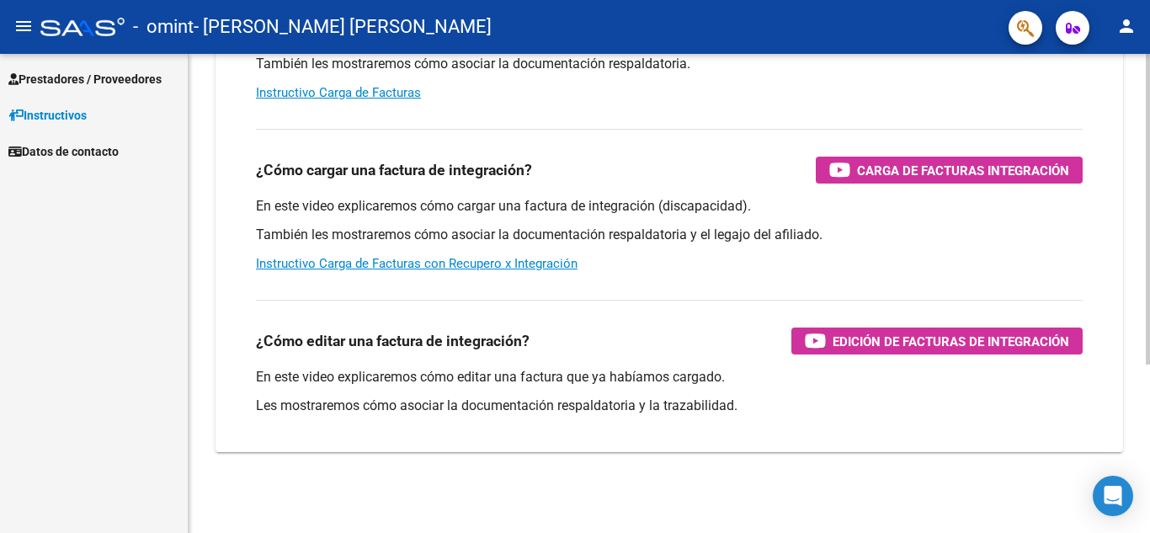
click at [1149, 344] on div at bounding box center [1147, 377] width 4 height 311
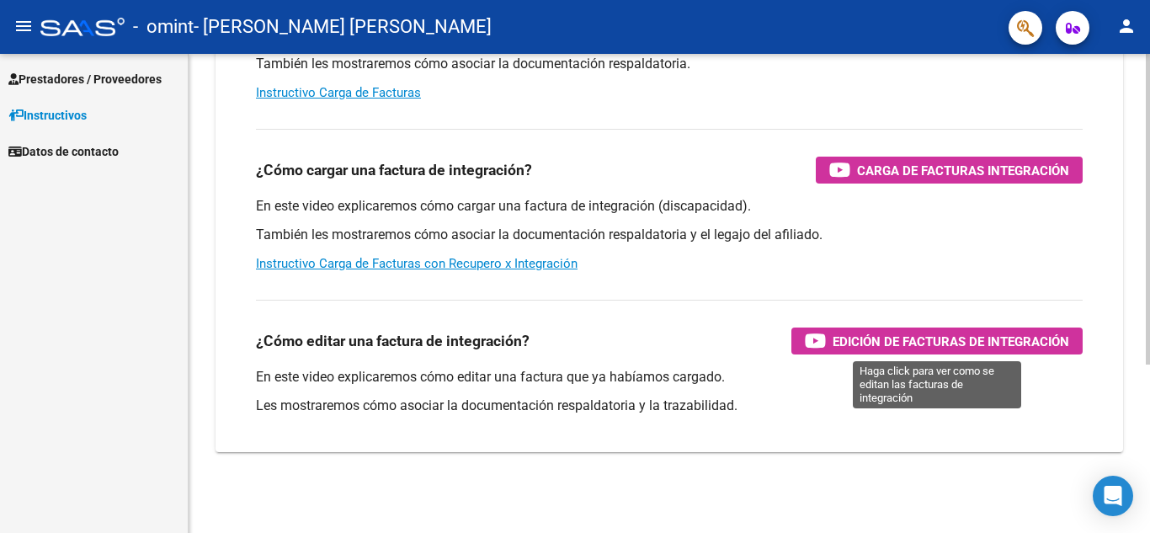
click at [815, 343] on icon "button" at bounding box center [815, 340] width 21 height 19
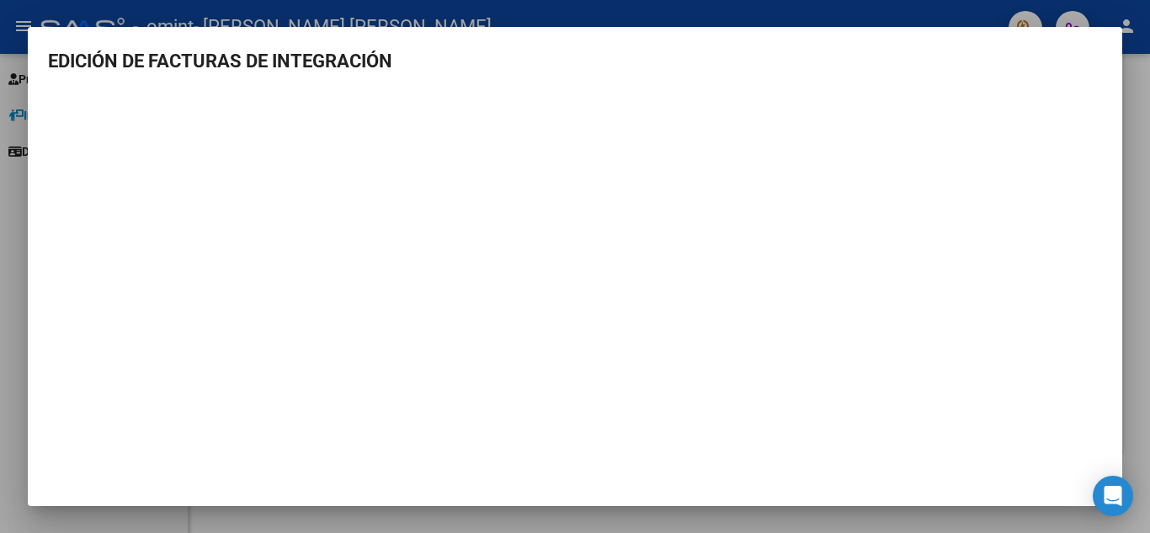
click at [1130, 109] on div at bounding box center [575, 266] width 1150 height 533
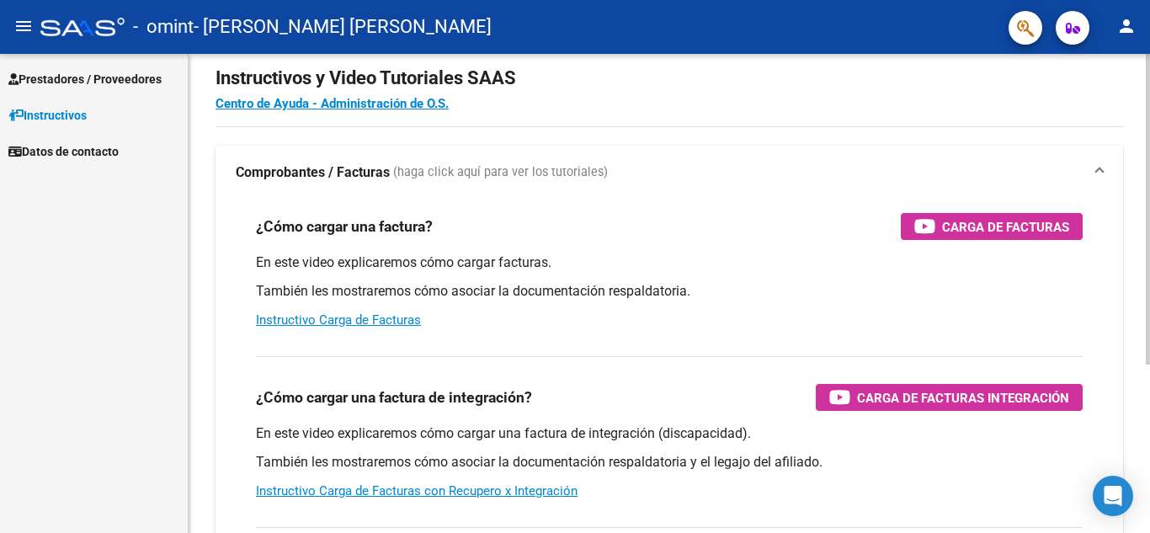
scroll to position [0, 0]
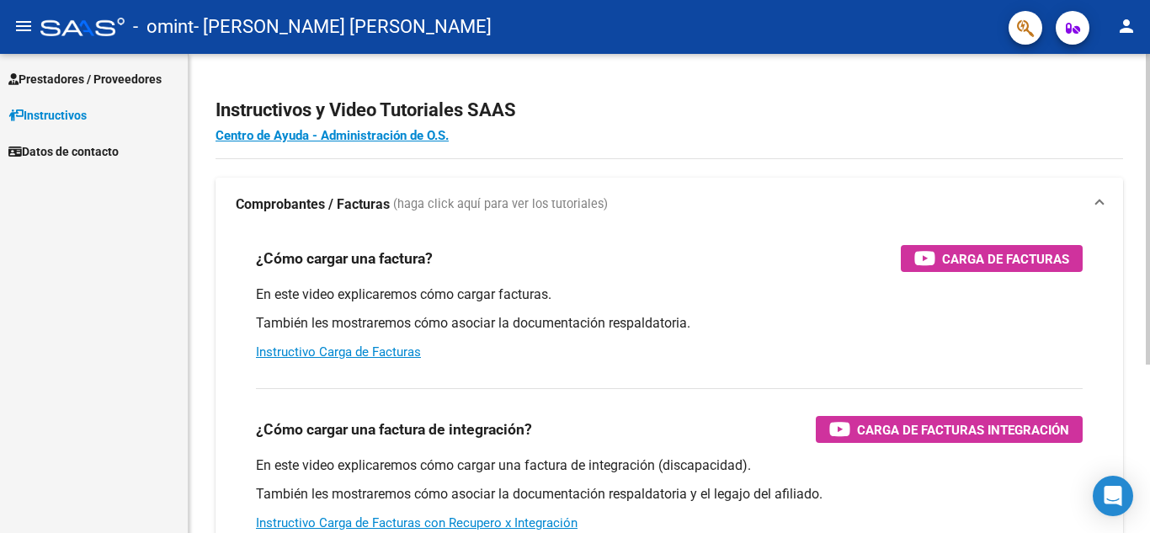
click at [1144, 102] on div "Instructivos y Video Tutoriales SAAS Centro de Ayuda - Administración de O.S. C…" at bounding box center [671, 423] width 965 height 738
